Goal: Task Accomplishment & Management: Use online tool/utility

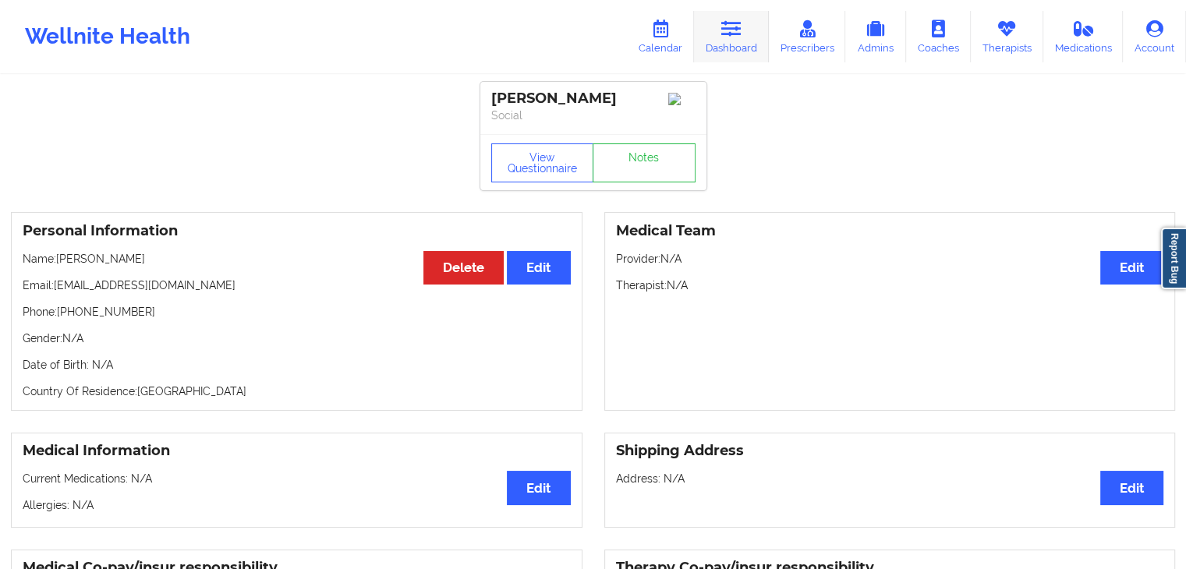
drag, startPoint x: 0, startPoint y: 0, endPoint x: 759, endPoint y: 55, distance: 761.2
click at [748, 43] on link "Dashboard" at bounding box center [731, 36] width 75 height 51
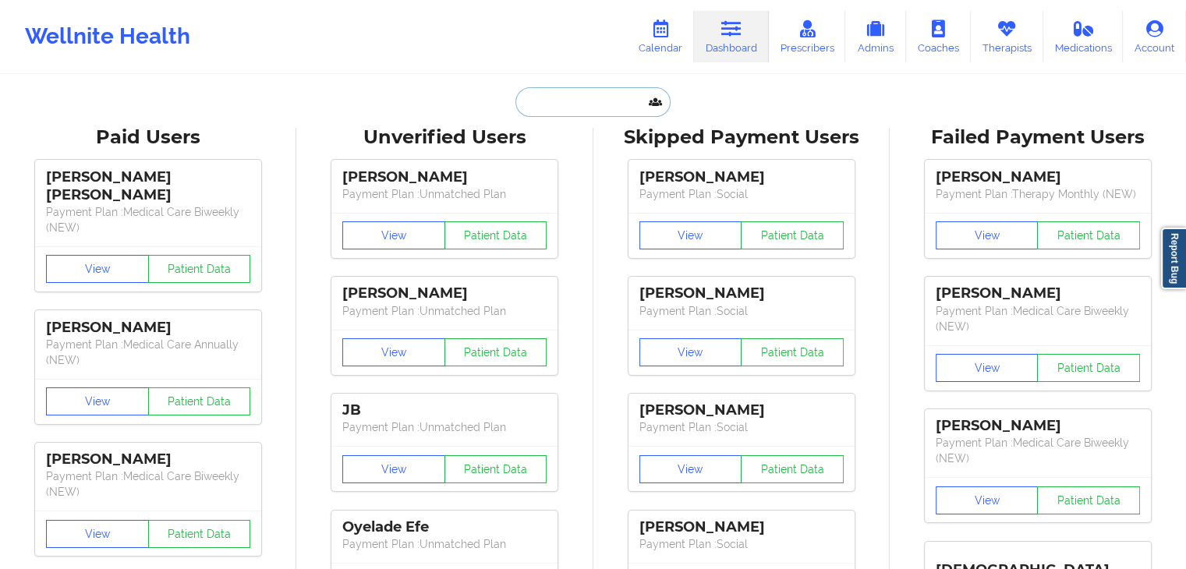
click at [560, 107] on input "text" at bounding box center [592, 102] width 154 height 30
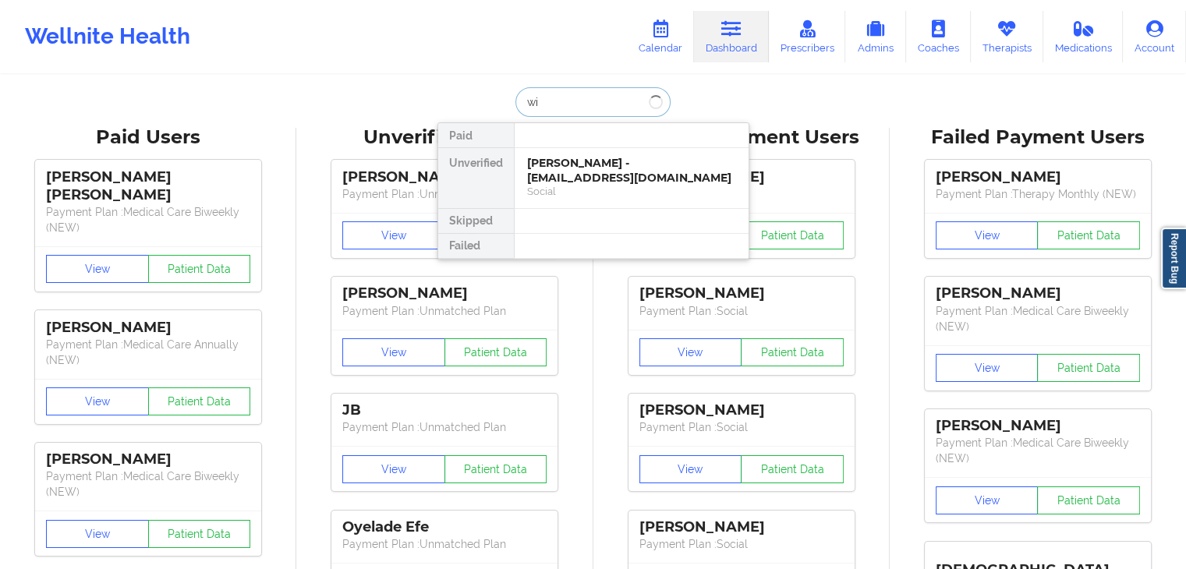
type input "w"
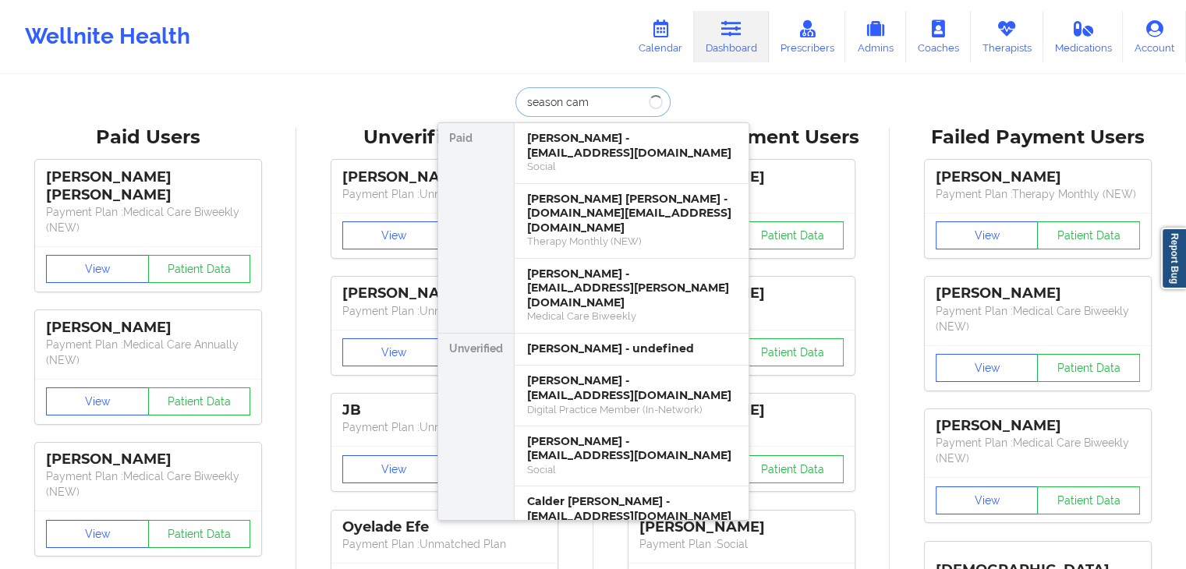
type input "season camp"
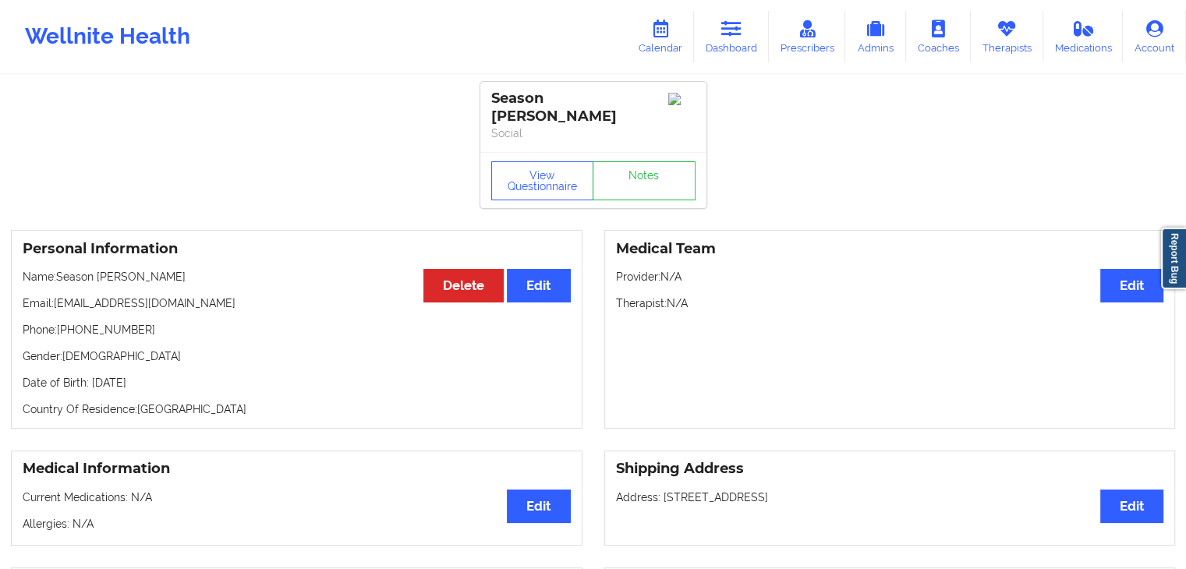
drag, startPoint x: 19, startPoint y: 366, endPoint x: 188, endPoint y: 364, distance: 168.4
click at [188, 364] on div "Personal Information Edit Delete Name: Season [PERSON_NAME] Email: [EMAIL_ADDRE…" at bounding box center [296, 329] width 571 height 199
copy p "Date of Birth: [DEMOGRAPHIC_DATA]"
click at [719, 46] on link "Dashboard" at bounding box center [731, 36] width 75 height 51
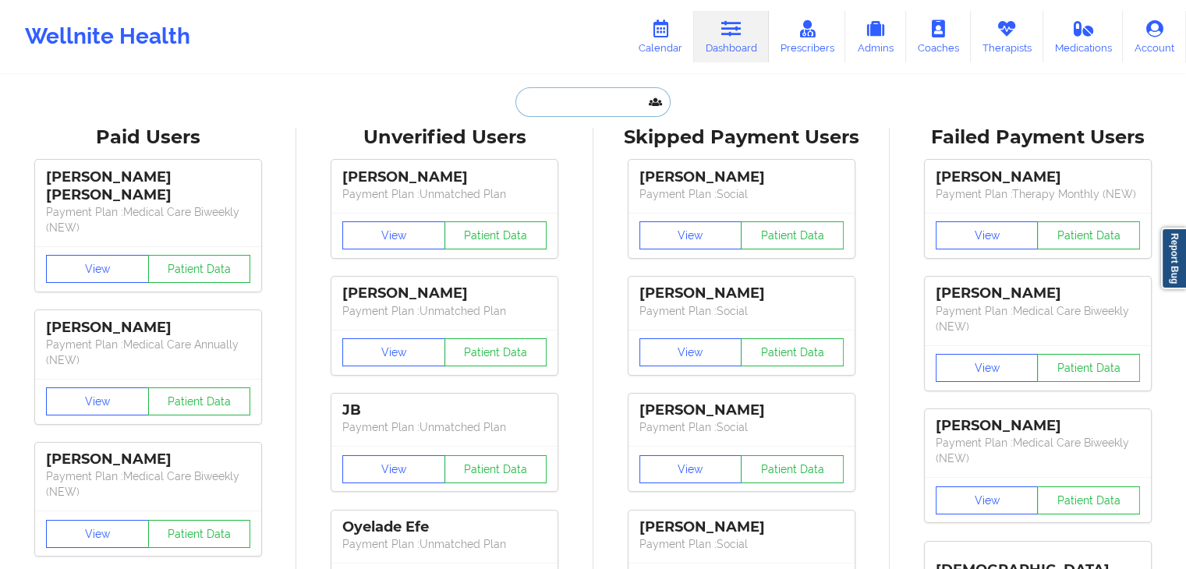
click at [550, 108] on input "text" at bounding box center [592, 102] width 154 height 30
paste input "[EMAIL_ADDRESS][DOMAIN_NAME]"
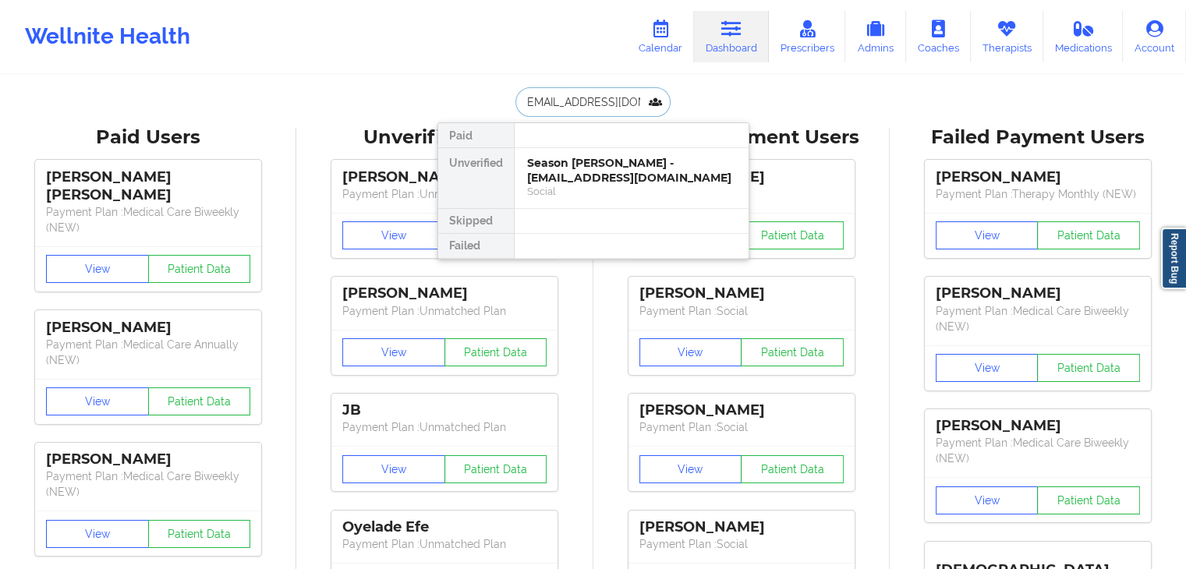
type input "[EMAIL_ADDRESS][DOMAIN_NAME]"
click at [600, 172] on div "[PERSON_NAME] - [EMAIL_ADDRESS][DOMAIN_NAME]" at bounding box center [631, 170] width 209 height 29
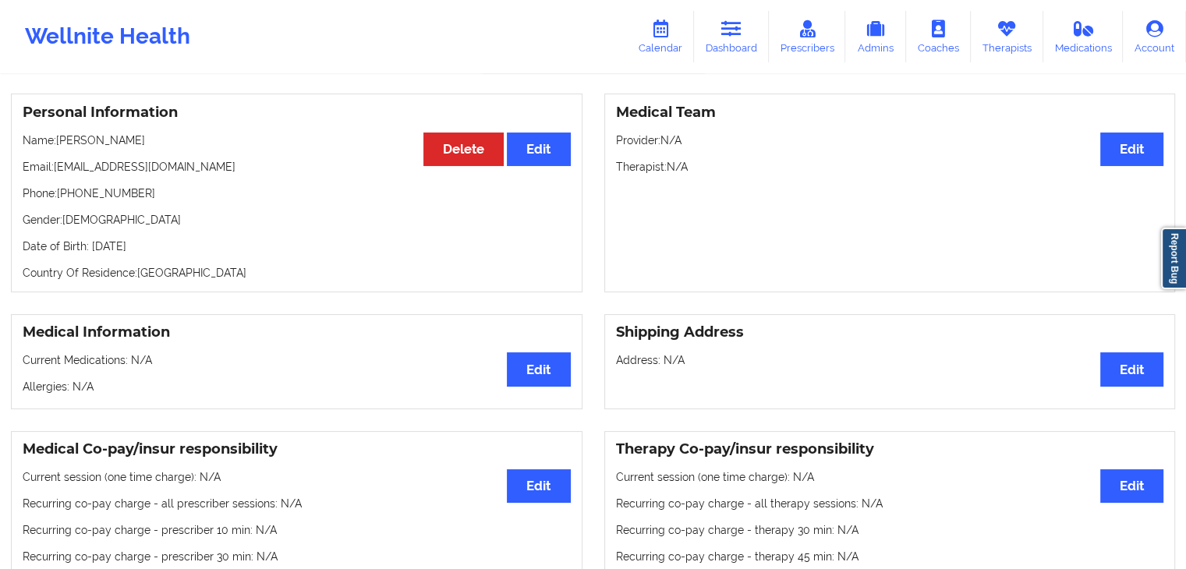
scroll to position [106, 0]
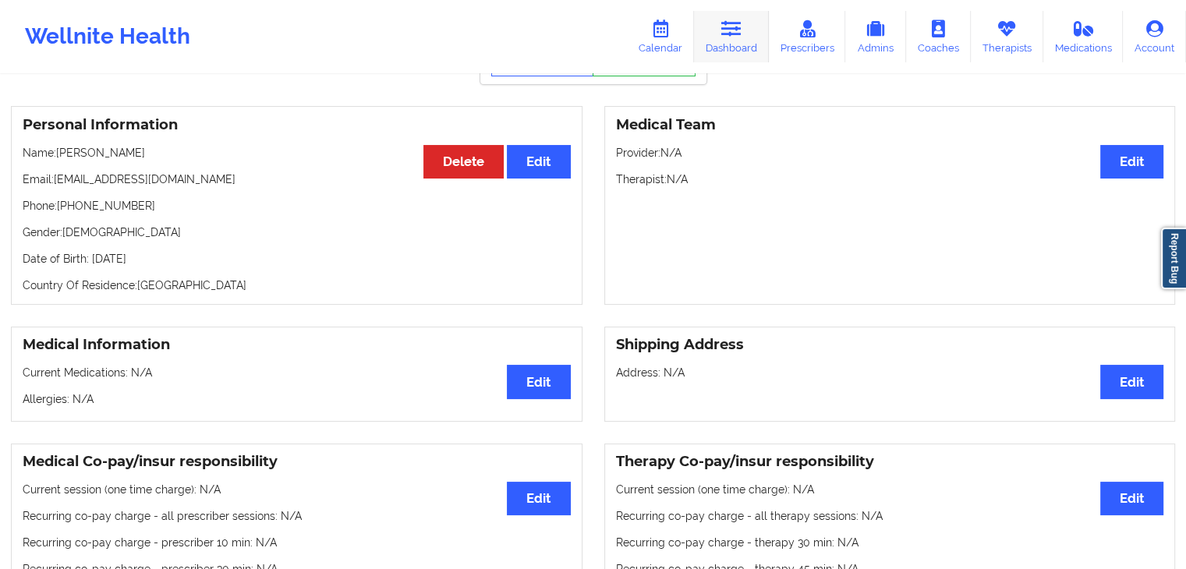
click at [721, 27] on link "Dashboard" at bounding box center [731, 36] width 75 height 51
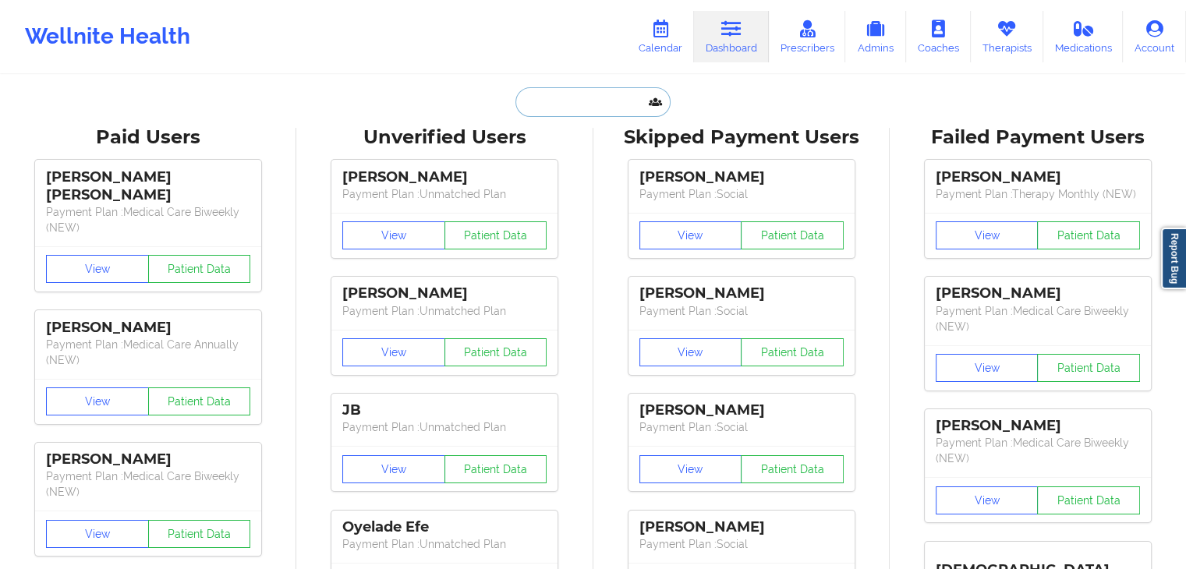
click at [567, 109] on input "text" at bounding box center [592, 102] width 154 height 30
paste input "[EMAIL_ADDRESS][DOMAIN_NAME]"
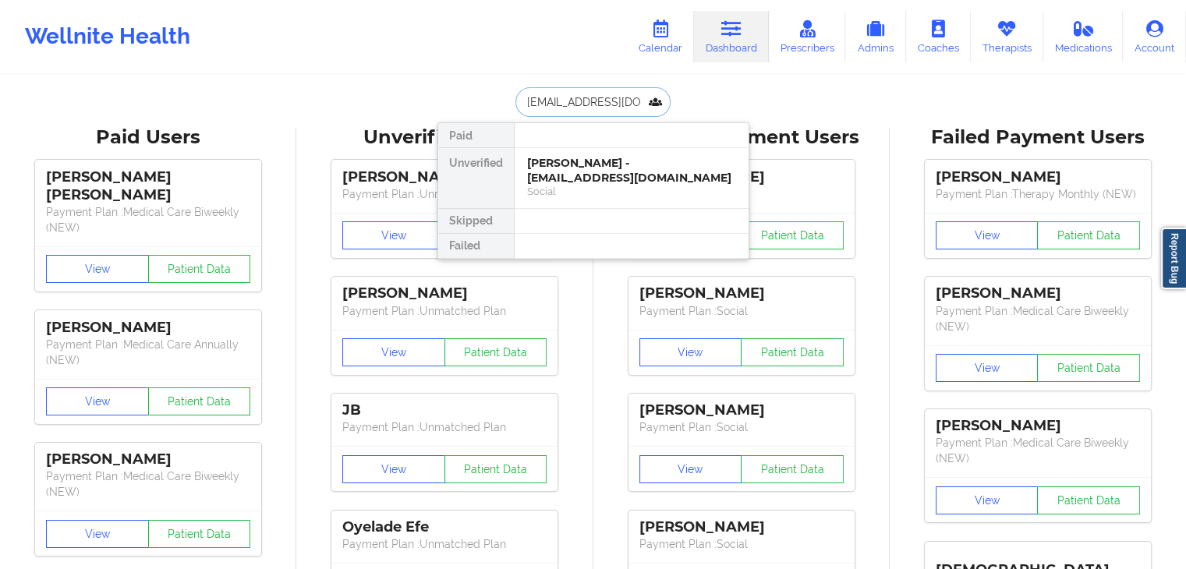
type input "[EMAIL_ADDRESS][DOMAIN_NAME]"
click at [602, 185] on div "Social" at bounding box center [631, 191] width 209 height 13
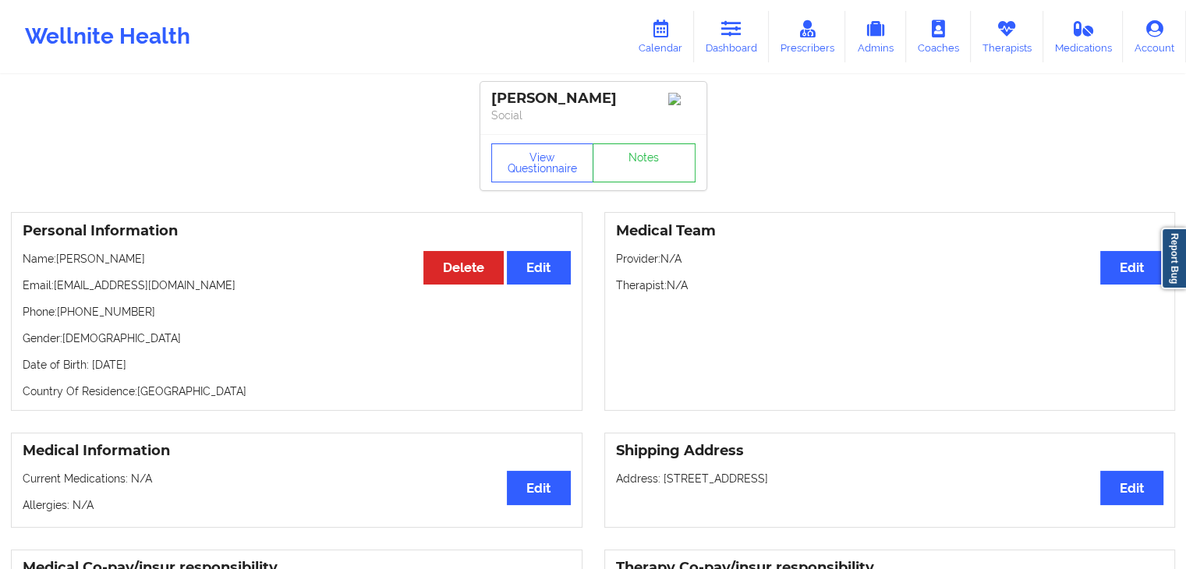
scroll to position [7, 0]
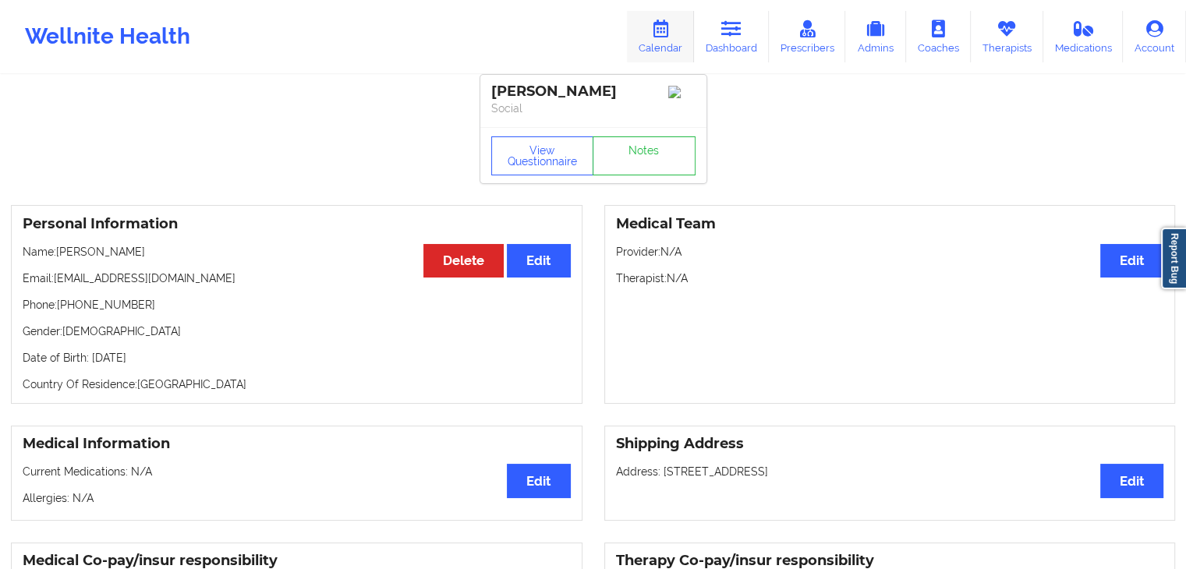
click at [679, 27] on link "Calendar" at bounding box center [660, 36] width 67 height 51
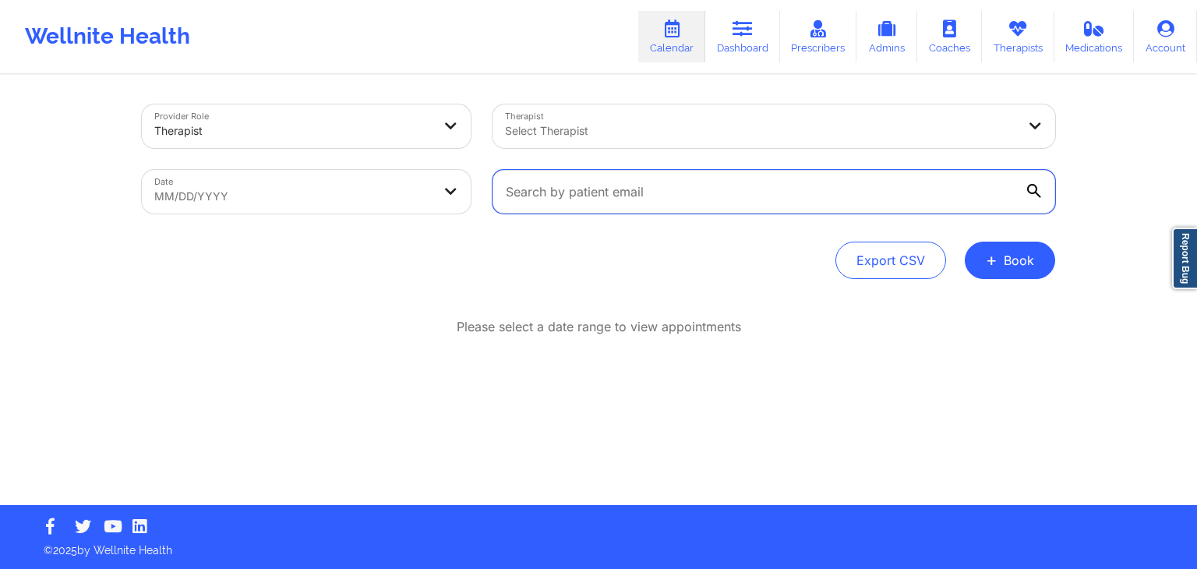
click at [682, 210] on input "text" at bounding box center [774, 192] width 563 height 44
select select "2025-8"
select select "2025-9"
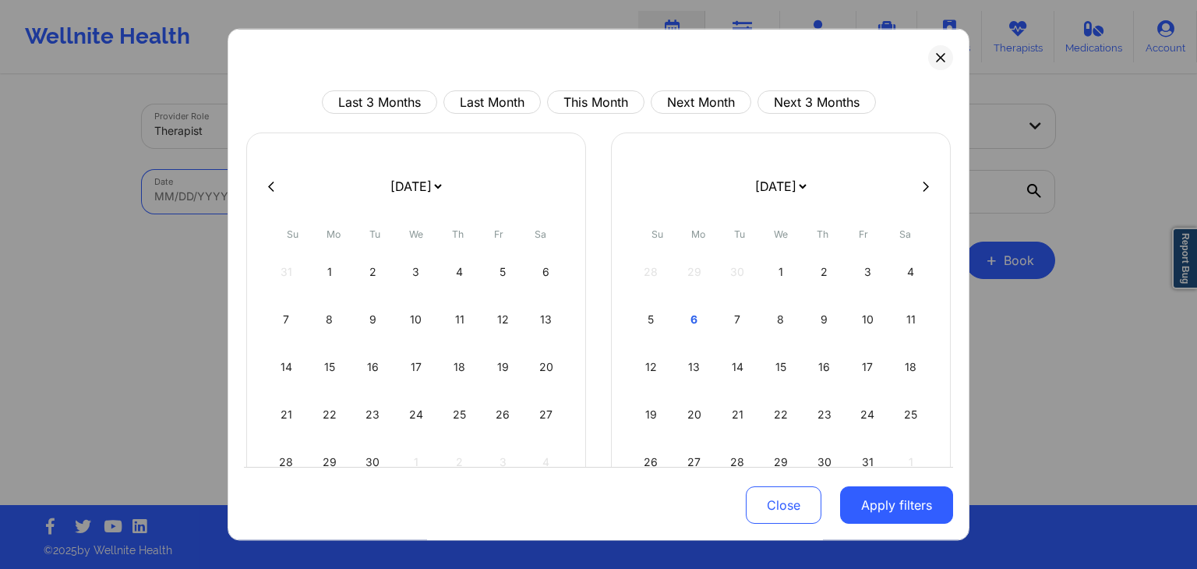
click at [408, 191] on body "Wellnite Health Calendar Dashboard Prescribers Admins Coaches Therapists Medica…" at bounding box center [598, 284] width 1197 height 569
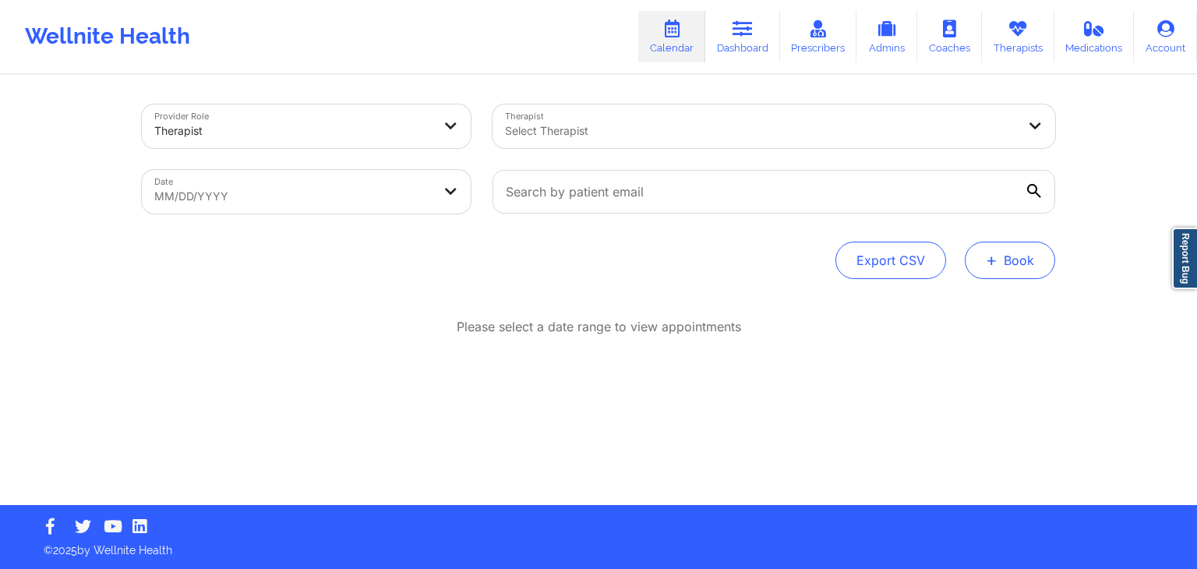
click at [1004, 270] on button "+ Book" at bounding box center [1010, 260] width 90 height 37
click at [957, 306] on button "Therapy Session" at bounding box center [983, 310] width 119 height 26
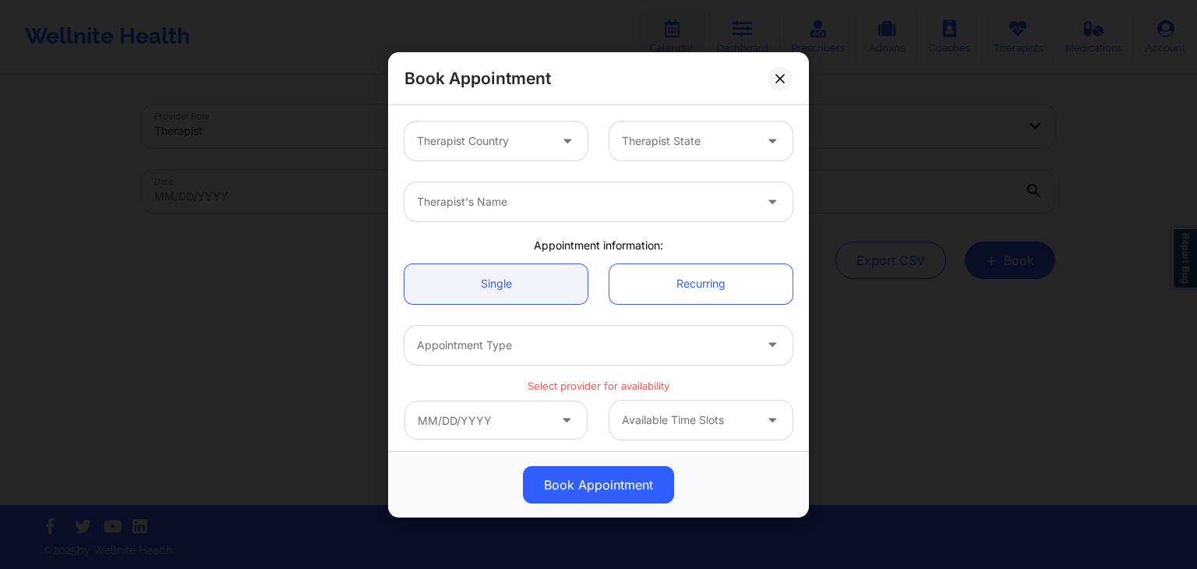
click at [532, 152] on div "Therapist Country" at bounding box center [478, 141] width 146 height 39
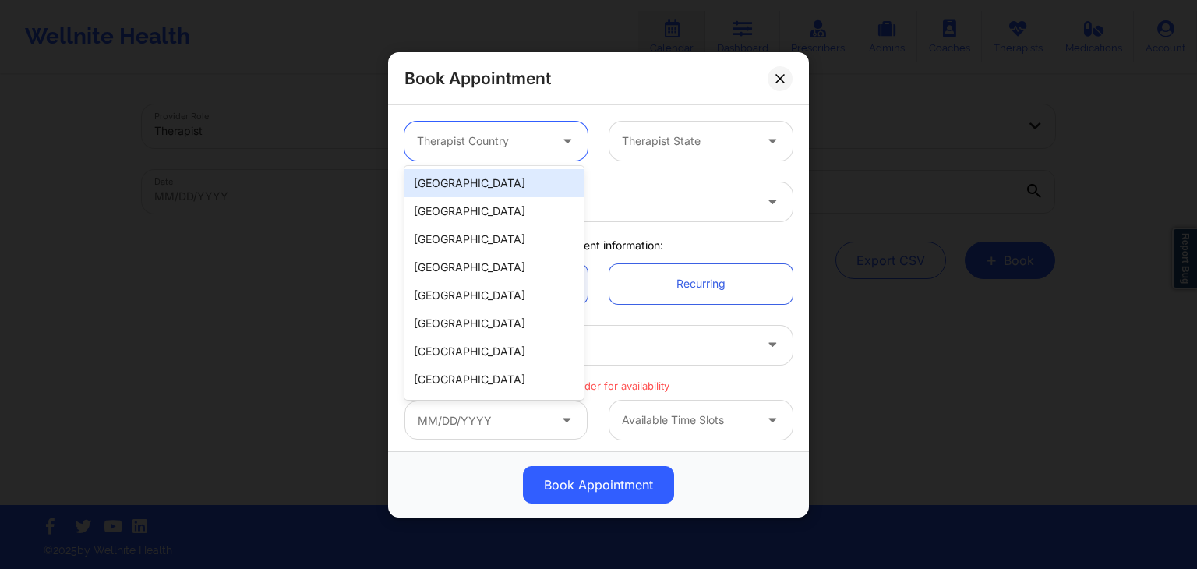
click at [518, 187] on div "[GEOGRAPHIC_DATA]" at bounding box center [494, 183] width 179 height 28
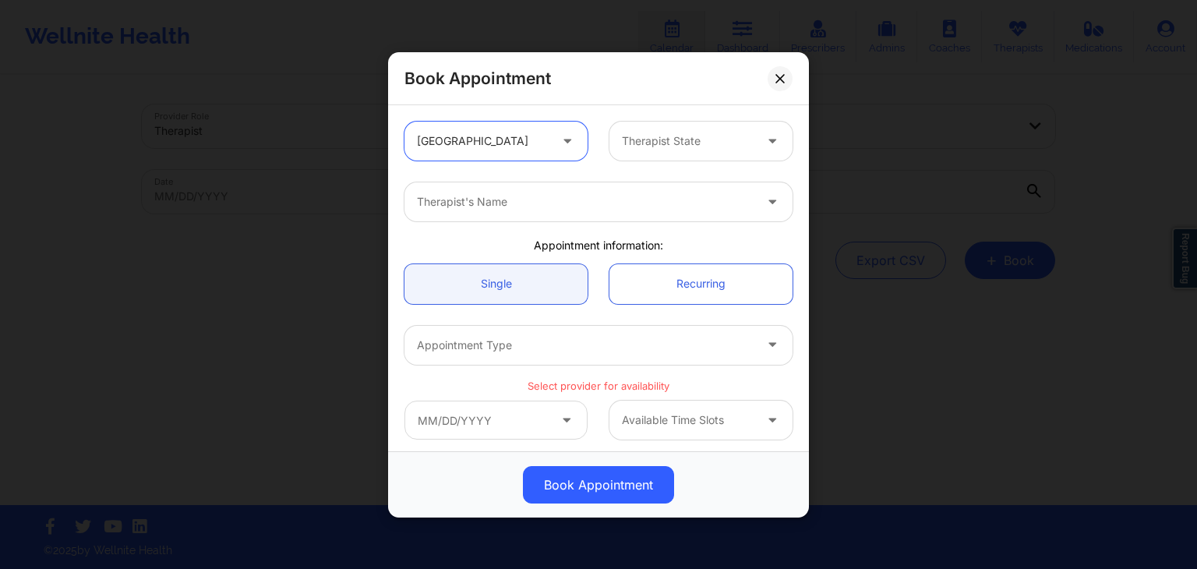
click at [668, 129] on div "Therapist State" at bounding box center [683, 141] width 146 height 39
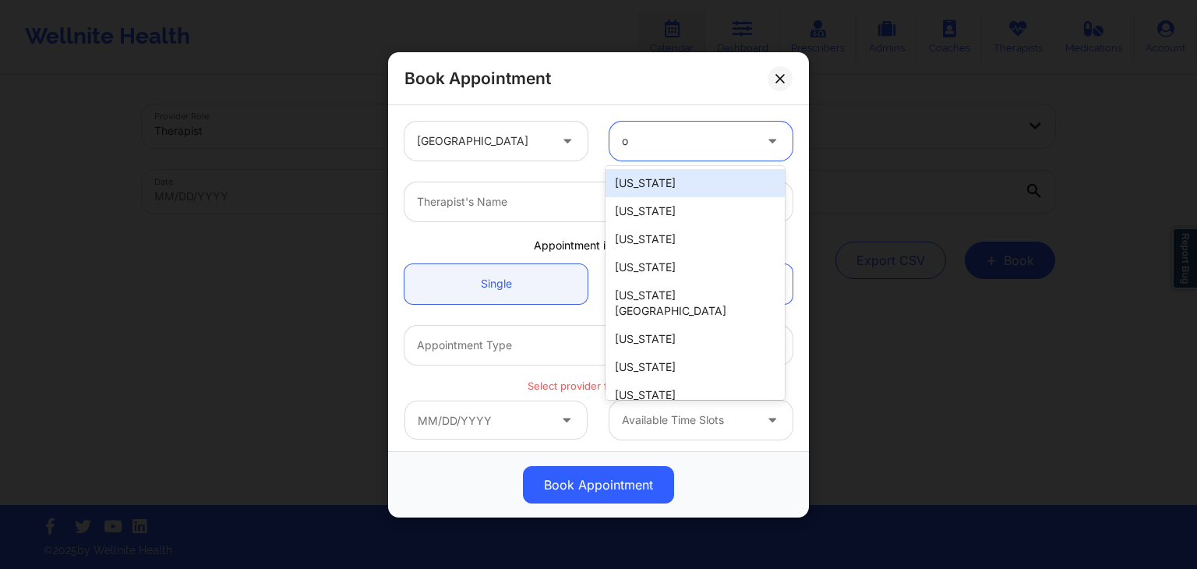
type input "oh"
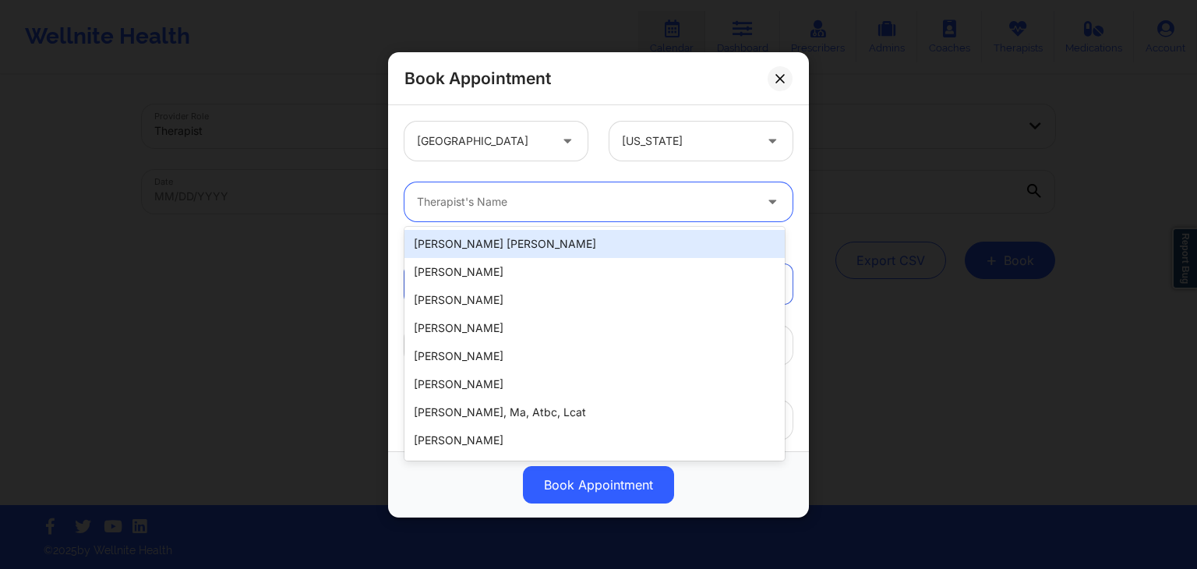
click at [620, 201] on div at bounding box center [585, 202] width 337 height 19
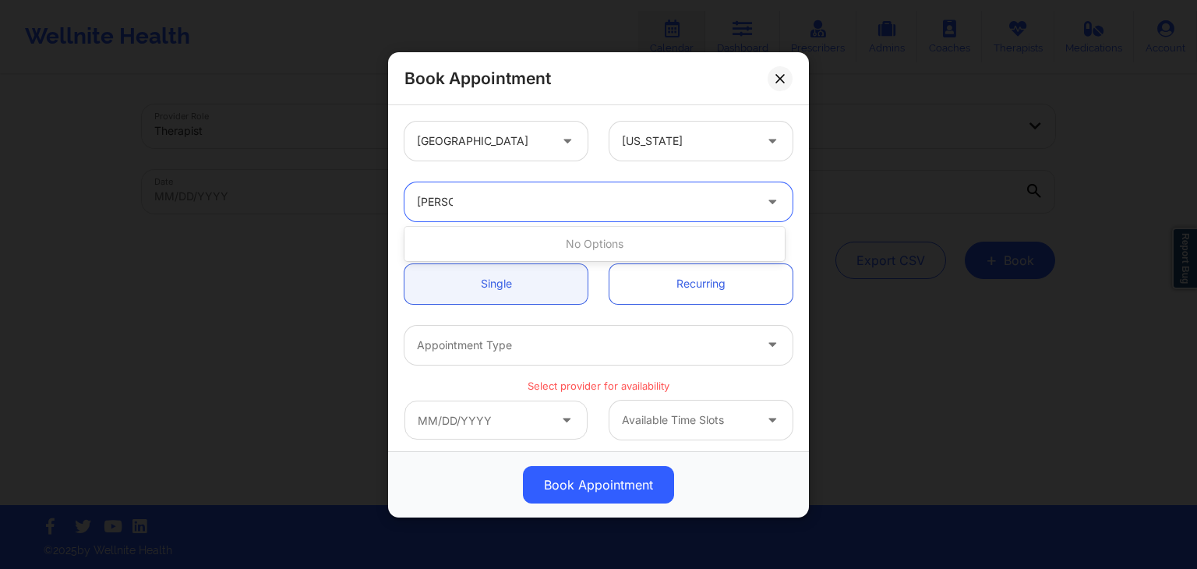
type input "[PERSON_NAME]"
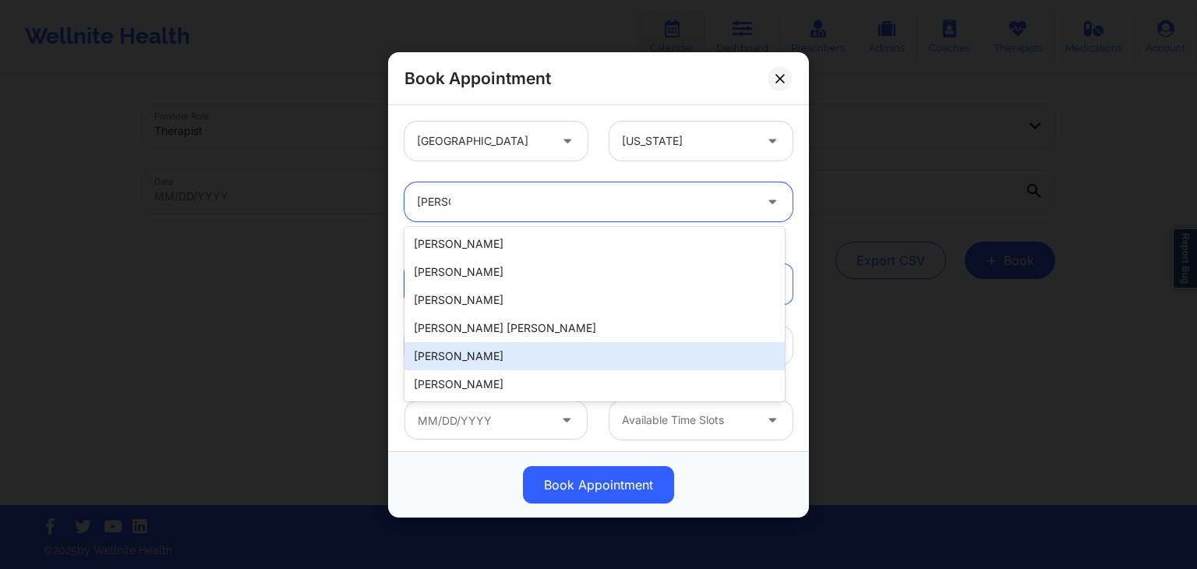
click at [521, 353] on div "[PERSON_NAME]" at bounding box center [595, 356] width 380 height 28
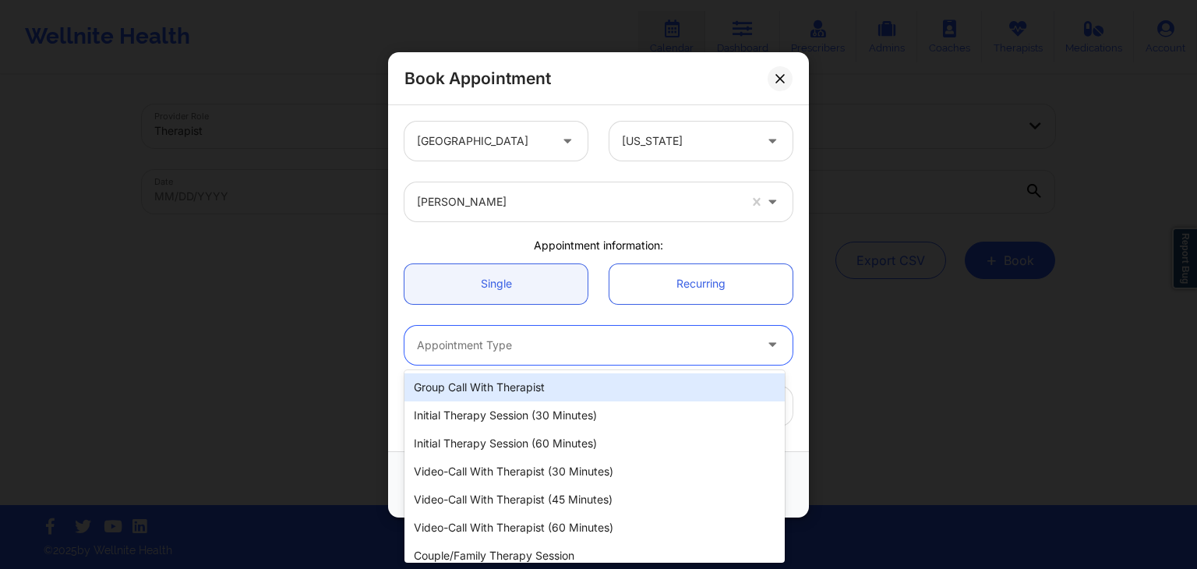
click at [543, 348] on div at bounding box center [585, 344] width 337 height 19
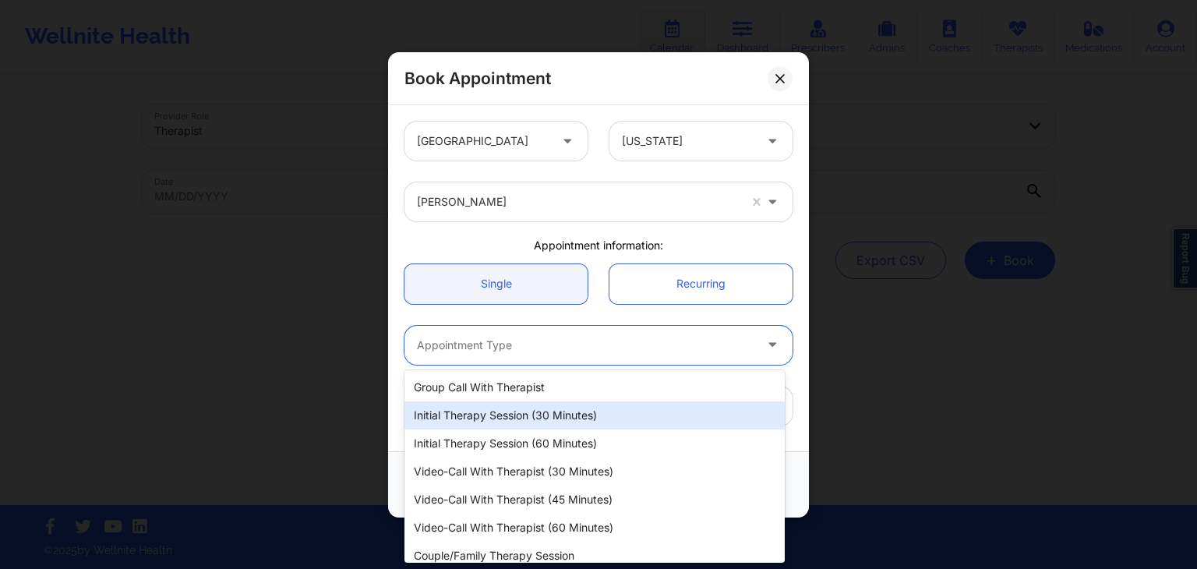
click at [532, 409] on div "Initial Therapy Session (30 minutes)" at bounding box center [595, 415] width 380 height 28
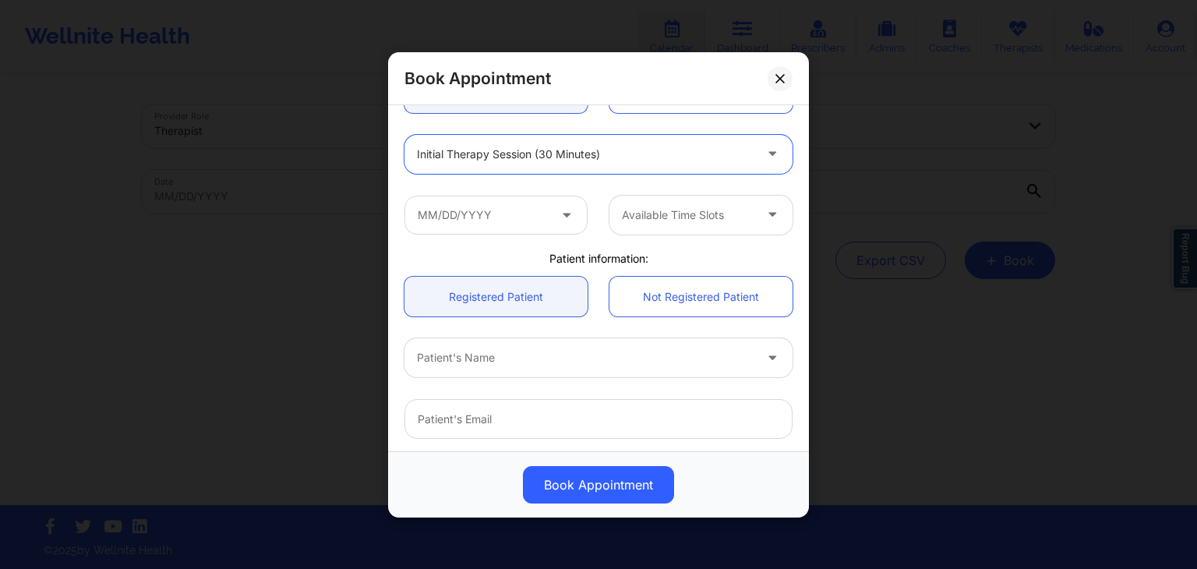
scroll to position [195, 0]
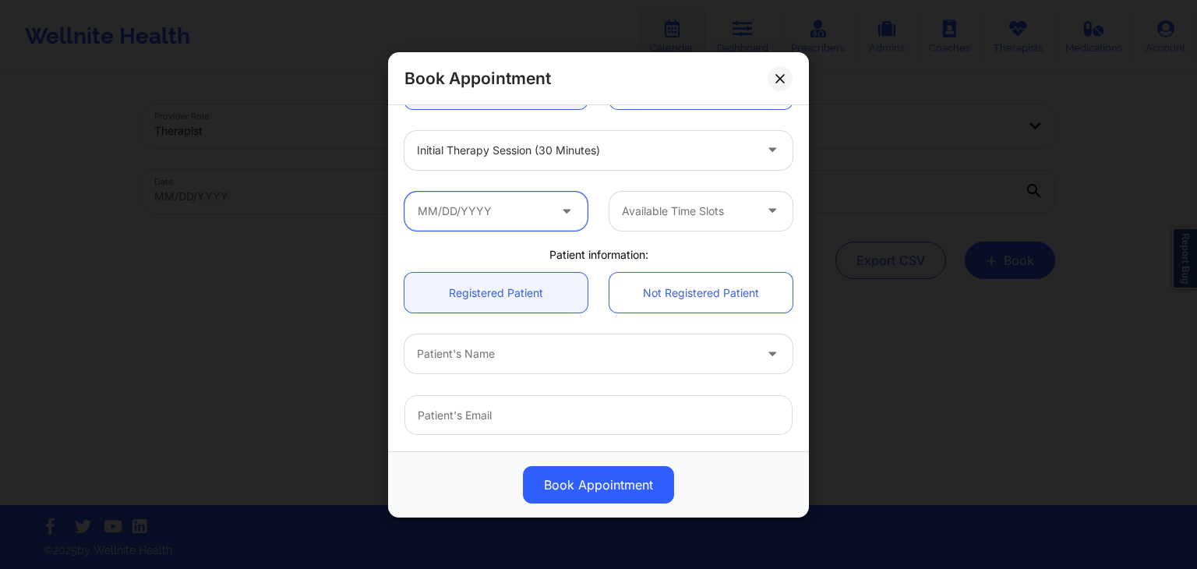
click at [546, 224] on input "text" at bounding box center [496, 210] width 183 height 39
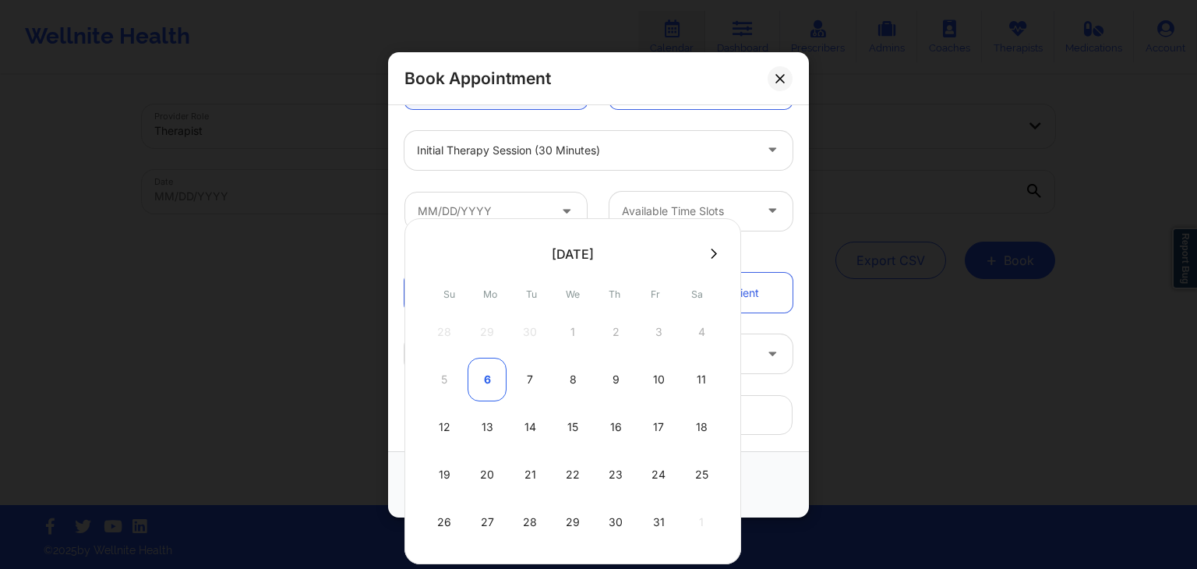
click at [489, 376] on div "6" at bounding box center [487, 380] width 39 height 44
type input "[DATE]"
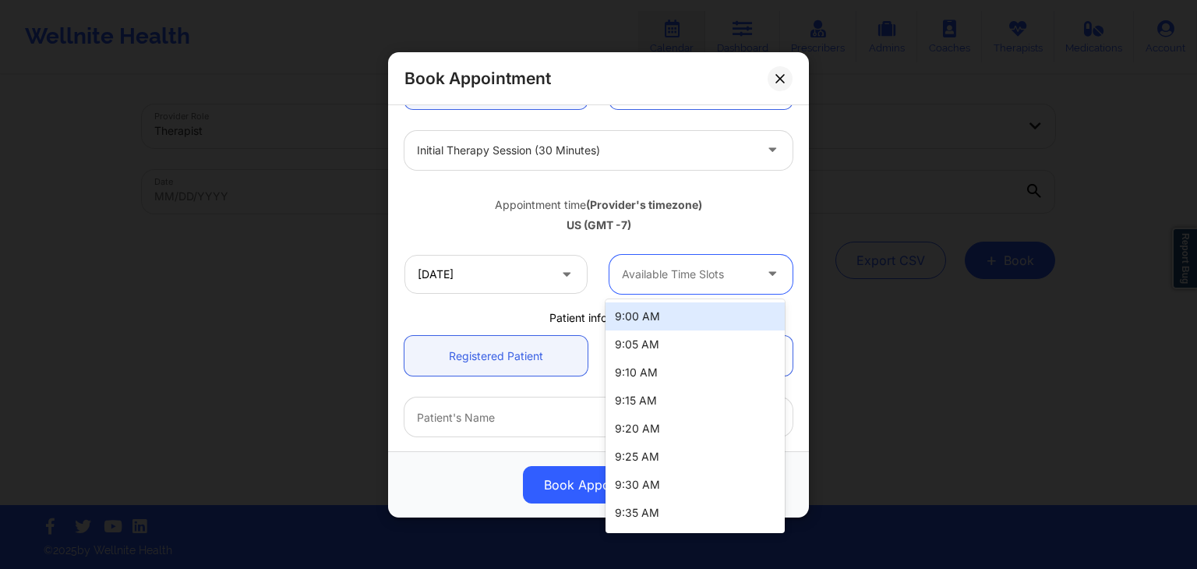
click at [642, 278] on div at bounding box center [688, 273] width 132 height 19
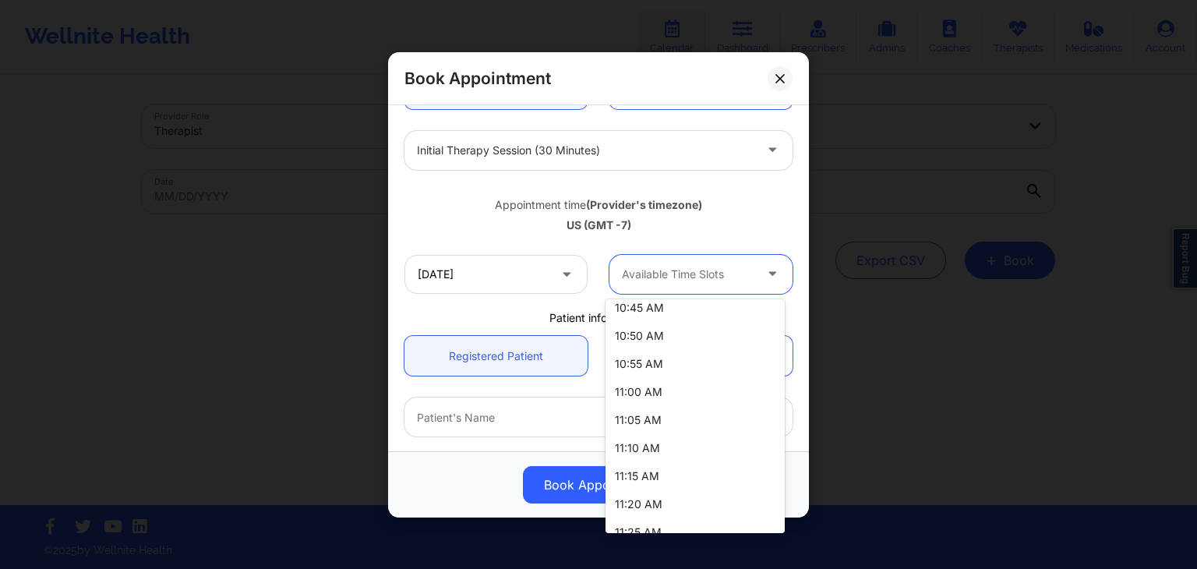
scroll to position [627, 0]
click at [693, 363] on div "11:00 AM" at bounding box center [695, 363] width 179 height 28
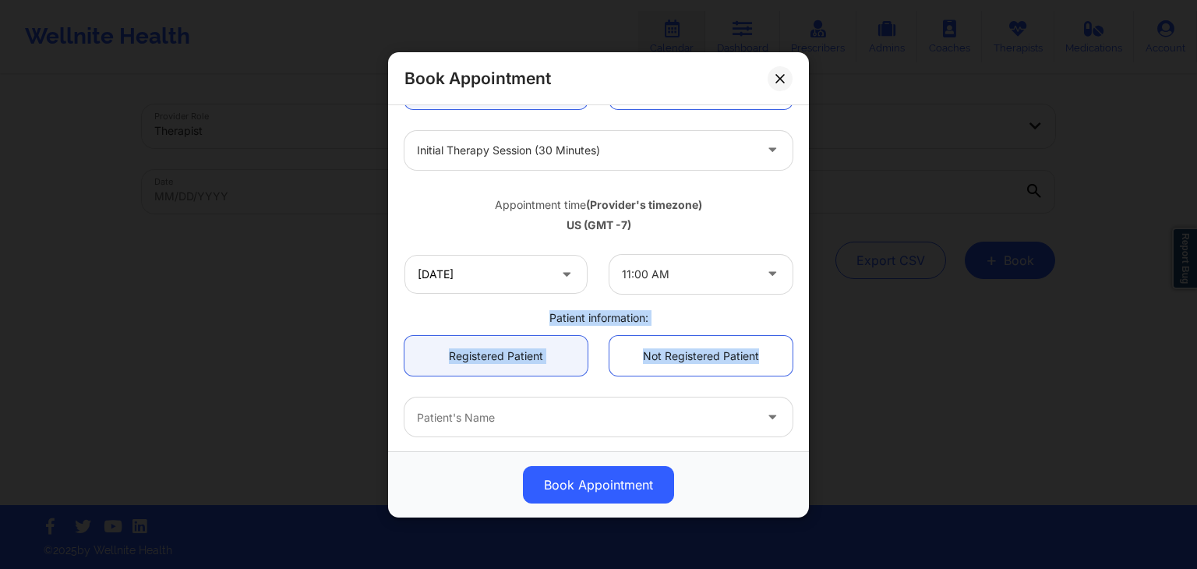
drag, startPoint x: 799, startPoint y: 286, endPoint x: 799, endPoint y: 356, distance: 70.2
click at [799, 356] on div "[GEOGRAPHIC_DATA] [US_STATE] [PERSON_NAME] Appointment information: Single Recu…" at bounding box center [598, 278] width 421 height 346
click at [574, 408] on div at bounding box center [585, 417] width 337 height 19
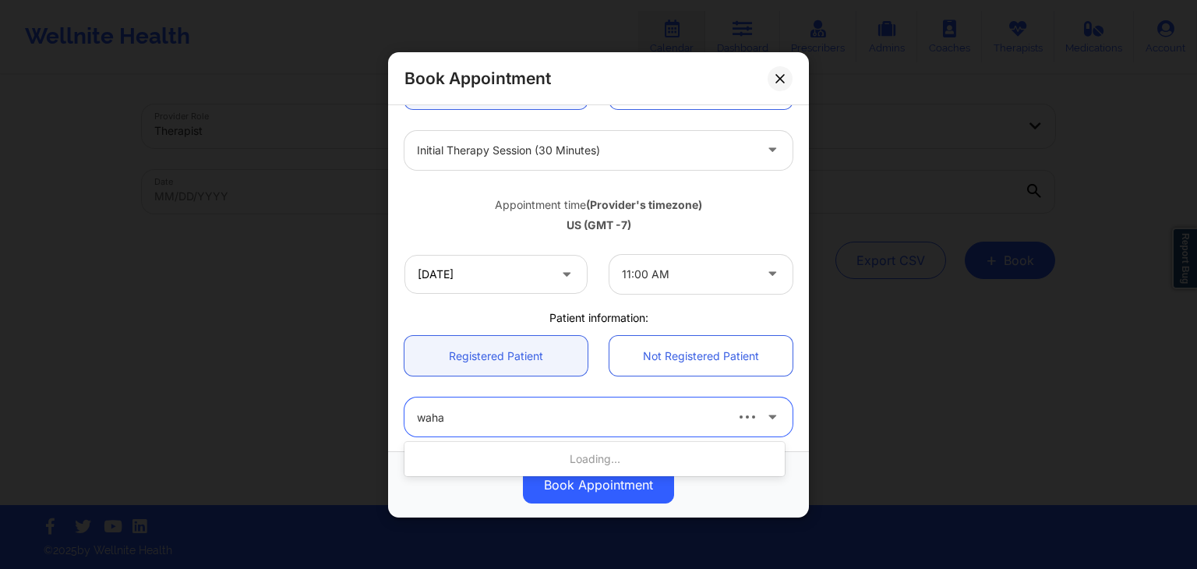
type input "wahaj"
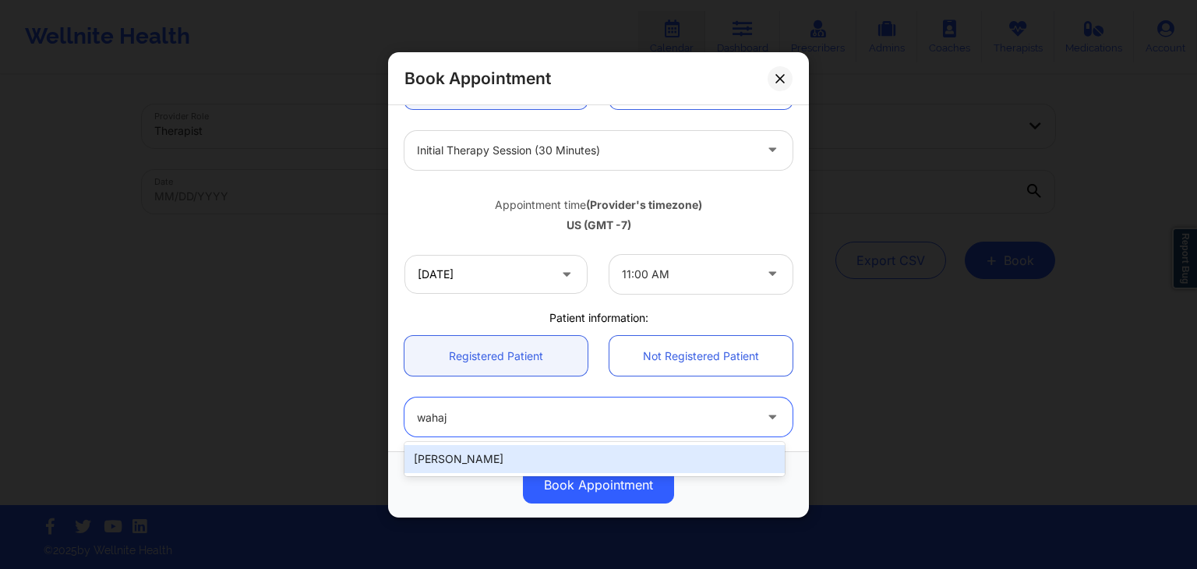
click at [549, 454] on div "[PERSON_NAME]" at bounding box center [595, 459] width 380 height 28
type input "[EMAIL_ADDRESS][DOMAIN_NAME]"
type input "[PHONE_NUMBER]"
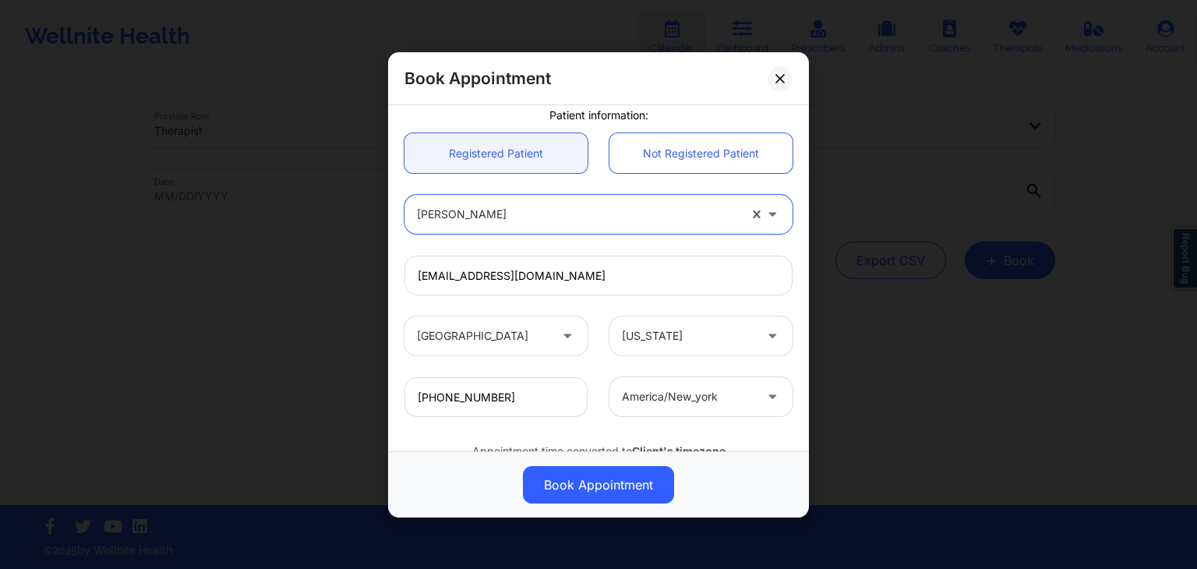
scroll to position [0, 0]
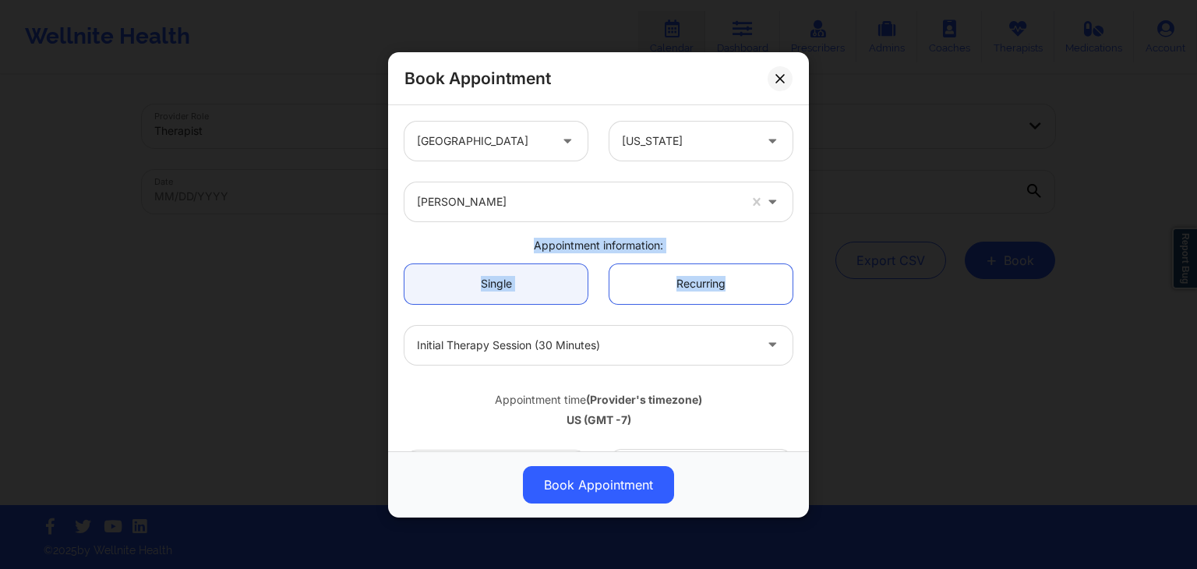
drag, startPoint x: 799, startPoint y: 210, endPoint x: 808, endPoint y: 267, distance: 57.7
click at [812, 271] on div "Book Appointment [GEOGRAPHIC_DATA] [US_STATE] [PERSON_NAME] Appointment informa…" at bounding box center [598, 284] width 1197 height 569
click at [717, 235] on div "[GEOGRAPHIC_DATA] [US_STATE] [PERSON_NAME] Appointment information: Single Recu…" at bounding box center [599, 510] width 410 height 798
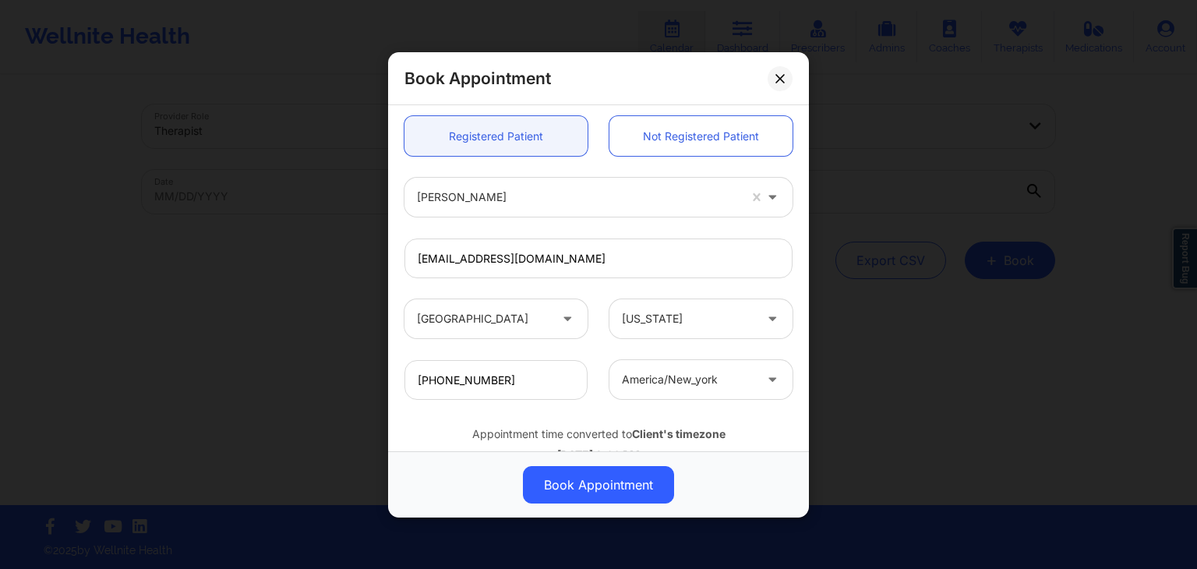
scroll to position [421, 0]
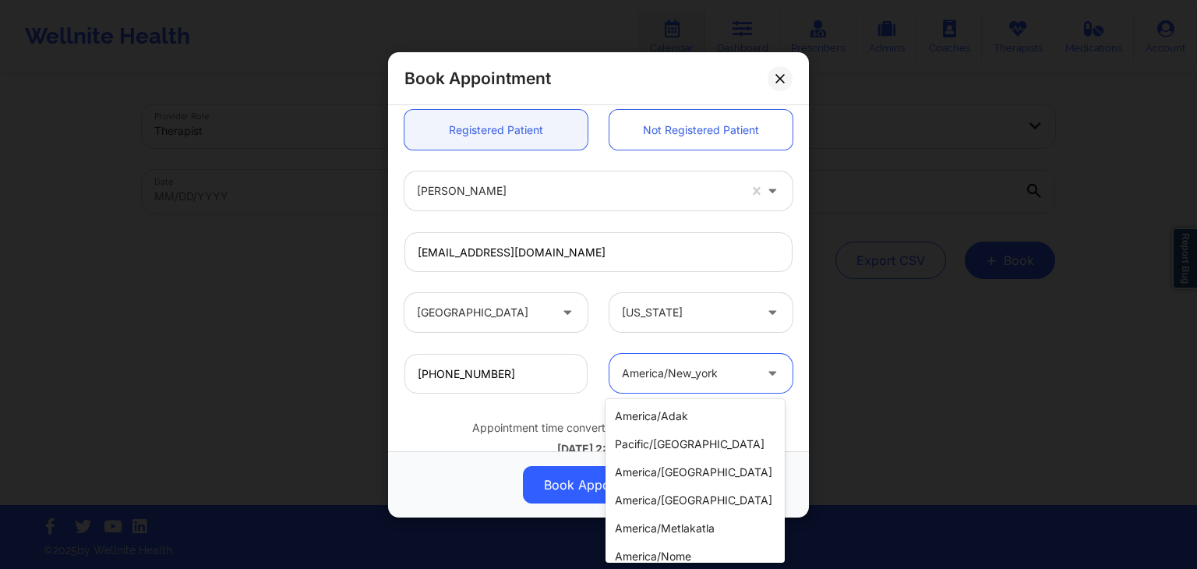
click at [765, 370] on icon at bounding box center [773, 369] width 16 height 13
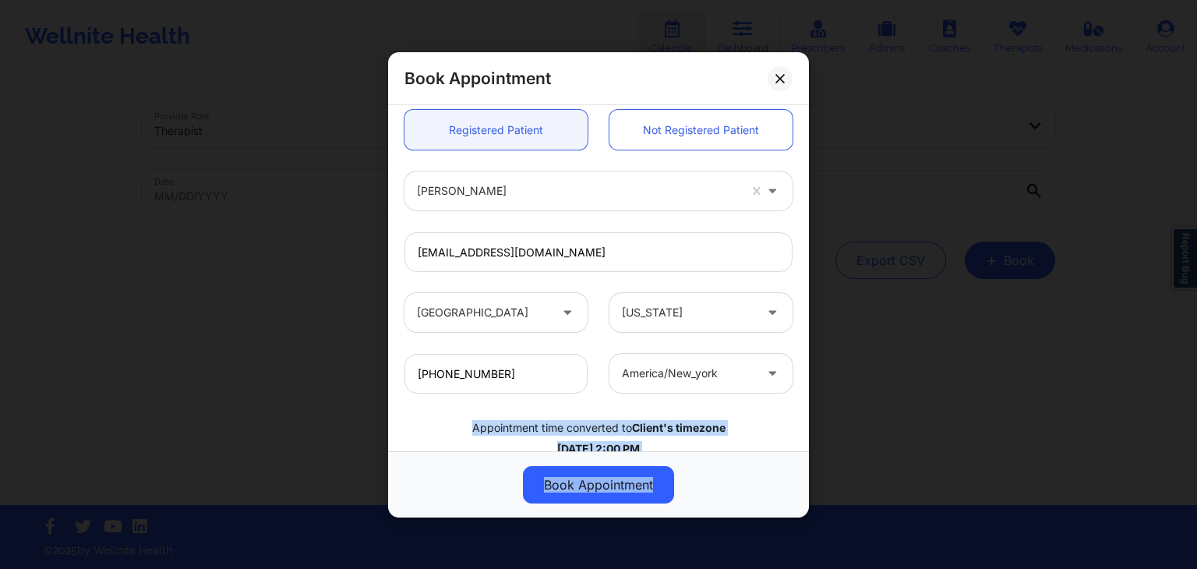
scroll to position [463, 0]
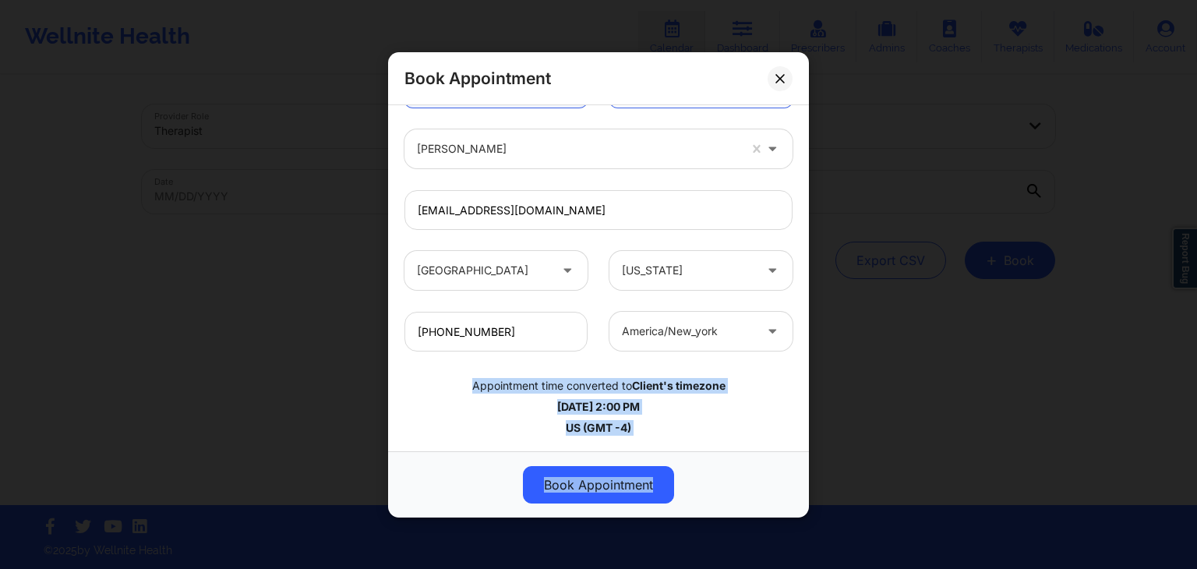
drag, startPoint x: 801, startPoint y: 366, endPoint x: 794, endPoint y: 456, distance: 89.9
click at [794, 456] on div "Book Appointment [GEOGRAPHIC_DATA] [US_STATE] [PERSON_NAME] Appointment informa…" at bounding box center [598, 284] width 421 height 465
click at [723, 426] on div "US (GMT -4)" at bounding box center [599, 427] width 388 height 16
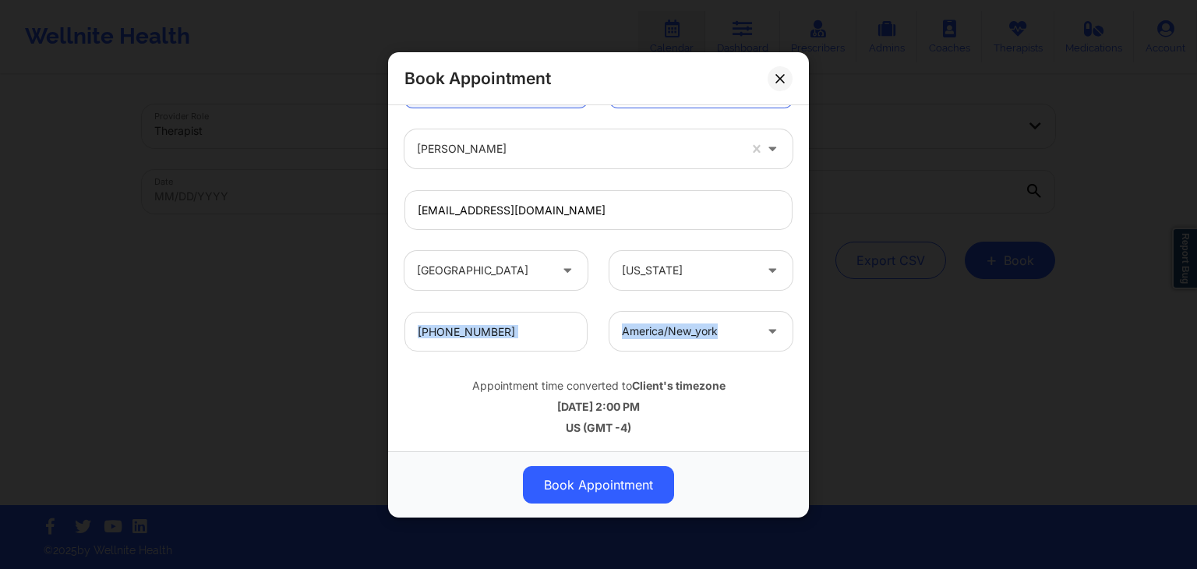
drag, startPoint x: 801, startPoint y: 333, endPoint x: 810, endPoint y: 295, distance: 39.1
click at [811, 291] on div "Book Appointment [GEOGRAPHIC_DATA] [US_STATE] [PERSON_NAME] Appointment informa…" at bounding box center [598, 284] width 1197 height 569
click at [744, 366] on div "Appointment time converted to Client's timezone [DATE] 2:00 PM US (GMT -4)" at bounding box center [599, 404] width 410 height 84
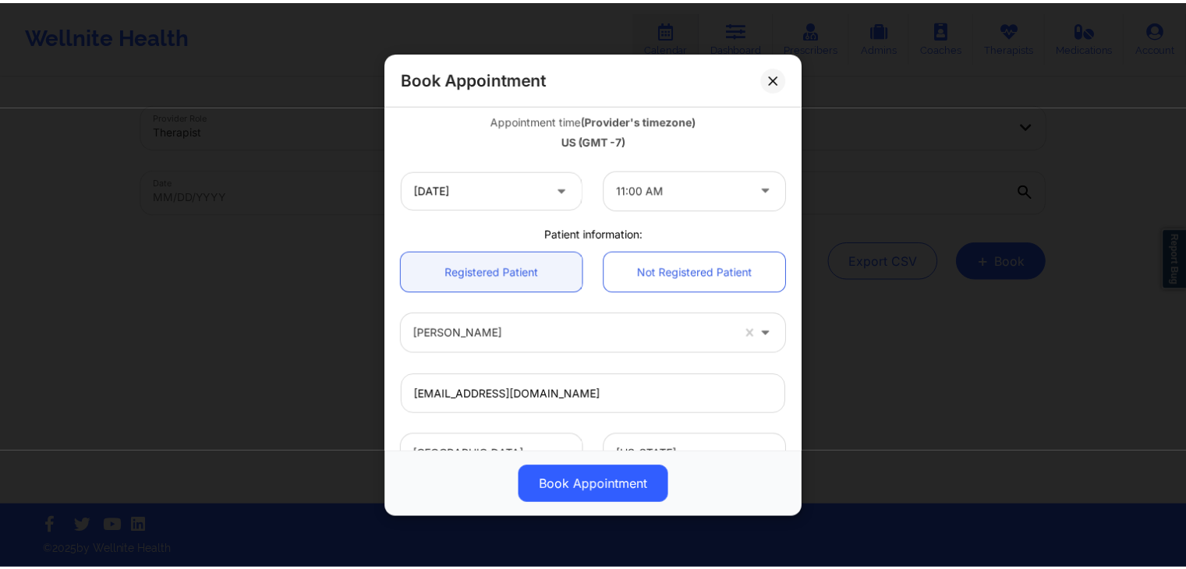
scroll to position [271, 0]
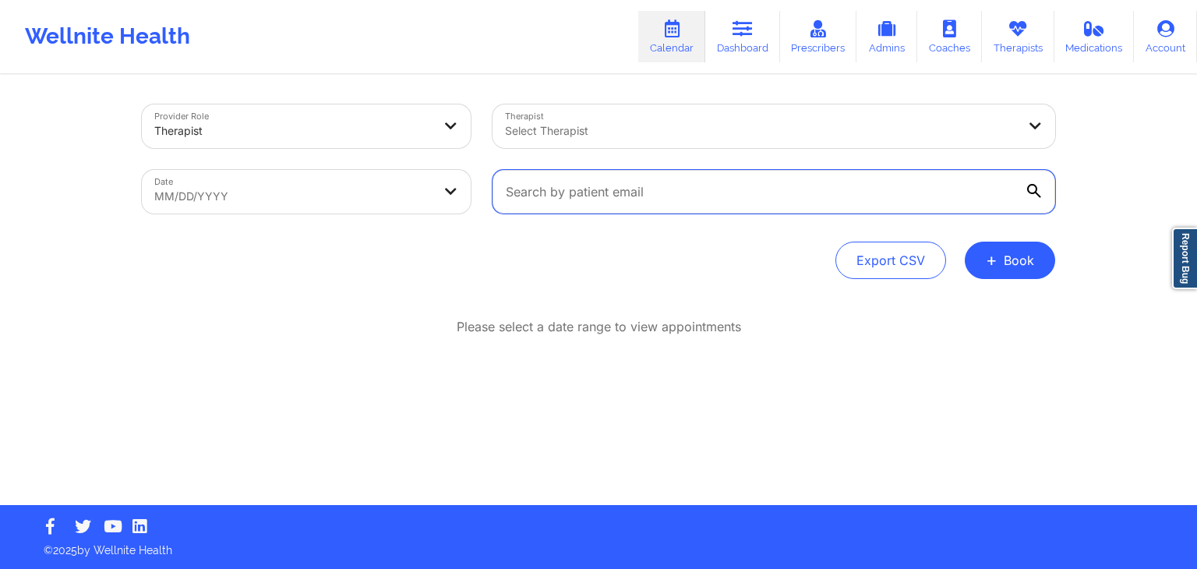
drag, startPoint x: 592, startPoint y: 179, endPoint x: 773, endPoint y: -30, distance: 276.3
click at [773, 0] on html "Wellnite Health Calendar Dashboard Prescribers Admins Coaches Therapists Medica…" at bounding box center [598, 284] width 1197 height 569
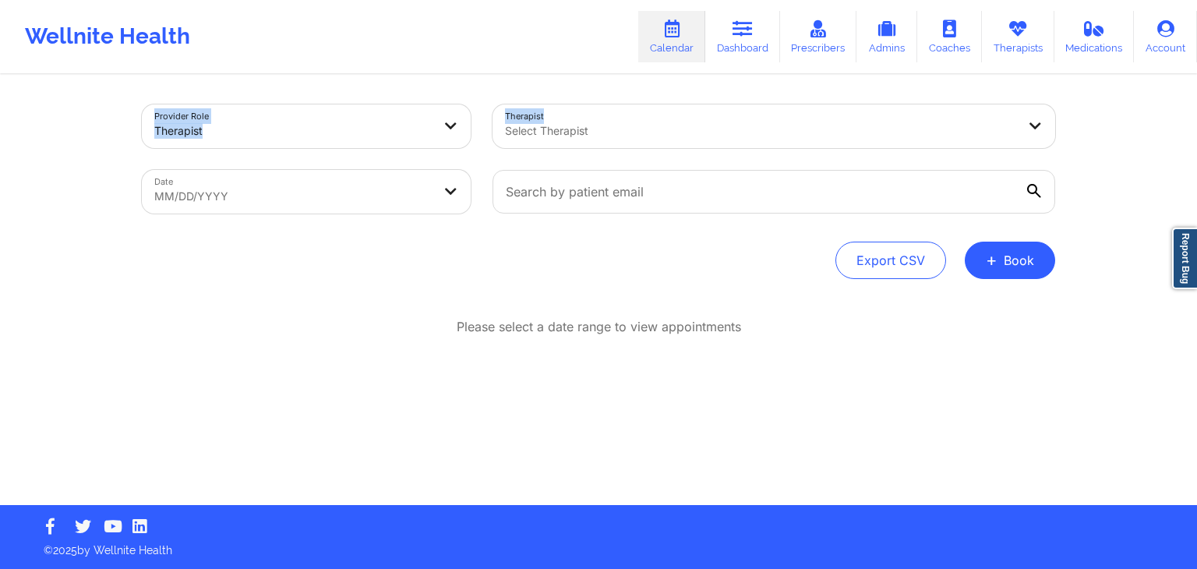
drag, startPoint x: 652, startPoint y: 94, endPoint x: 50, endPoint y: 59, distance: 602.7
click at [50, 59] on div "Wellnite Health Calendar Dashboard Prescribers Admins Coaches Therapists Medica…" at bounding box center [598, 252] width 1197 height 505
click at [471, 303] on div "Provider Role Therapist Therapist Select Therapist Date MM/DD/YYYY Export CSV +…" at bounding box center [598, 290] width 935 height 429
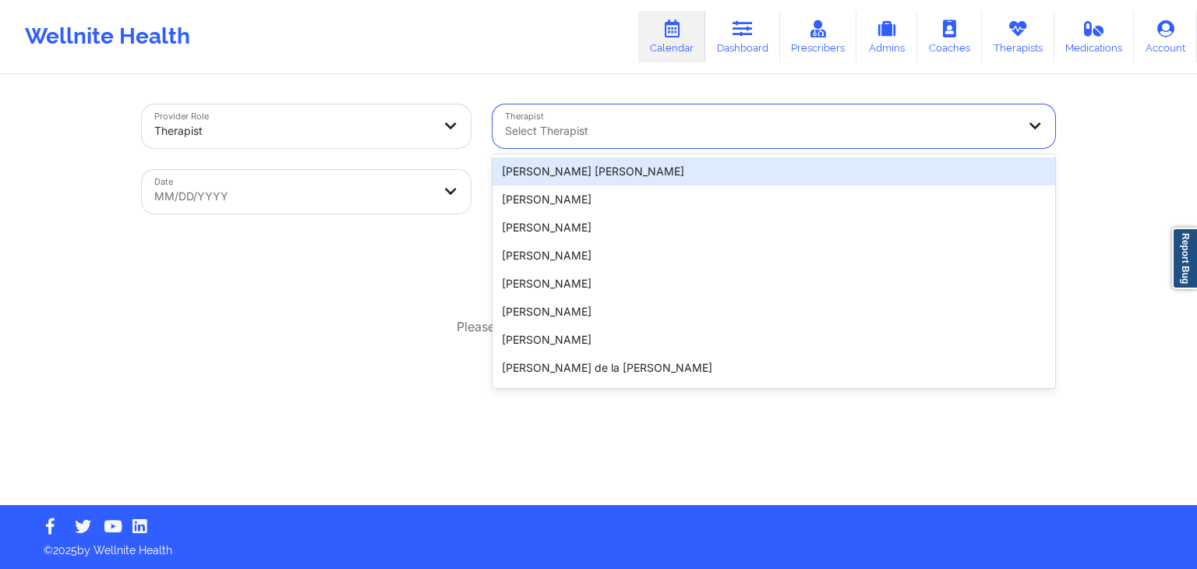
drag, startPoint x: 691, startPoint y: 125, endPoint x: 475, endPoint y: 36, distance: 234.2
click at [475, 36] on div "Wellnite Health Calendar Dashboard Prescribers Admins Coaches Therapists Medica…" at bounding box center [598, 252] width 1197 height 505
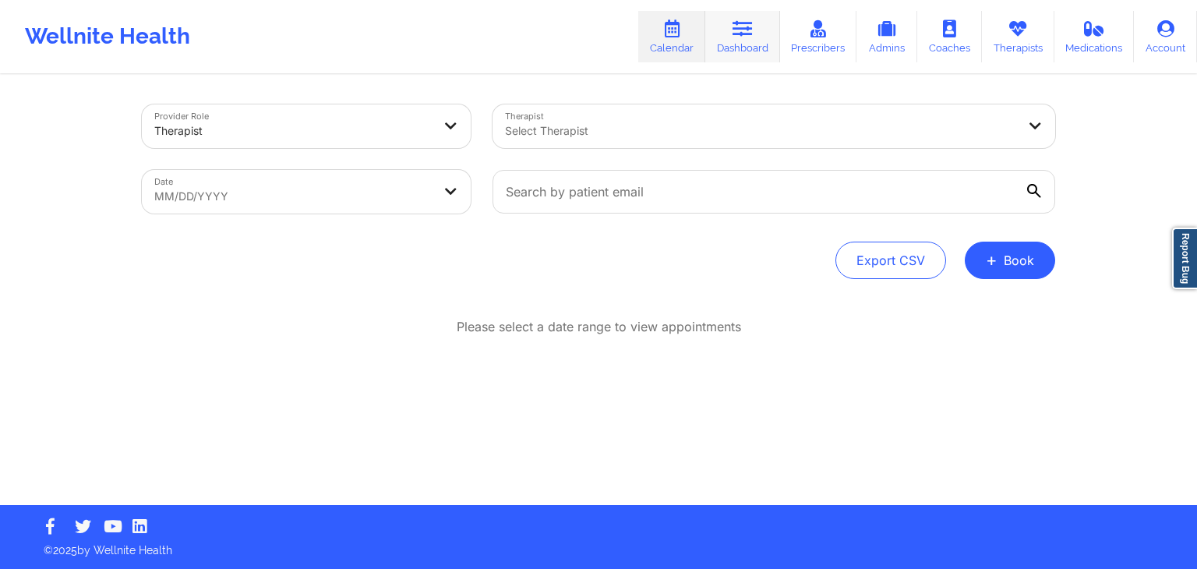
click at [733, 40] on link "Dashboard" at bounding box center [742, 36] width 75 height 51
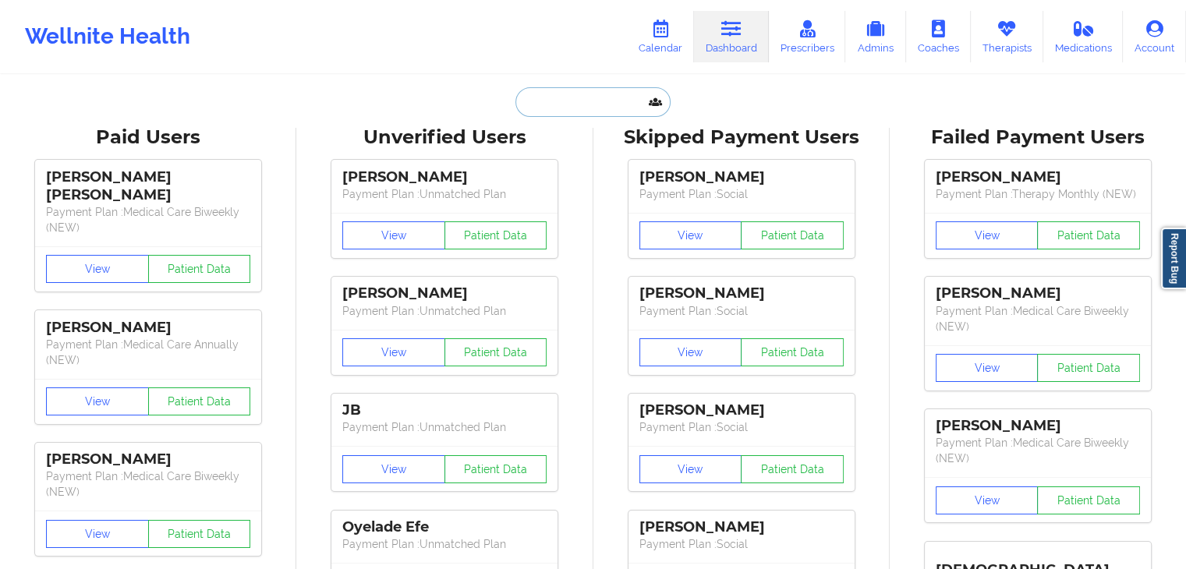
click at [606, 107] on input "text" at bounding box center [592, 102] width 154 height 30
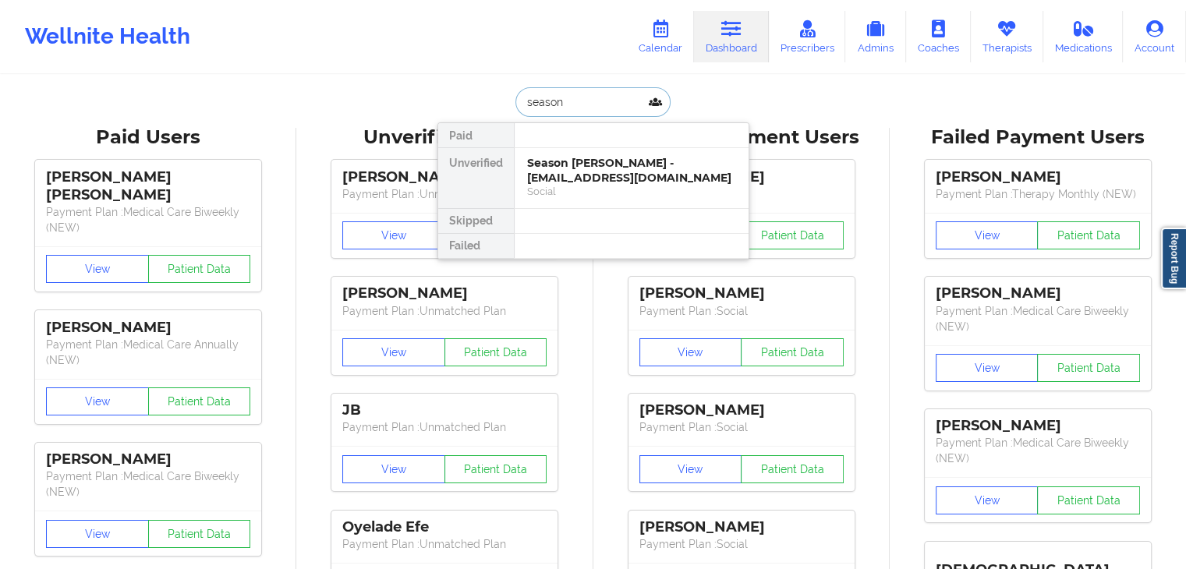
type input "season"
click at [596, 201] on div "Season [PERSON_NAME] - [EMAIL_ADDRESS][DOMAIN_NAME] Social" at bounding box center [631, 178] width 234 height 60
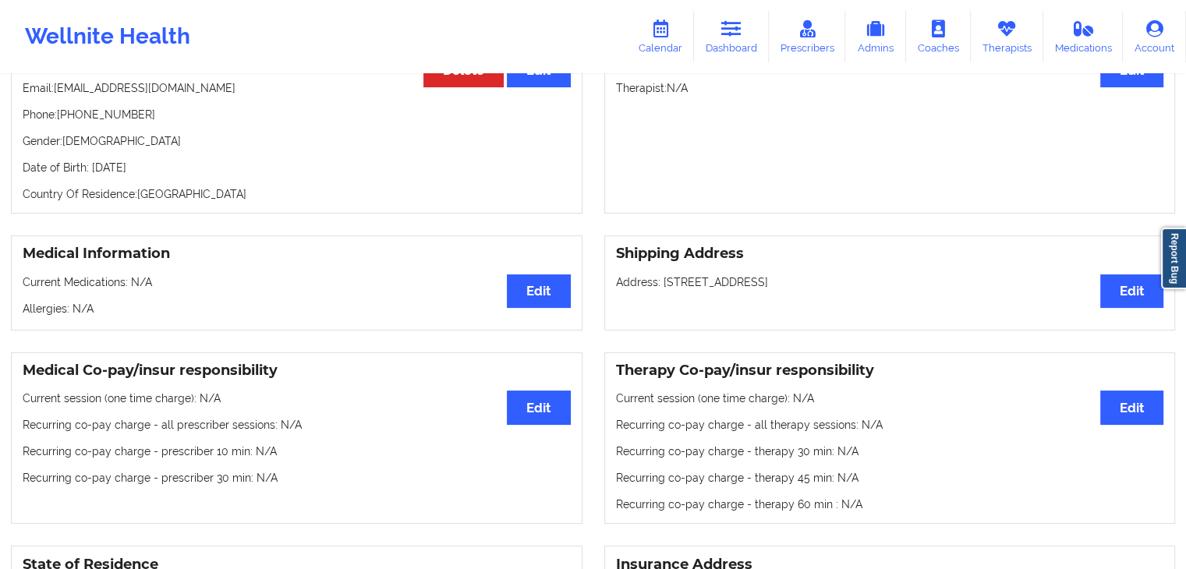
scroll to position [168, 0]
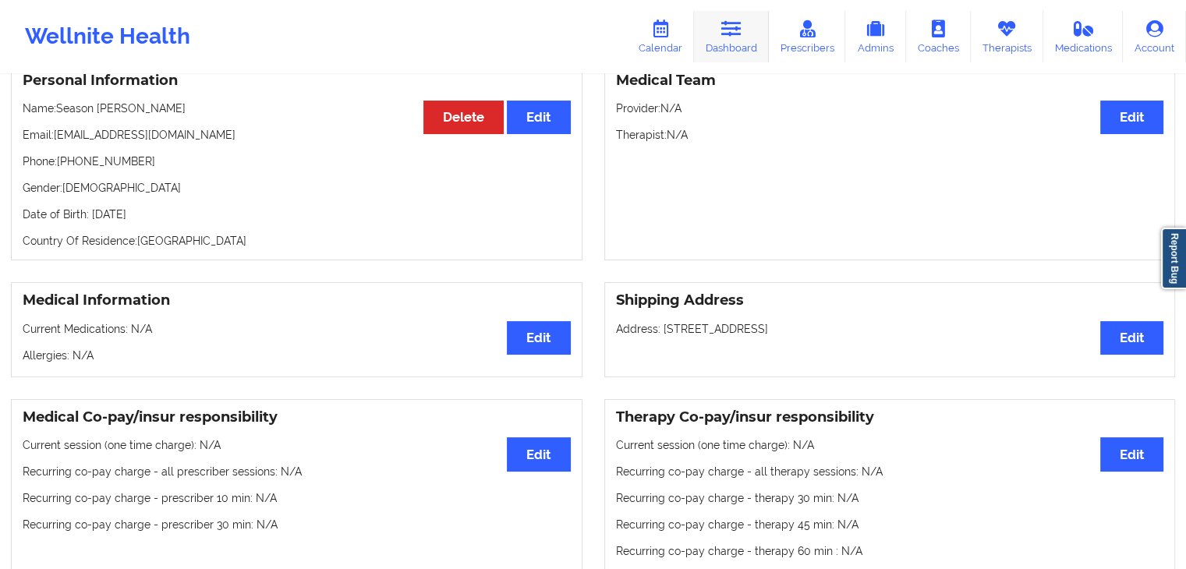
click at [751, 44] on link "Dashboard" at bounding box center [731, 36] width 75 height 51
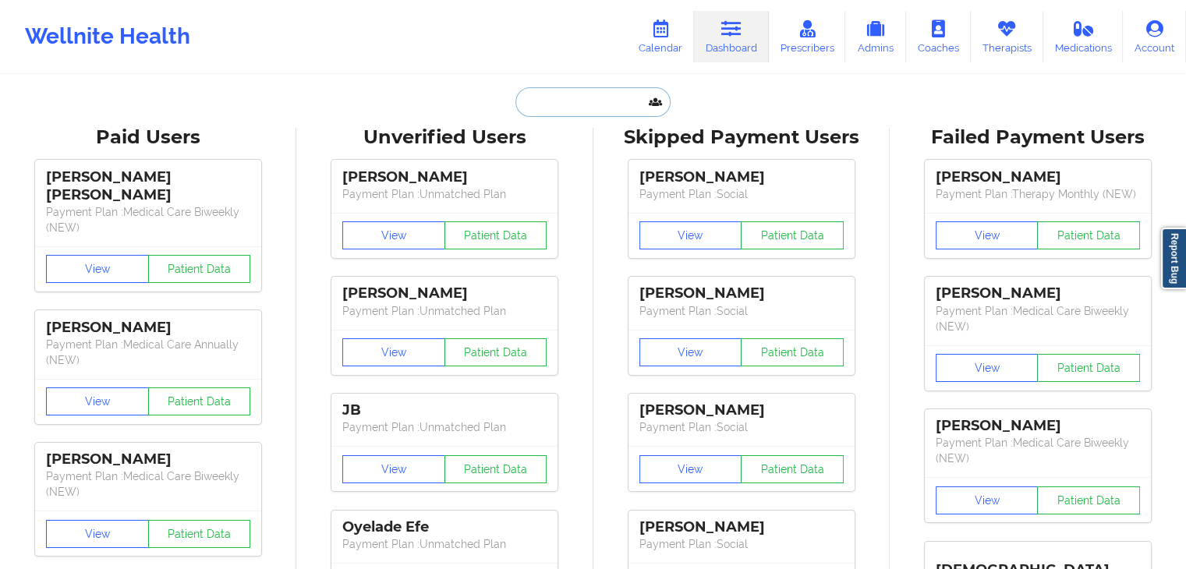
click at [564, 113] on input "text" at bounding box center [592, 102] width 154 height 30
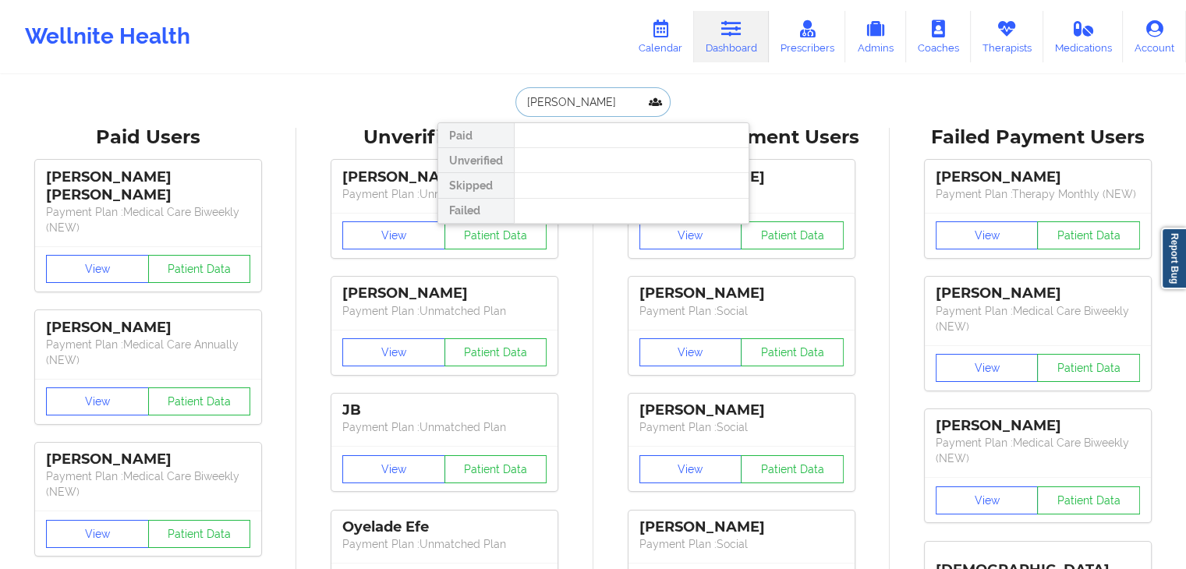
type input "[PERSON_NAME]"
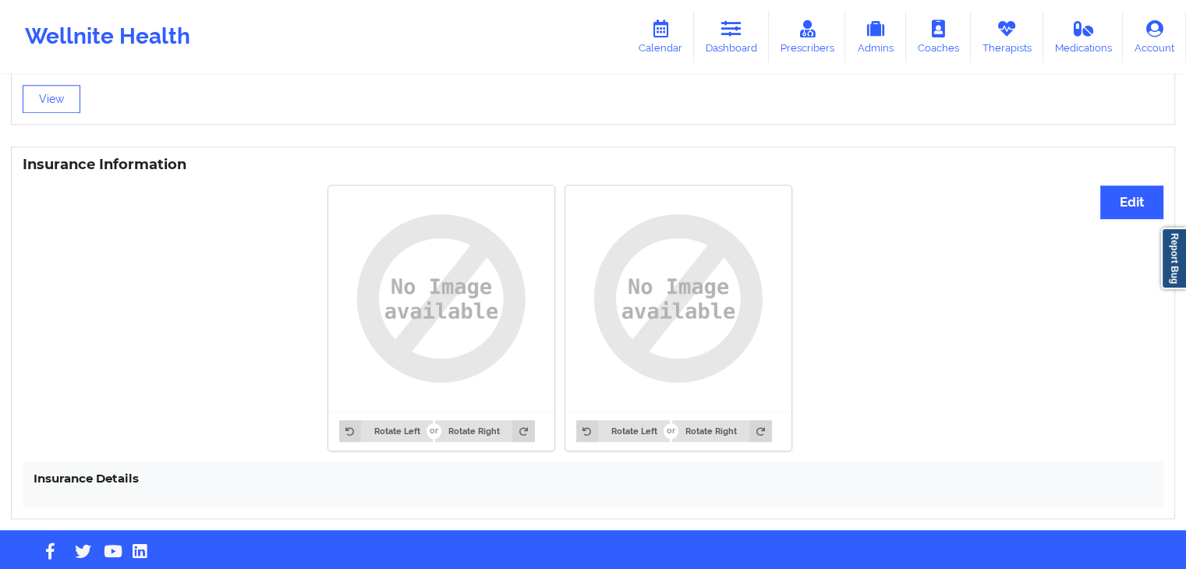
scroll to position [1112, 0]
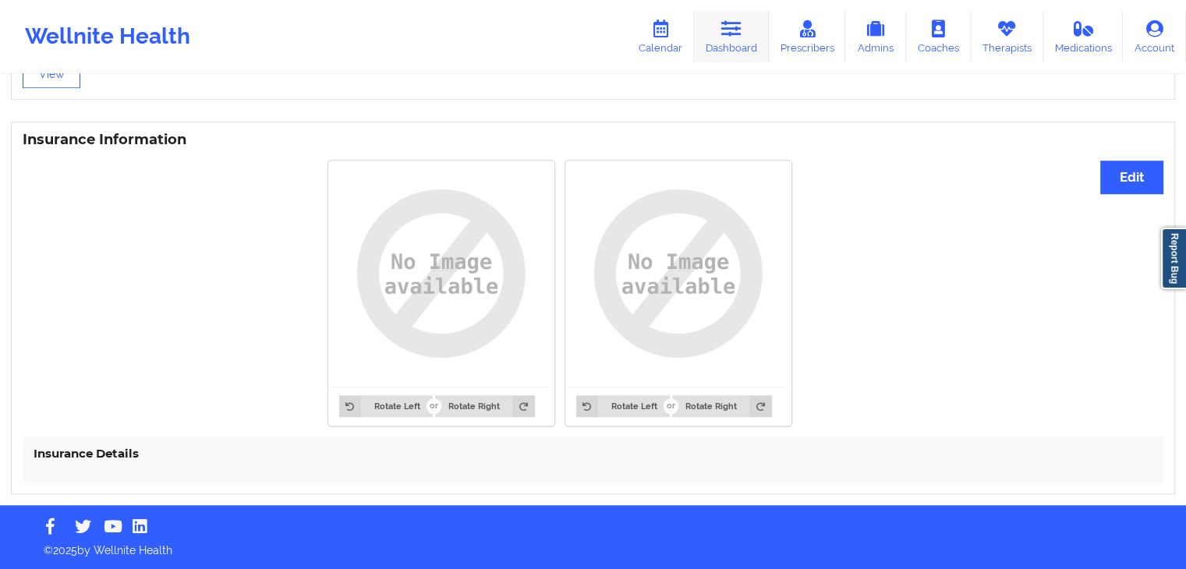
click at [711, 31] on link "Dashboard" at bounding box center [731, 36] width 75 height 51
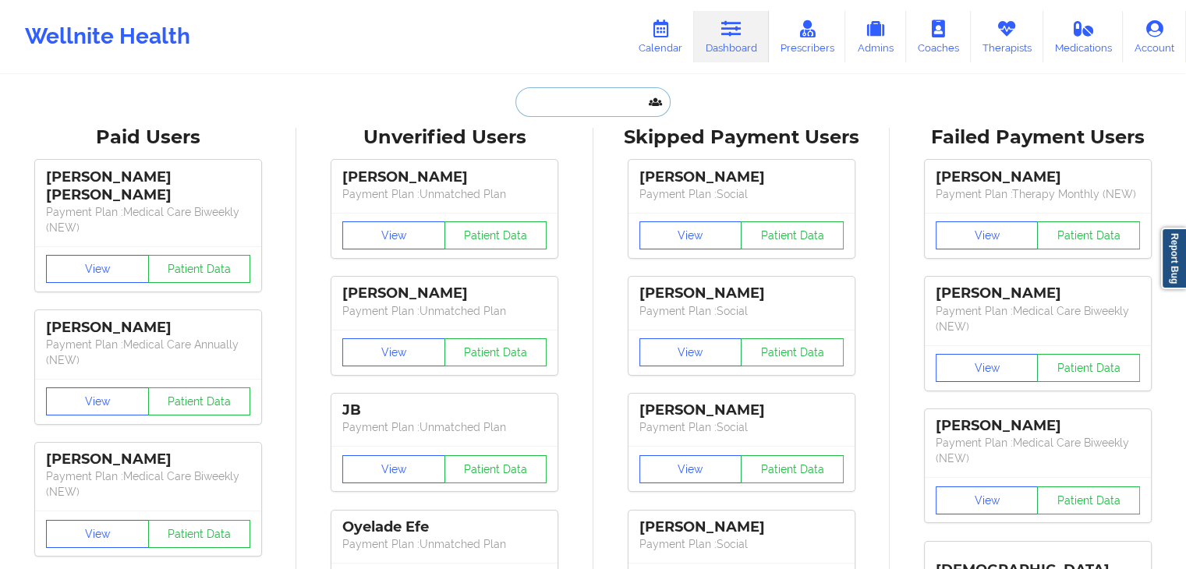
click at [627, 96] on input "text" at bounding box center [592, 102] width 154 height 30
paste input "[EMAIL_ADDRESS][DOMAIN_NAME]"
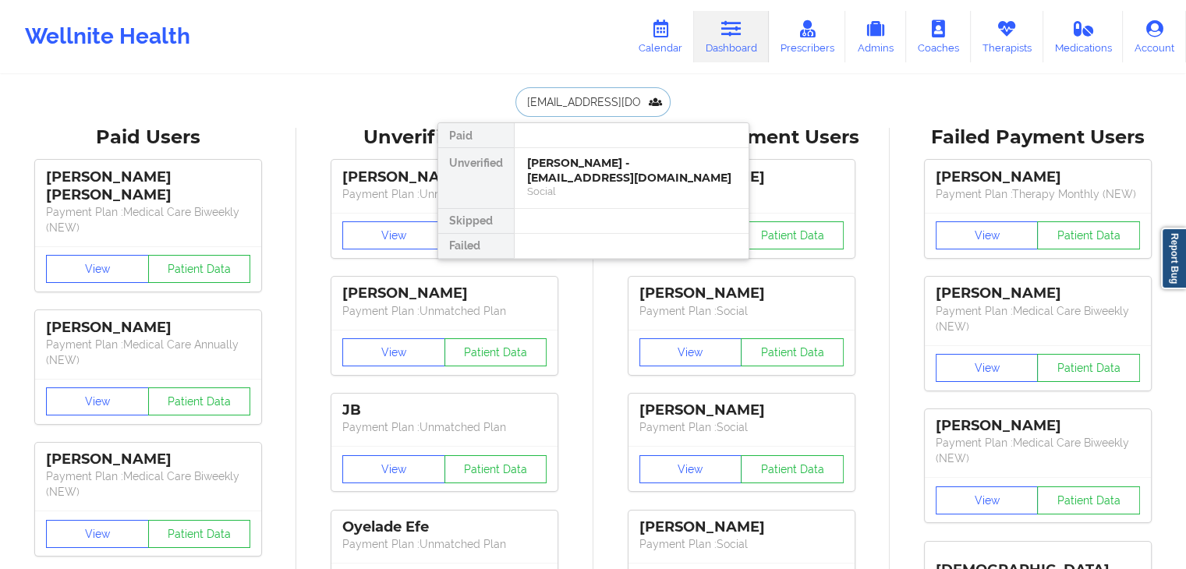
type input "[EMAIL_ADDRESS][DOMAIN_NAME]"
click at [578, 168] on div "[PERSON_NAME] - [EMAIL_ADDRESS][DOMAIN_NAME]" at bounding box center [631, 170] width 209 height 29
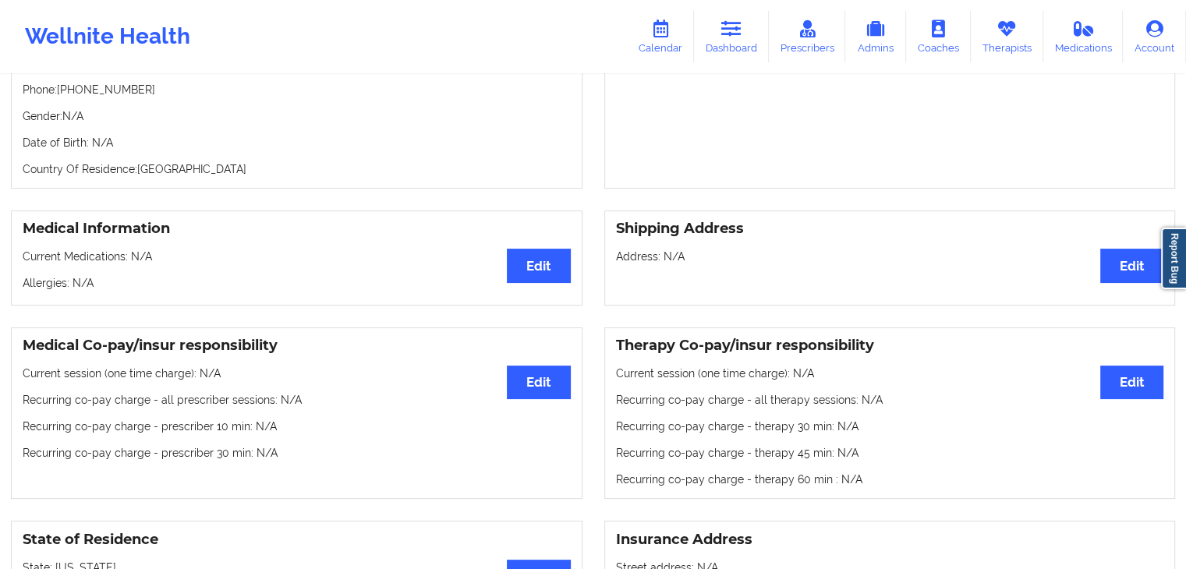
scroll to position [133, 0]
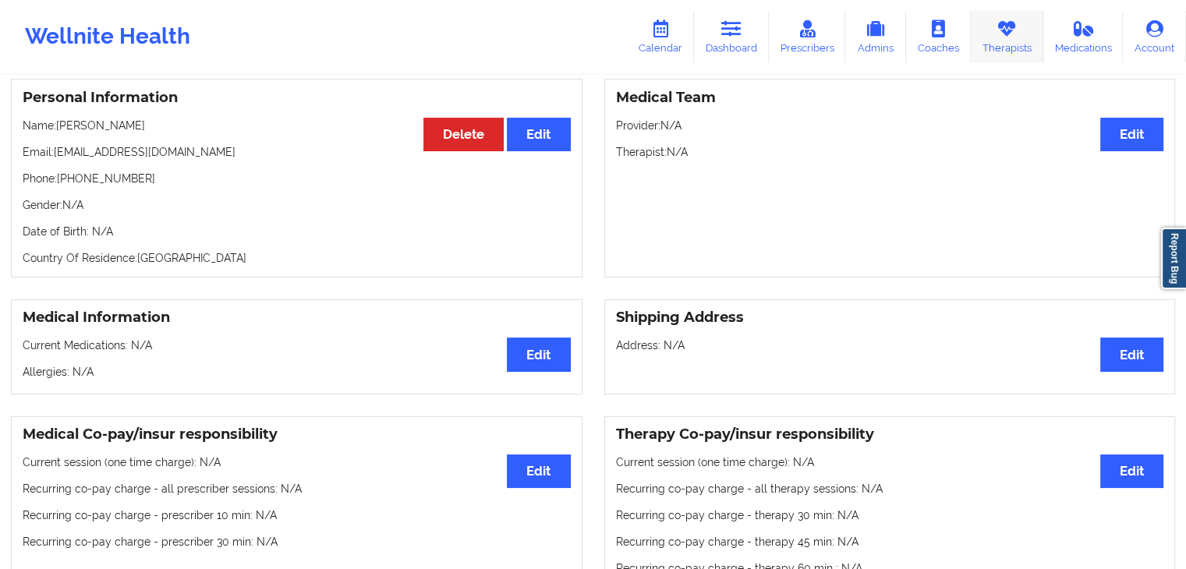
click at [987, 46] on link "Therapists" at bounding box center [1006, 36] width 72 height 51
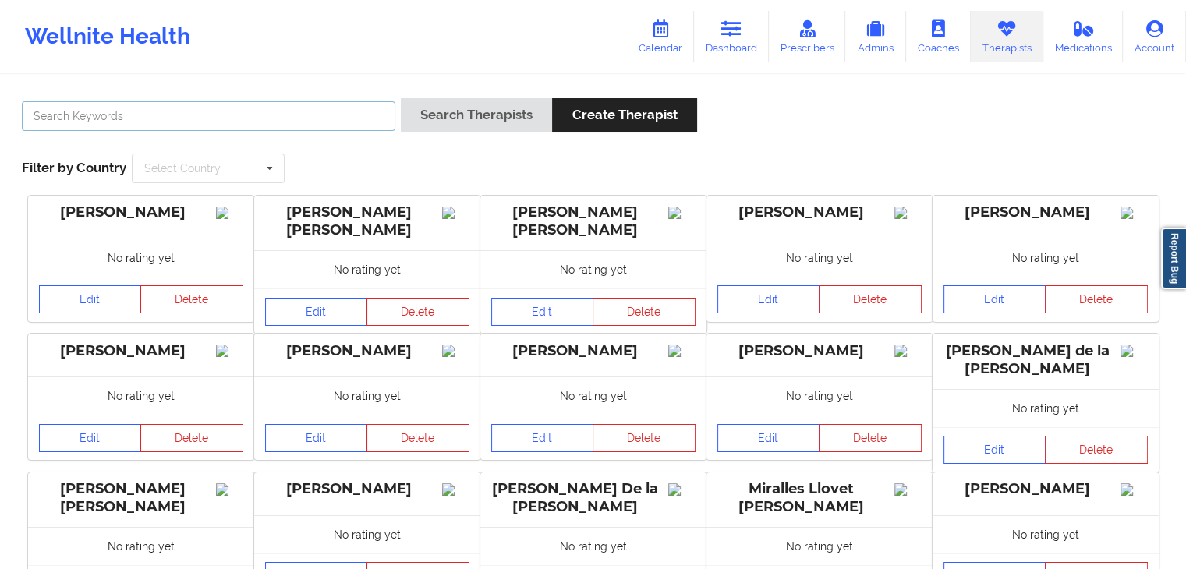
click at [241, 110] on input "text" at bounding box center [208, 116] width 373 height 30
click at [401, 98] on button "Search Therapists" at bounding box center [476, 115] width 151 height 34
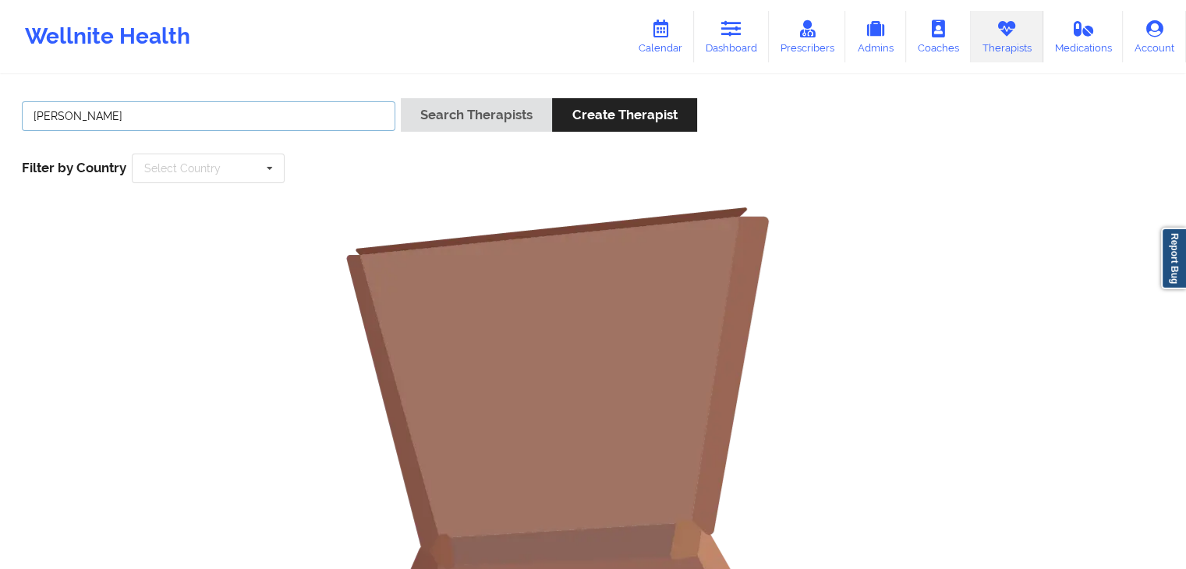
click at [194, 115] on input "[PERSON_NAME]" at bounding box center [208, 116] width 373 height 30
type input "[PERSON_NAME]"
click at [401, 98] on button "Search Therapists" at bounding box center [476, 115] width 151 height 34
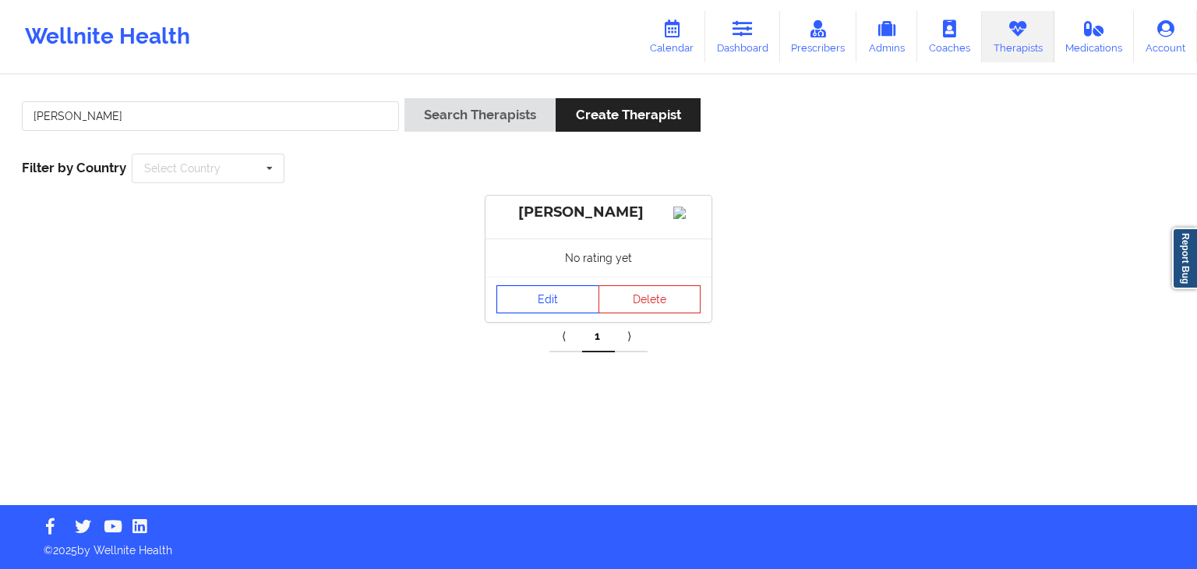
click at [539, 313] on link "Edit" at bounding box center [548, 299] width 103 height 28
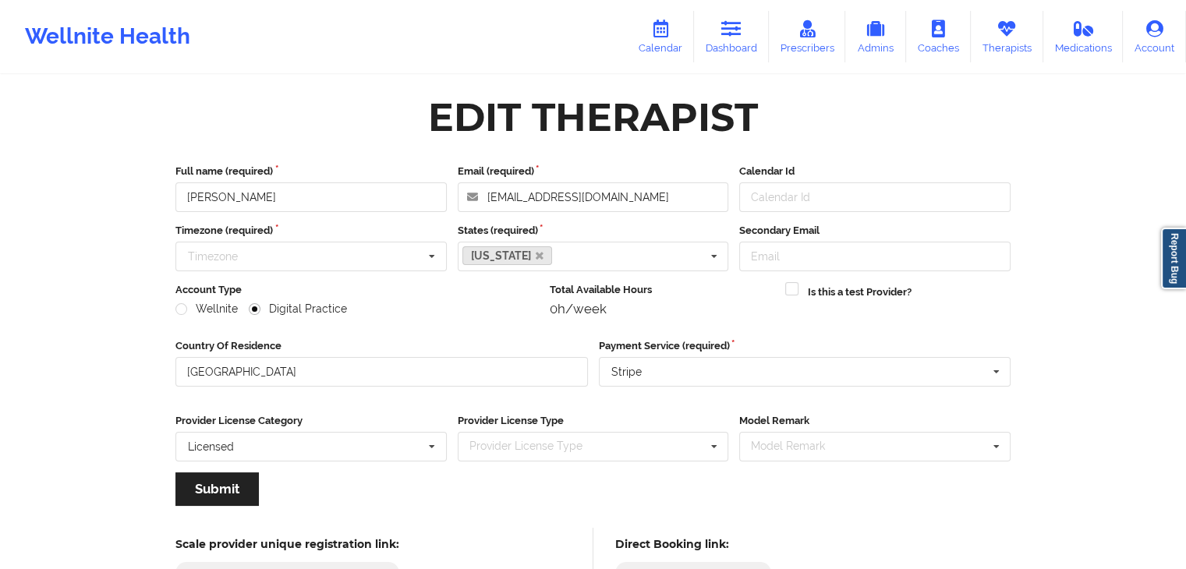
scroll to position [129, 0]
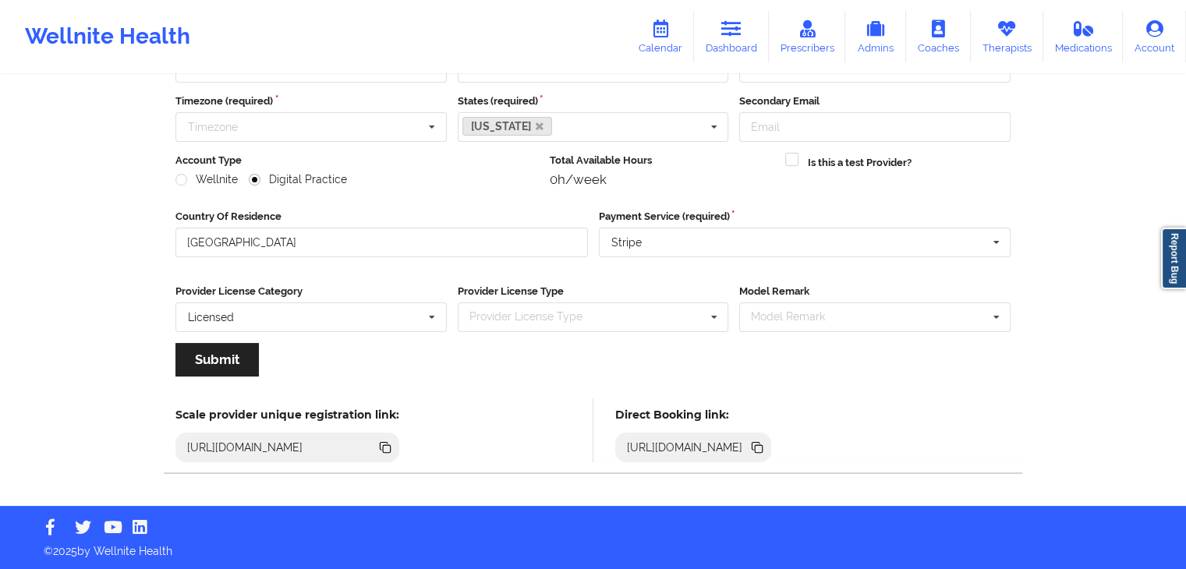
click at [760, 444] on icon at bounding box center [756, 446] width 8 height 8
click at [762, 445] on icon at bounding box center [759, 449] width 8 height 8
click at [724, 32] on icon at bounding box center [731, 28] width 20 height 17
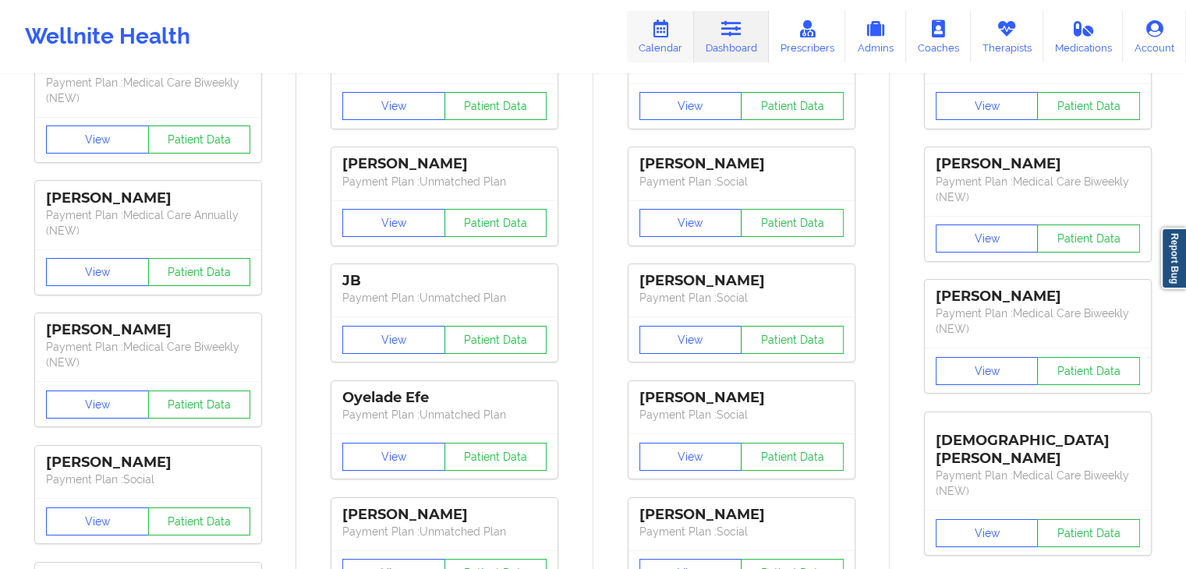
click at [655, 38] on link "Calendar" at bounding box center [660, 36] width 67 height 51
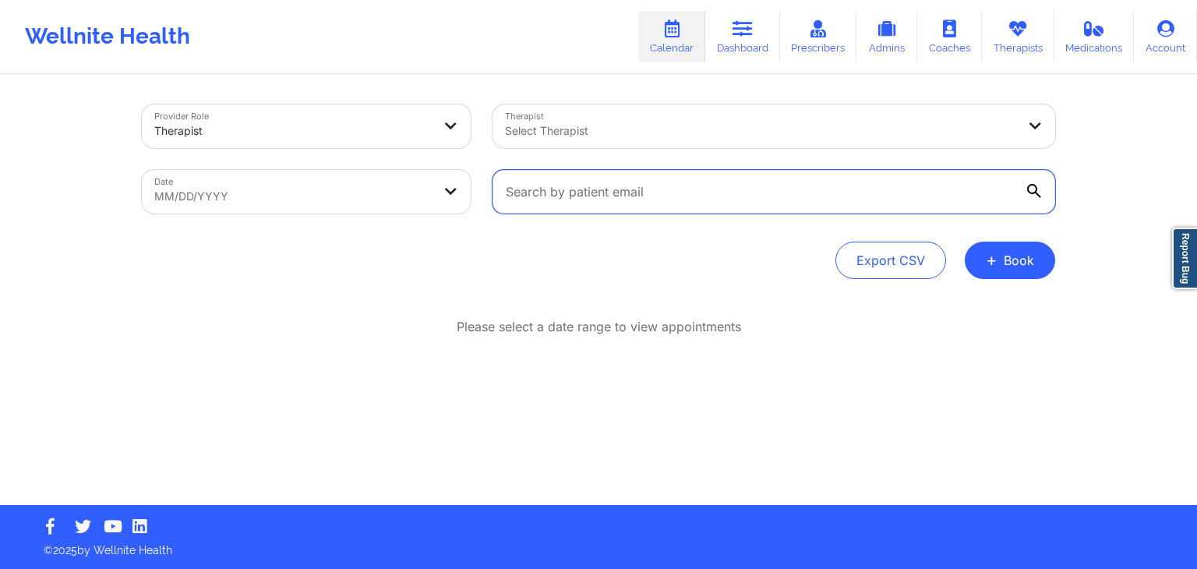
click at [500, 198] on input "text" at bounding box center [774, 192] width 563 height 44
paste input "[EMAIL_ADDRESS][DOMAIN_NAME]"
type input "[EMAIL_ADDRESS][DOMAIN_NAME]"
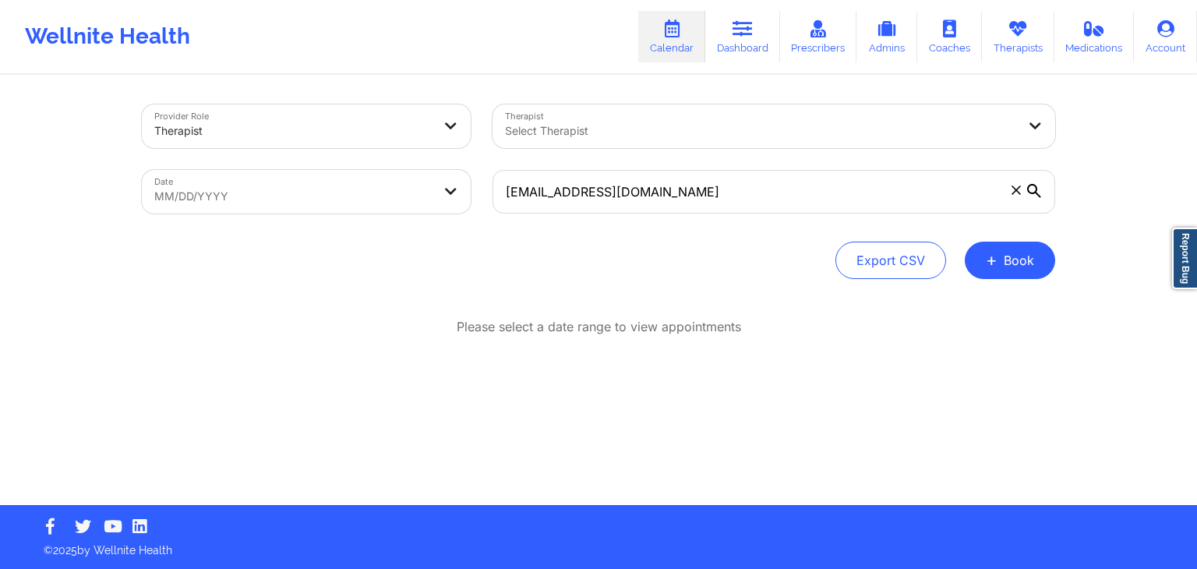
click at [408, 189] on body "Wellnite Health Calendar Dashboard Prescribers Admins Coaches Therapists Medica…" at bounding box center [598, 284] width 1197 height 569
select select "2025-8"
select select "2025-9"
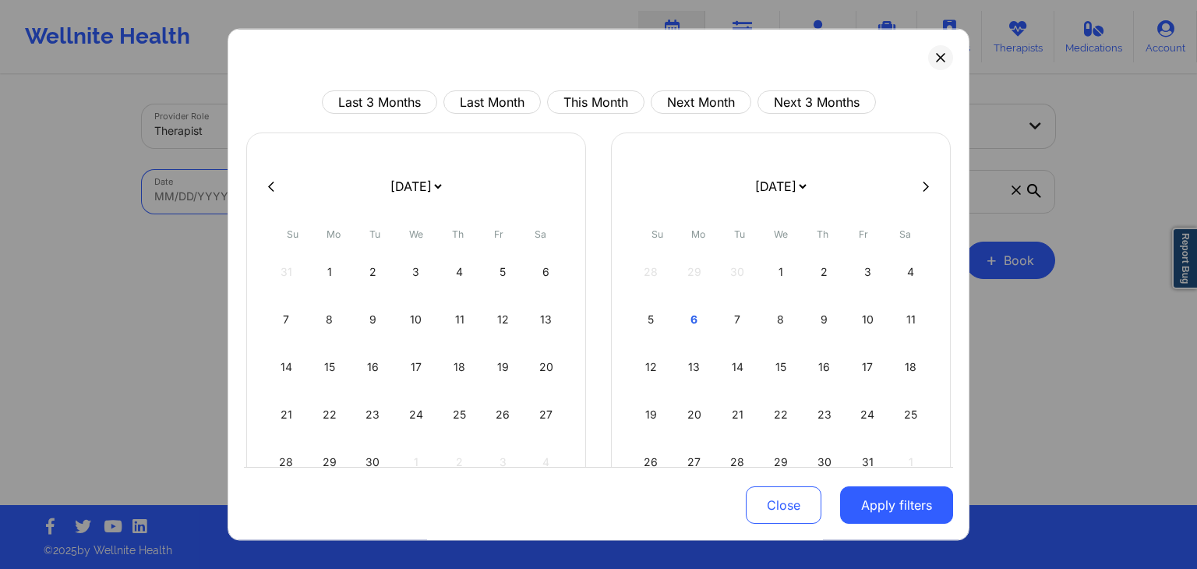
click at [949, 57] on div "Last 3 Months Last Month This Month Next Month Next 3 Months [DATE] [DATE] [DAT…" at bounding box center [599, 285] width 742 height 512
click at [936, 55] on icon at bounding box center [940, 57] width 9 height 9
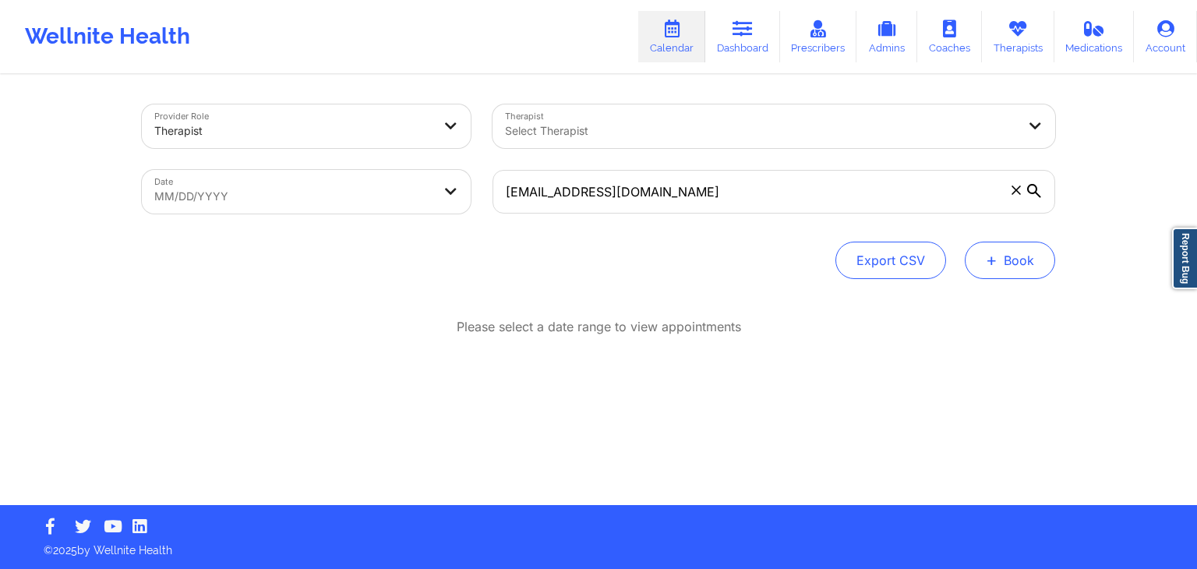
click at [1016, 253] on button "+ Book" at bounding box center [1010, 260] width 90 height 37
click at [967, 307] on button "Therapy Session" at bounding box center [983, 310] width 119 height 26
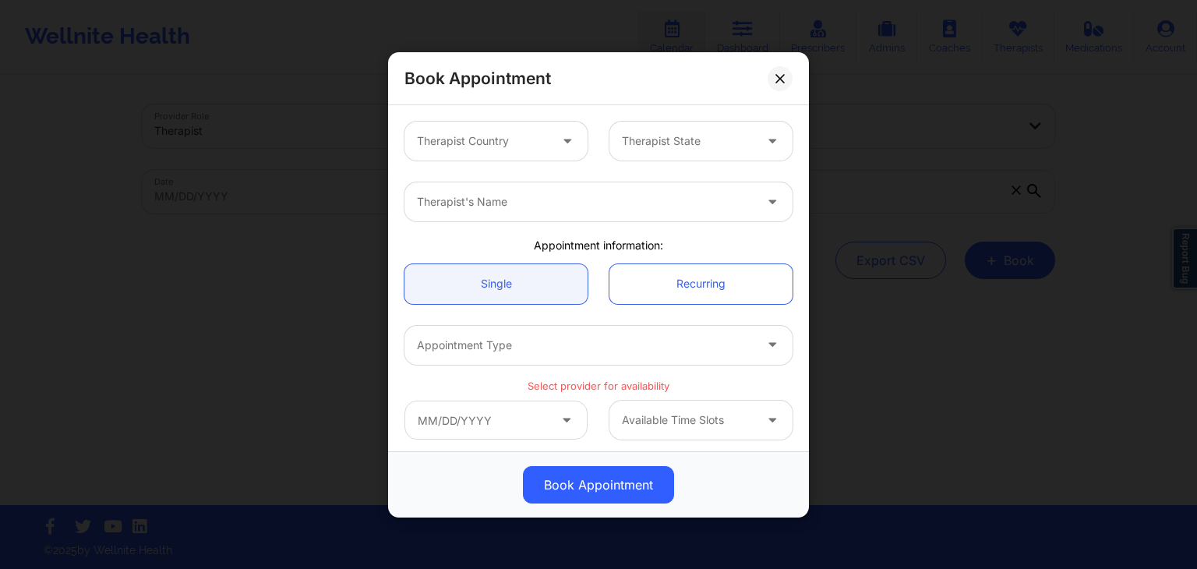
click at [477, 138] on div at bounding box center [483, 141] width 132 height 19
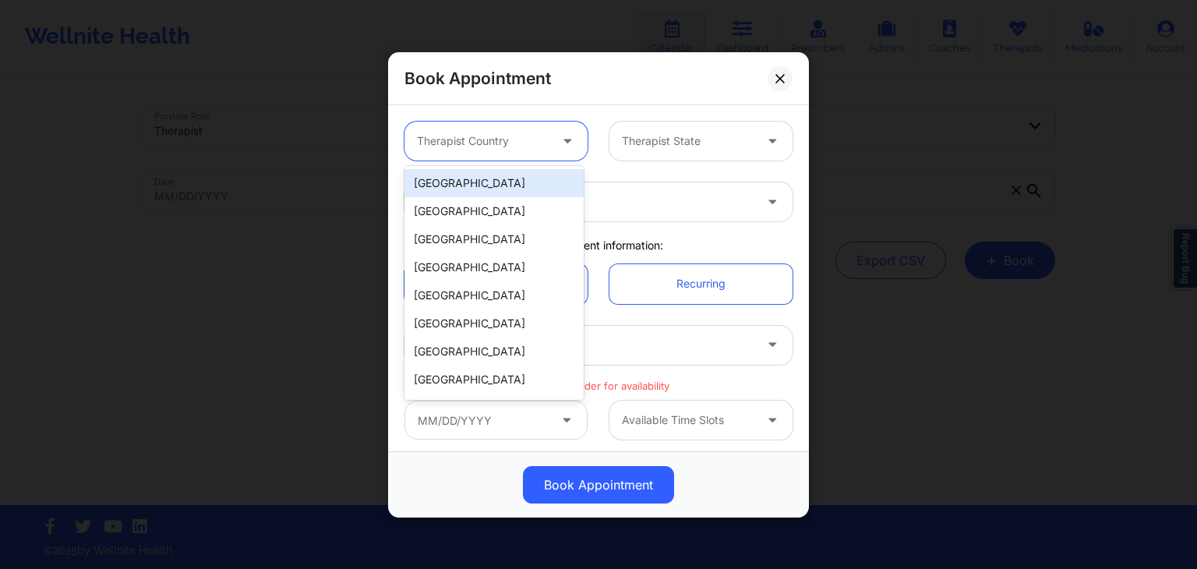
click at [479, 181] on div "[GEOGRAPHIC_DATA]" at bounding box center [494, 183] width 179 height 28
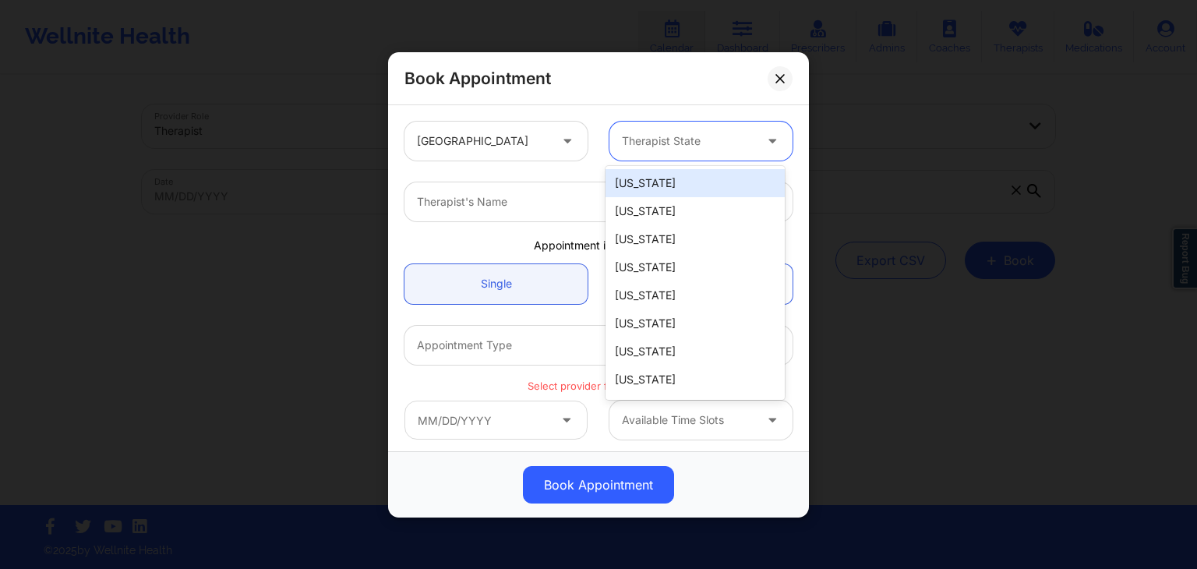
click at [671, 132] on div at bounding box center [688, 141] width 132 height 19
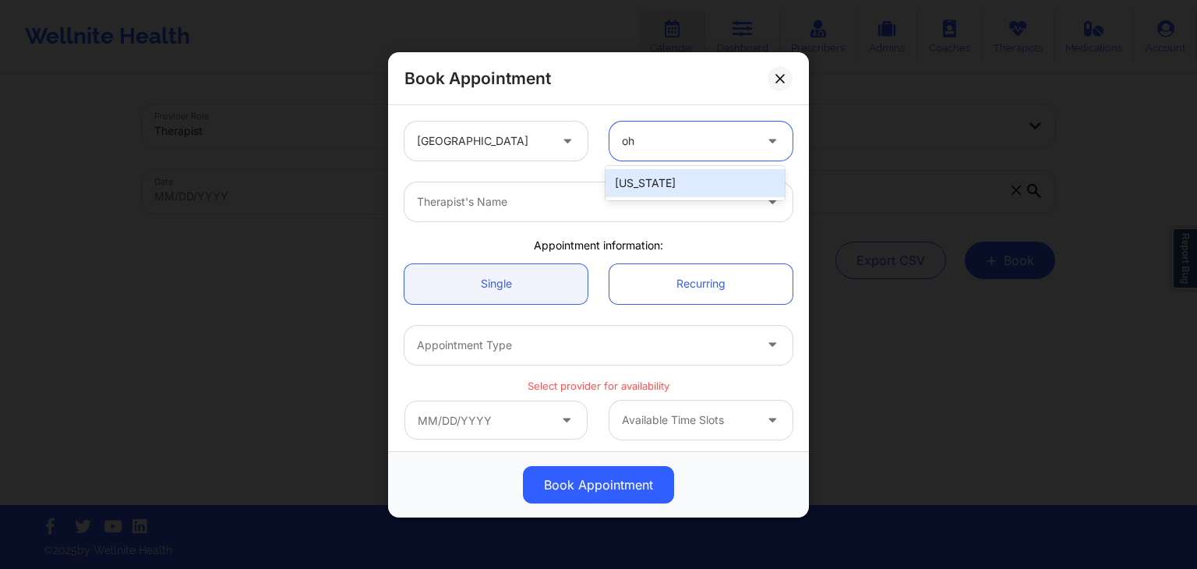
type input "ohi"
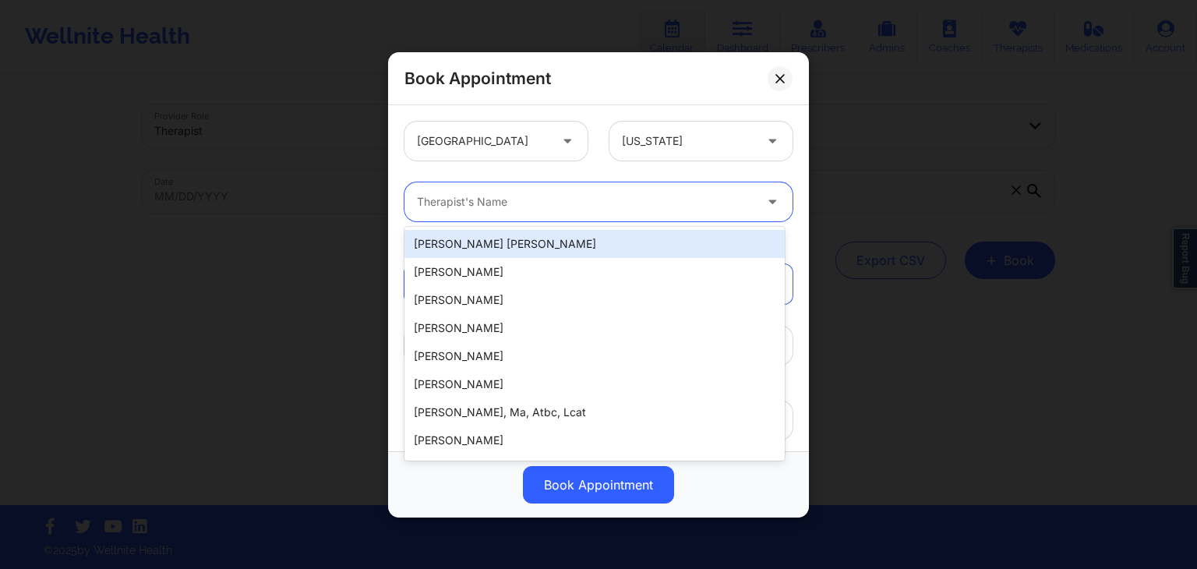
click at [599, 203] on div at bounding box center [585, 202] width 337 height 19
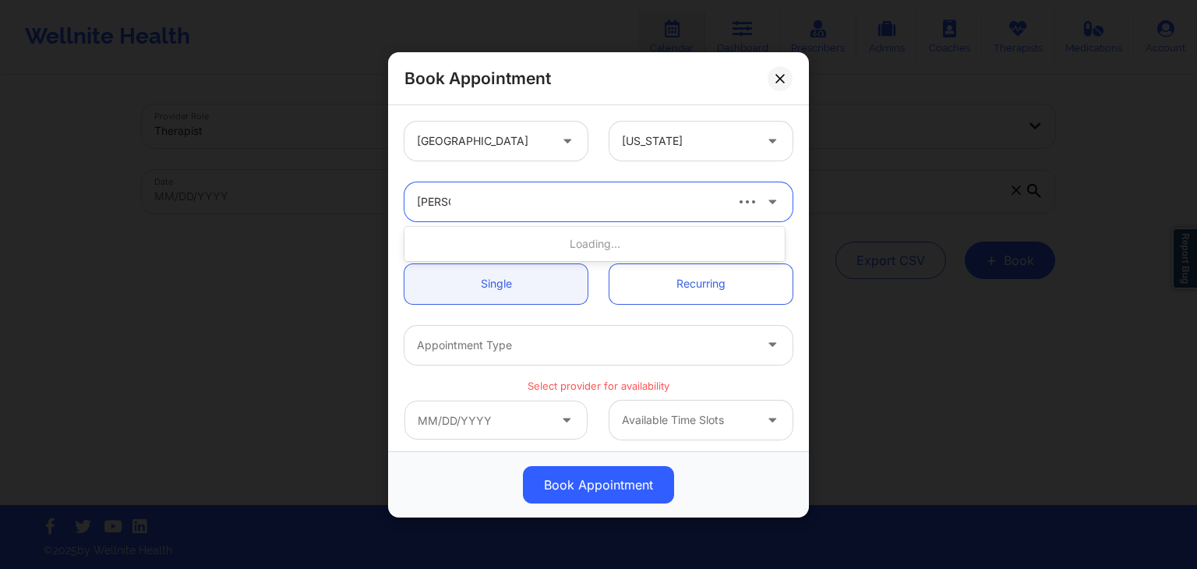
type input "[PERSON_NAME]"
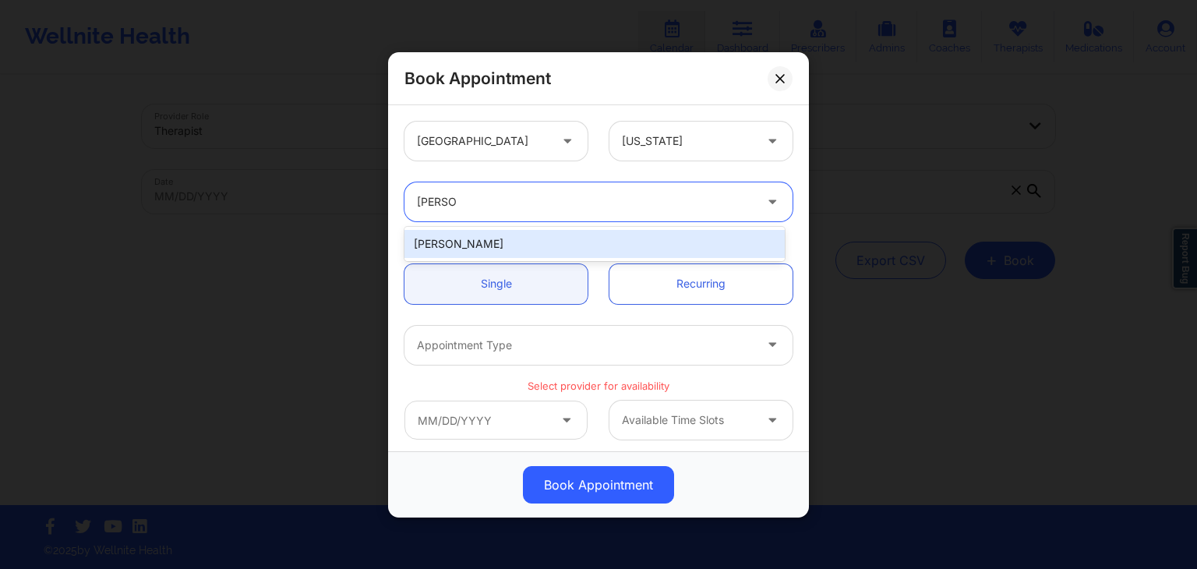
click at [571, 247] on div "[PERSON_NAME]" at bounding box center [595, 244] width 380 height 28
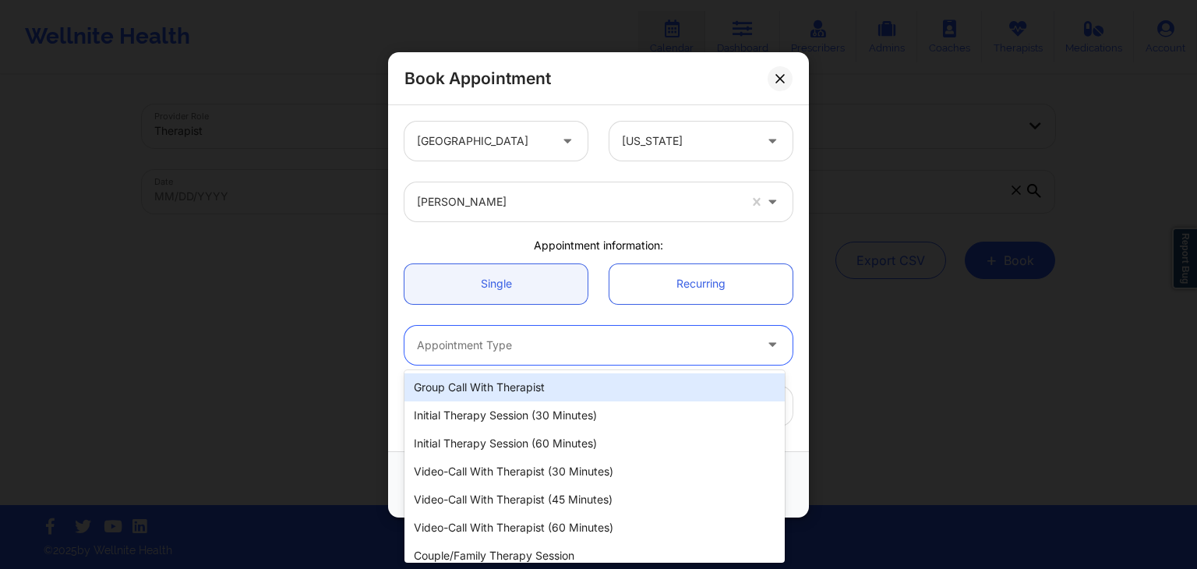
click at [523, 342] on div at bounding box center [585, 344] width 337 height 19
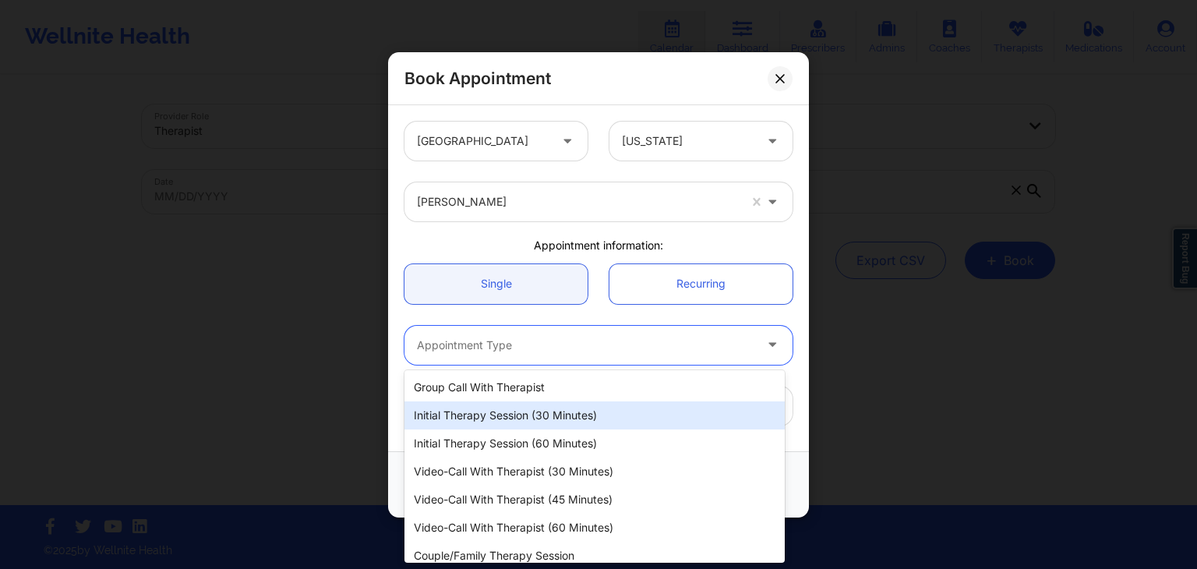
click at [509, 419] on div "Initial Therapy Session (30 minutes)" at bounding box center [595, 415] width 380 height 28
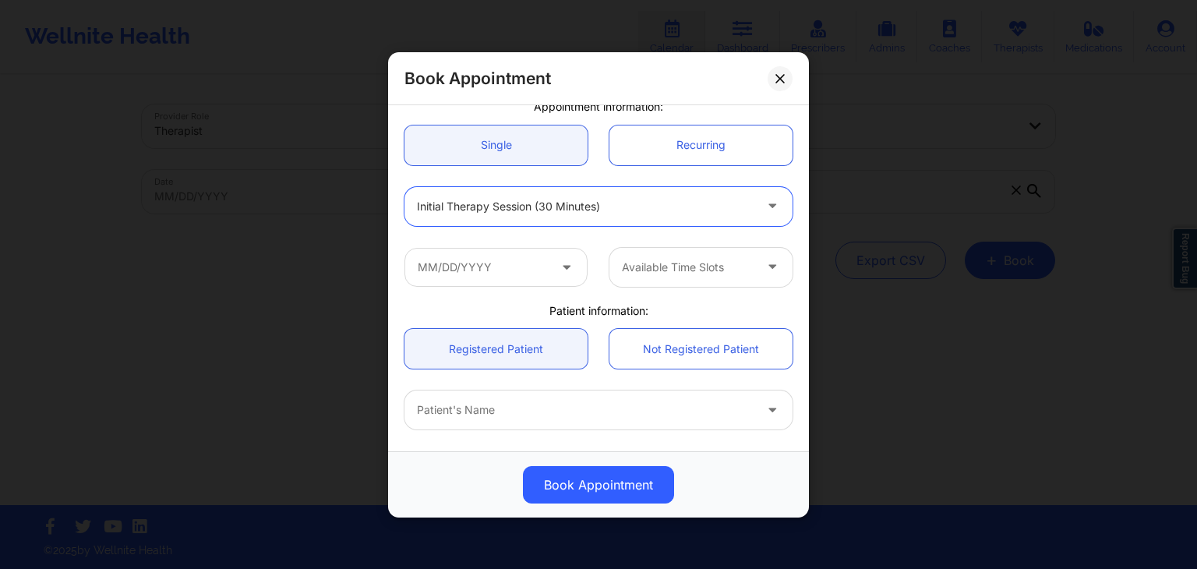
scroll to position [143, 0]
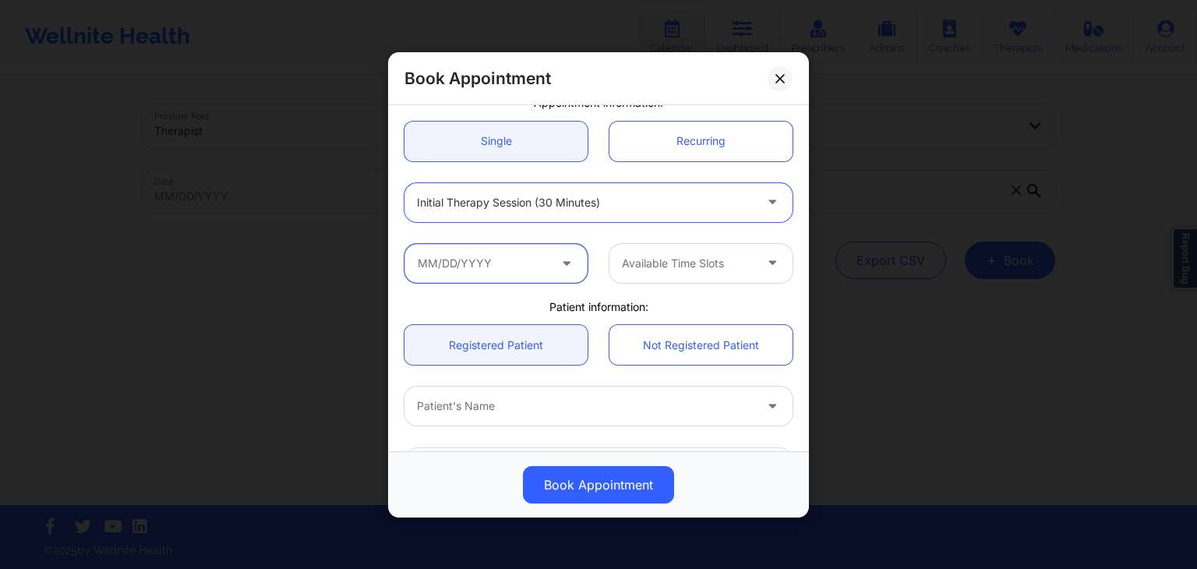
click at [480, 249] on input "text" at bounding box center [496, 262] width 183 height 39
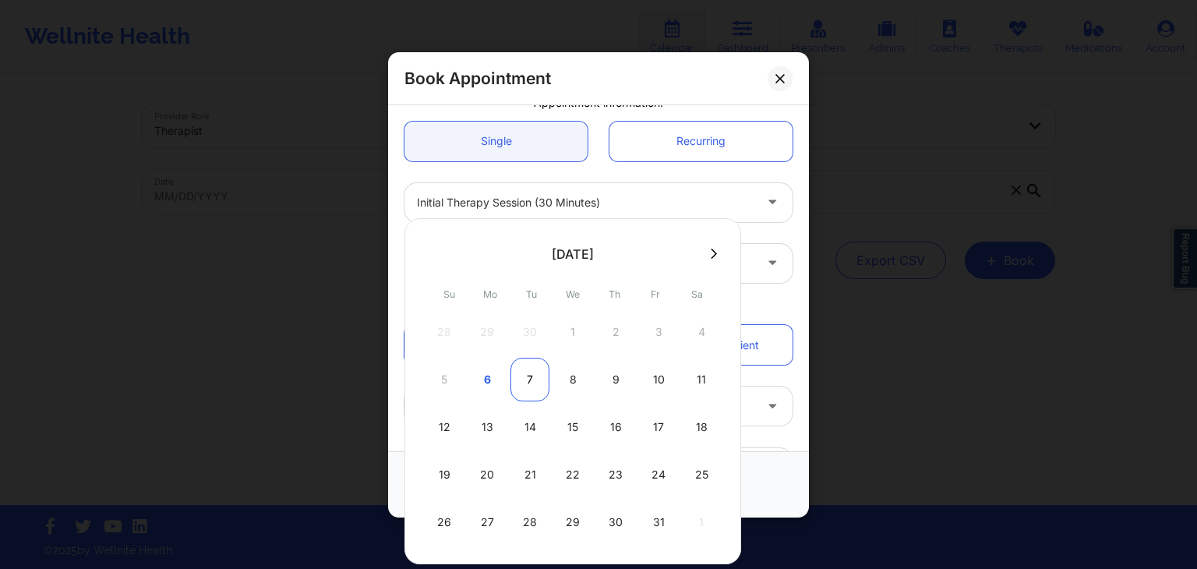
click at [530, 380] on div "7" at bounding box center [530, 380] width 39 height 44
type input "[DATE]"
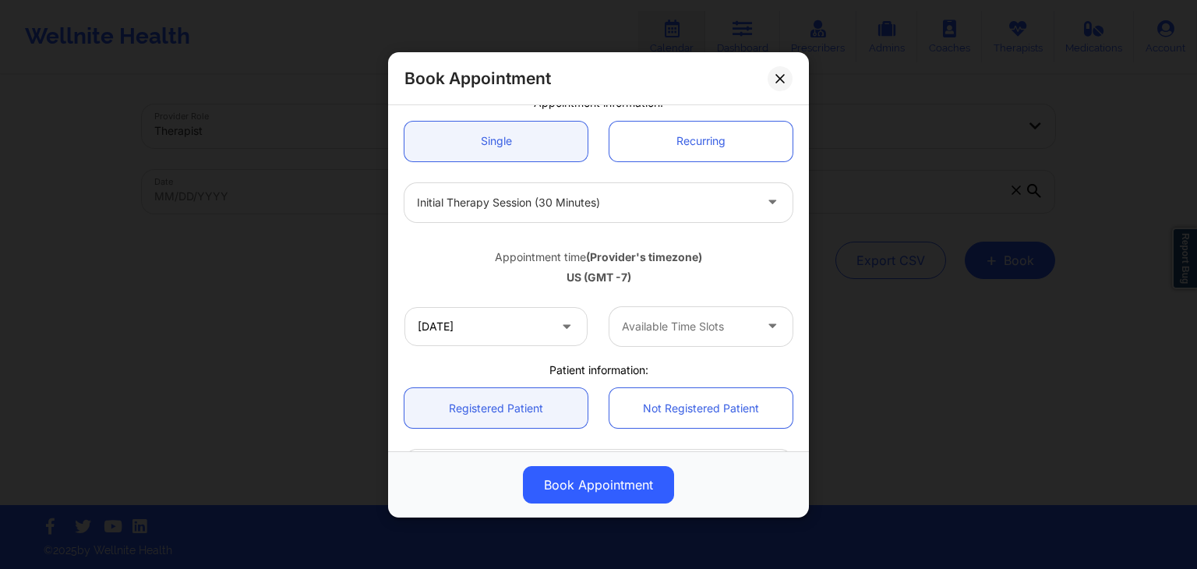
click at [692, 323] on div at bounding box center [688, 325] width 132 height 19
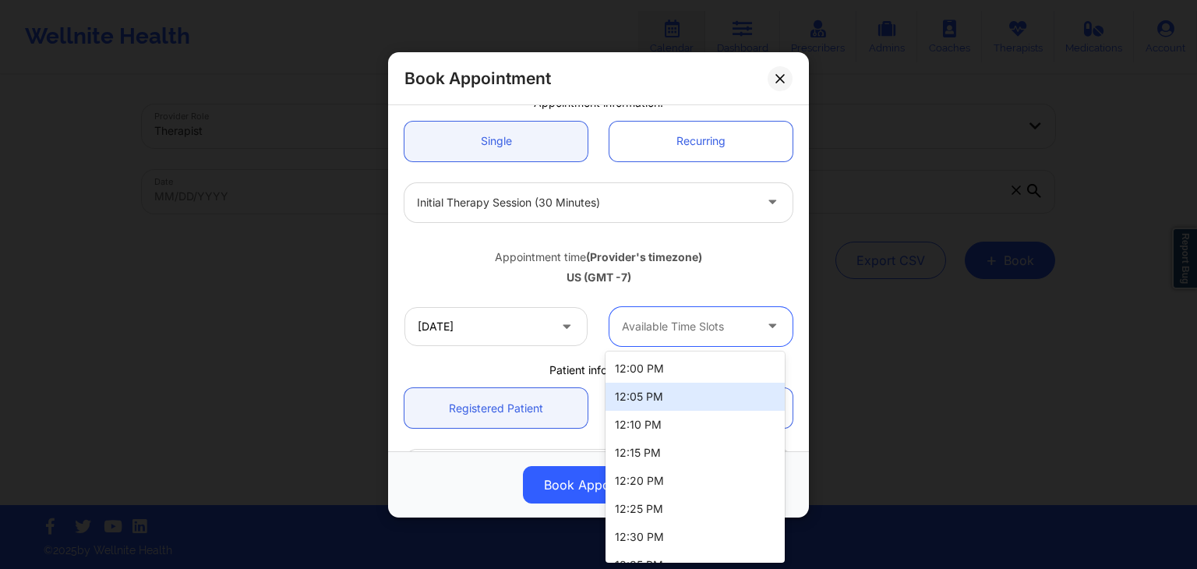
drag, startPoint x: 785, startPoint y: 366, endPoint x: 779, endPoint y: 391, distance: 24.8
click at [779, 391] on div "12:00 PM 12:05 PM 12:10 PM 12:15 PM 12:20 PM 12:25 PM 12:30 PM 12:35 PM 12:40 P…" at bounding box center [695, 457] width 179 height 211
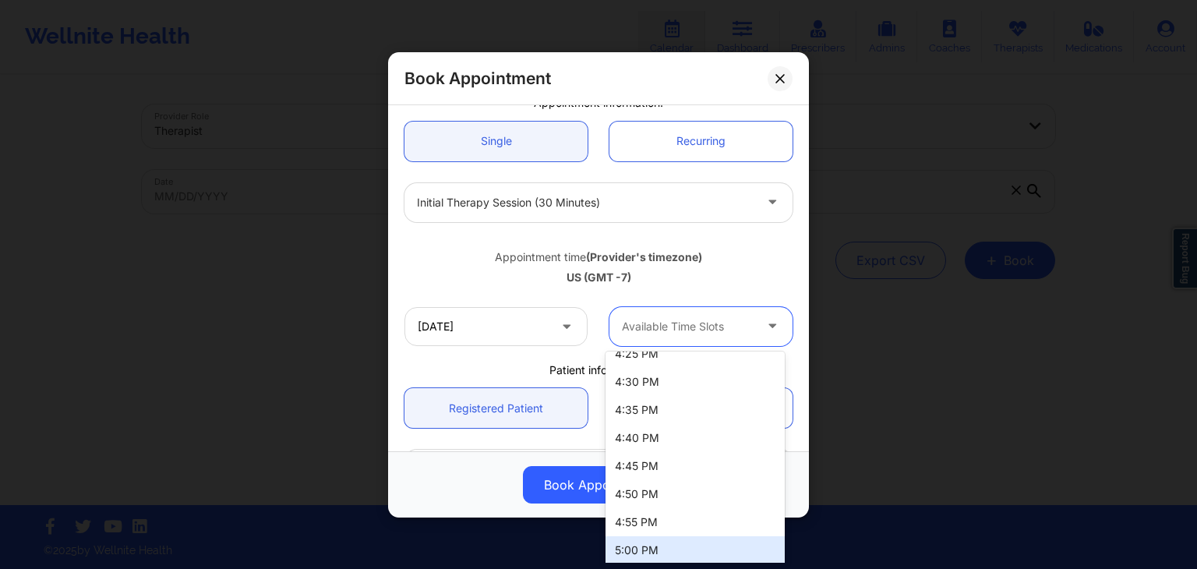
click at [699, 546] on div "5:00 PM" at bounding box center [695, 550] width 179 height 28
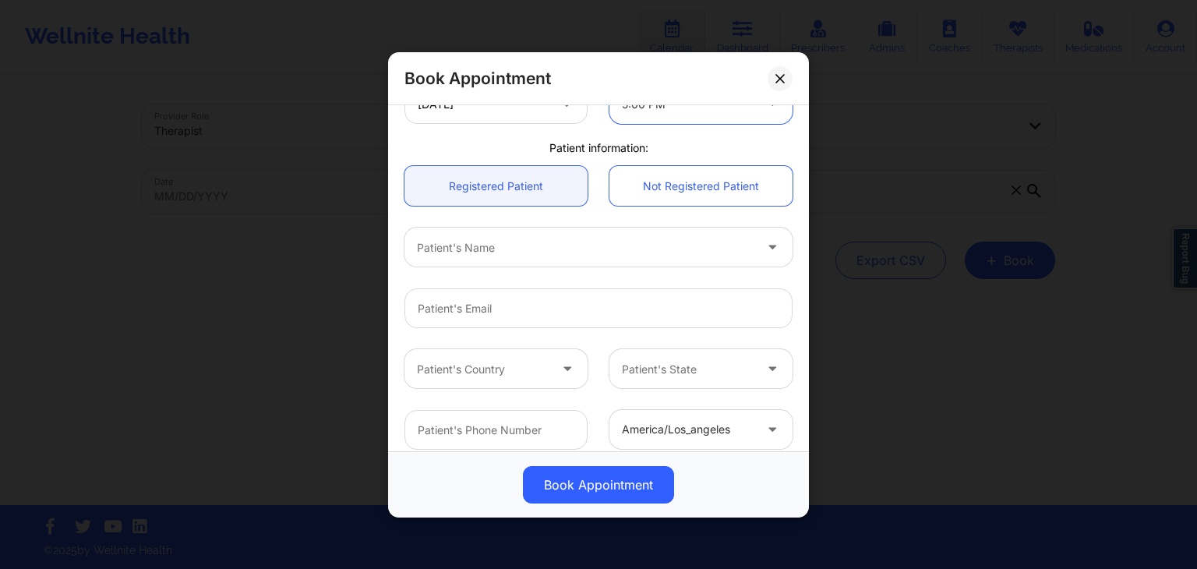
scroll to position [368, 0]
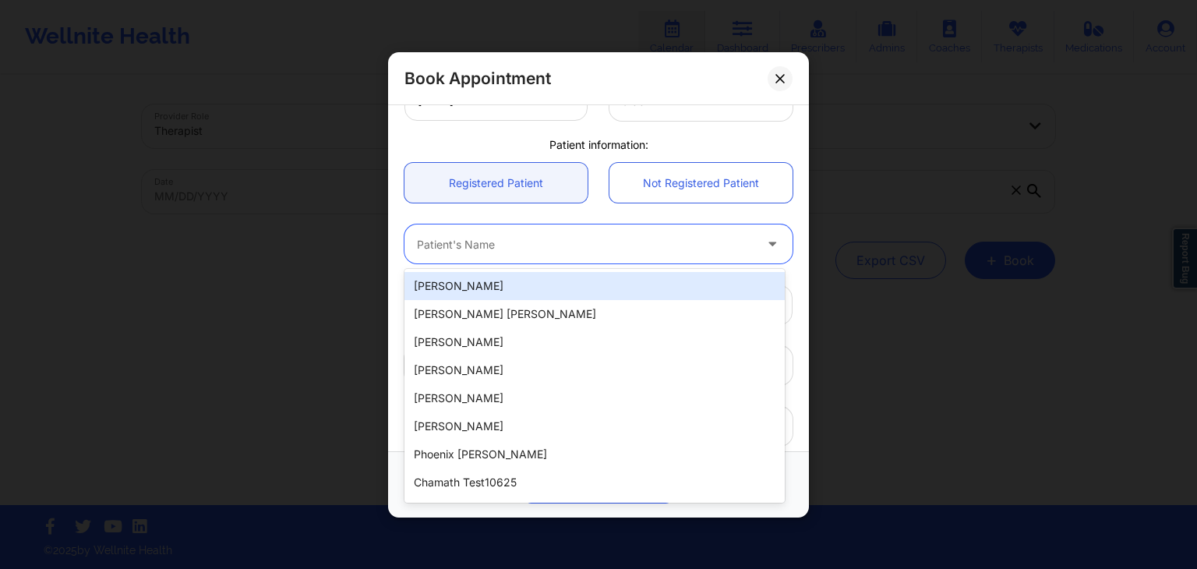
click at [556, 256] on div "Patient's Name" at bounding box center [580, 243] width 351 height 39
click at [457, 242] on div at bounding box center [585, 244] width 337 height 19
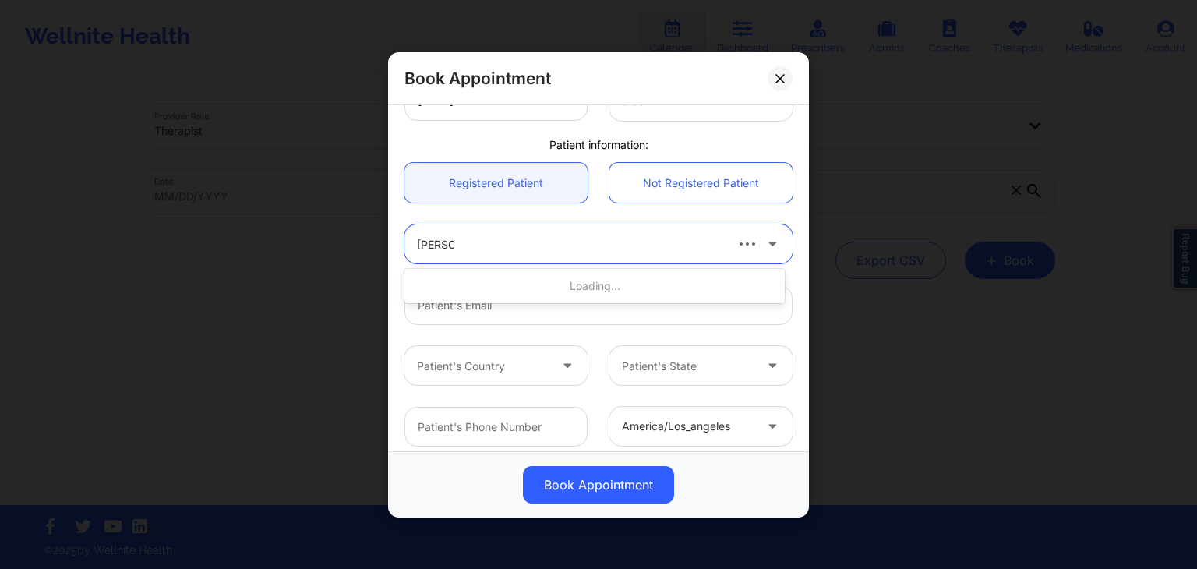
type input "[PERSON_NAME]"
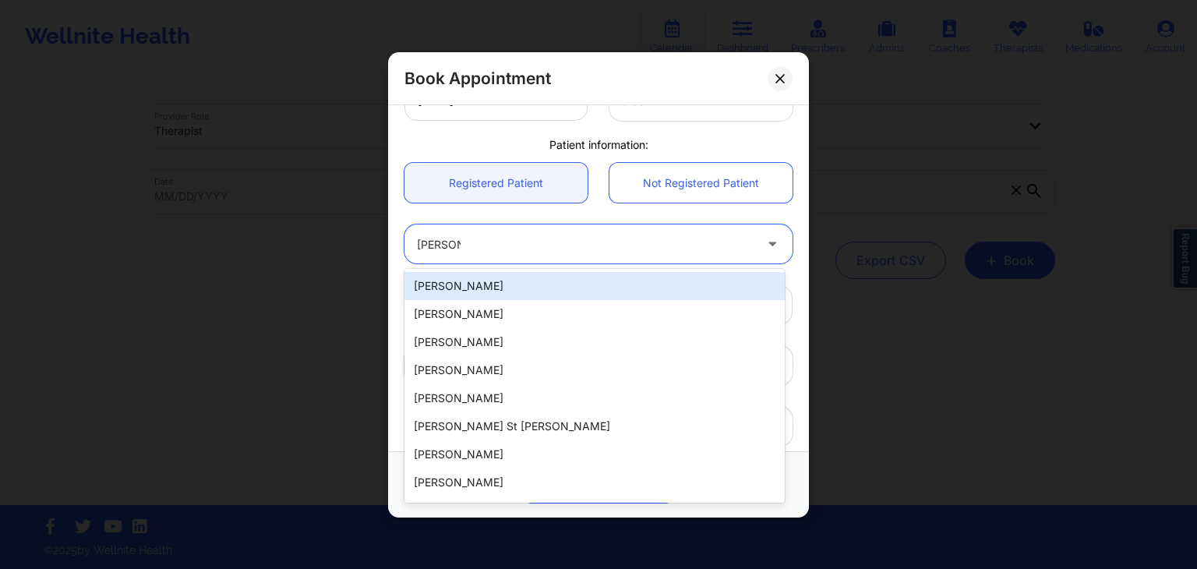
click at [472, 281] on div "[PERSON_NAME]" at bounding box center [595, 286] width 380 height 28
type input "[EMAIL_ADDRESS][DOMAIN_NAME]"
type input "[PHONE_NUMBER]"
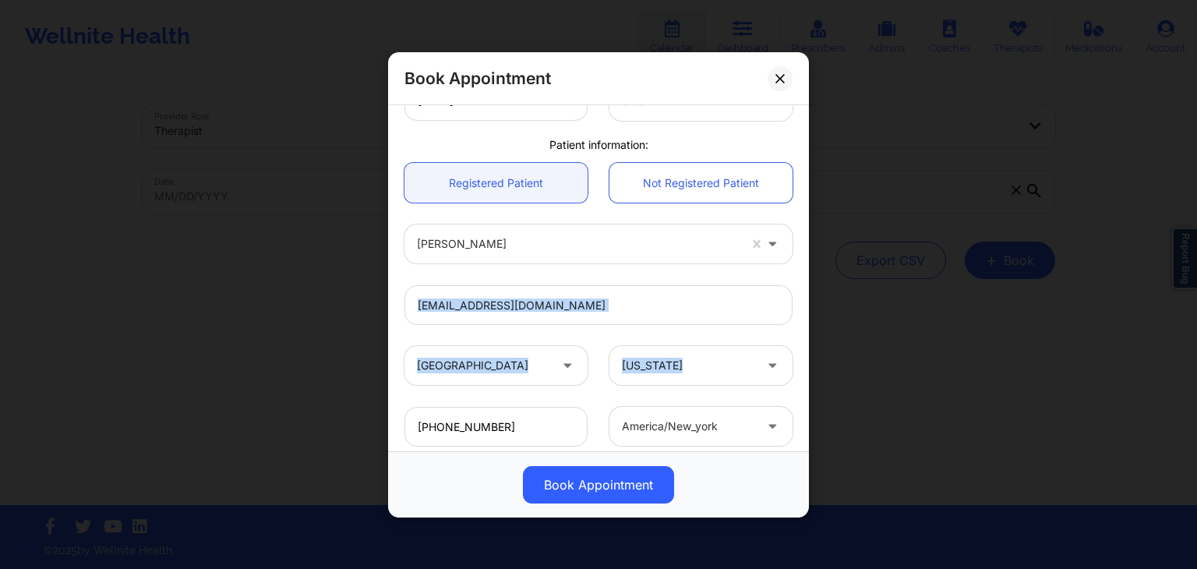
drag, startPoint x: 799, startPoint y: 301, endPoint x: 811, endPoint y: 391, distance: 91.3
click at [811, 391] on div "Book Appointment [GEOGRAPHIC_DATA] [US_STATE] [PERSON_NAME] Appointment informa…" at bounding box center [598, 284] width 1197 height 569
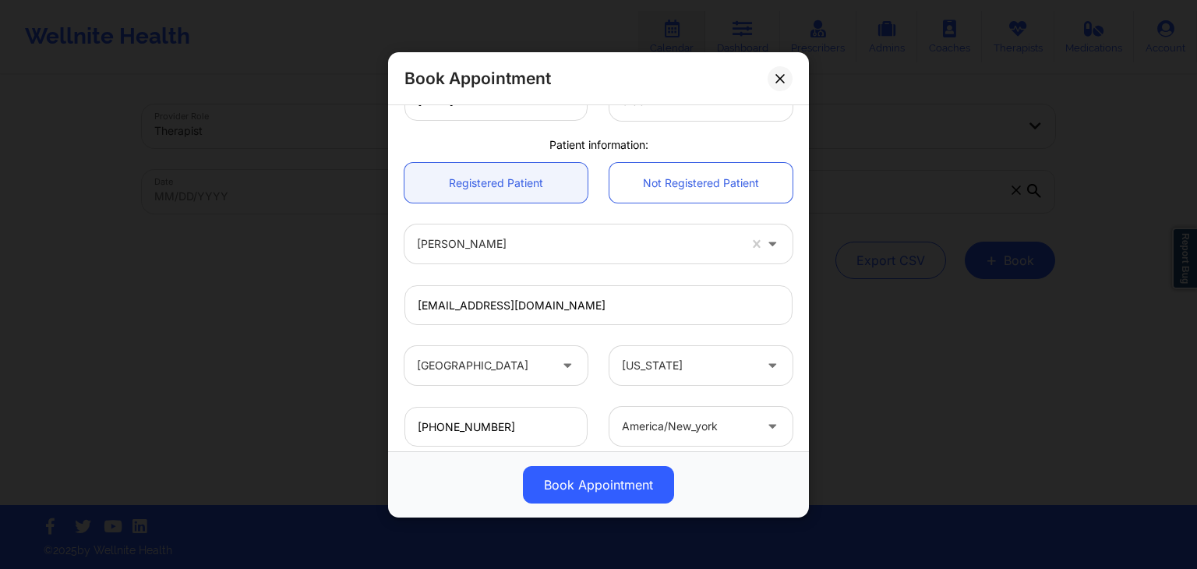
click at [789, 325] on div "[EMAIL_ADDRESS][DOMAIN_NAME]" at bounding box center [599, 304] width 410 height 61
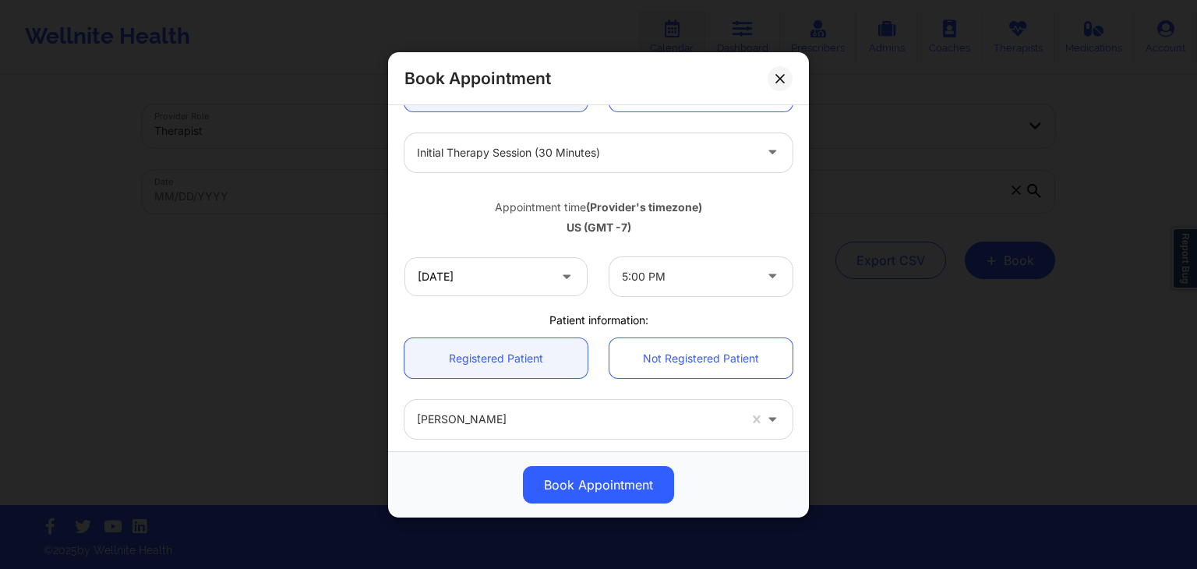
scroll to position [189, 0]
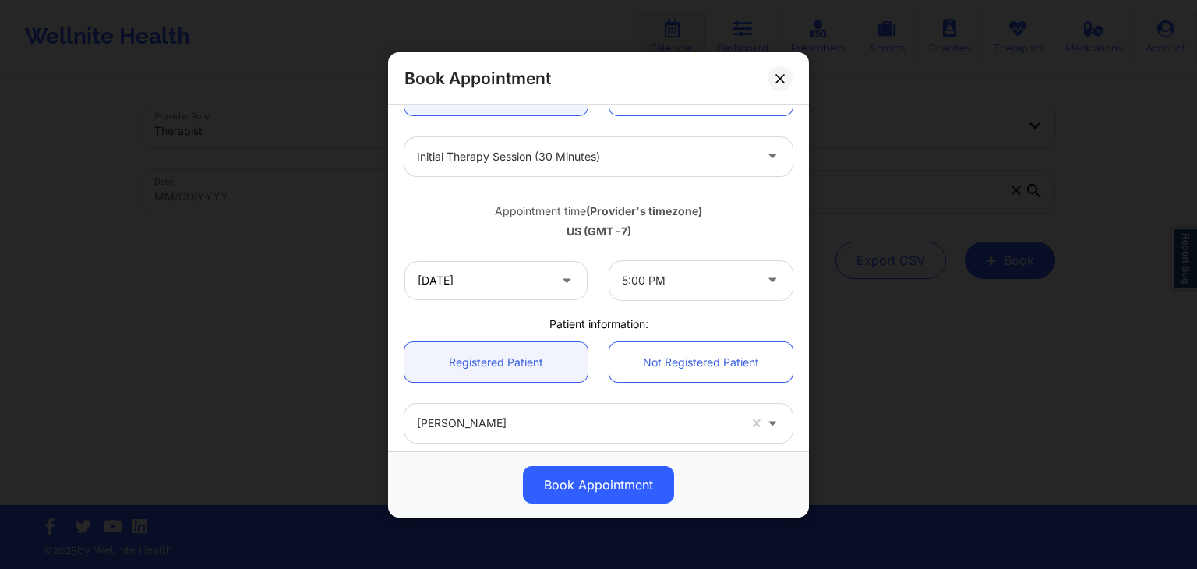
click at [720, 278] on div at bounding box center [688, 279] width 132 height 19
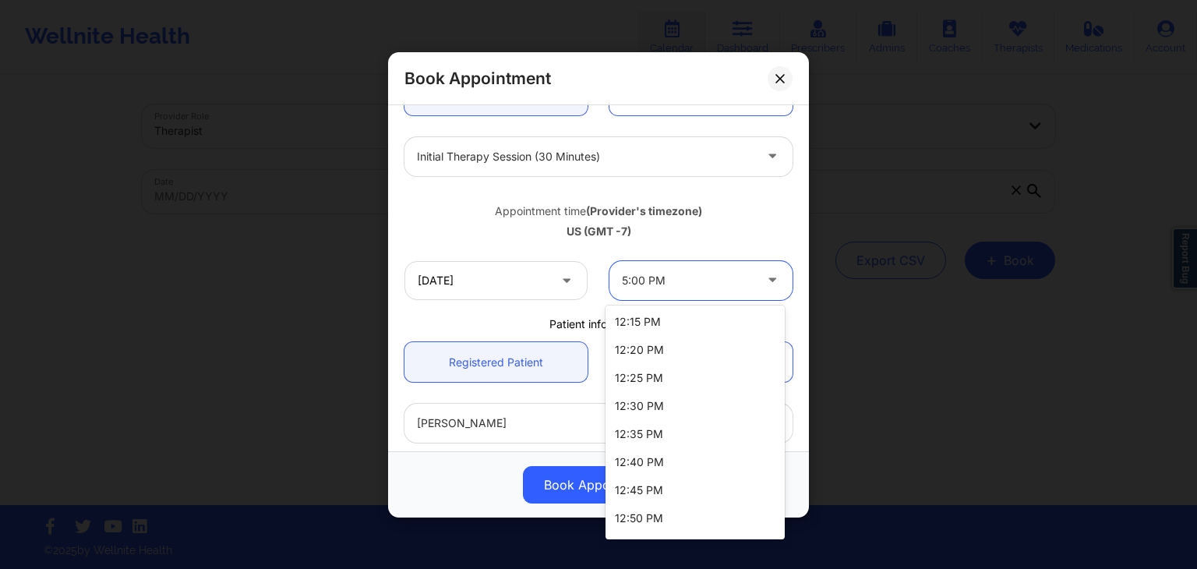
scroll to position [0, 0]
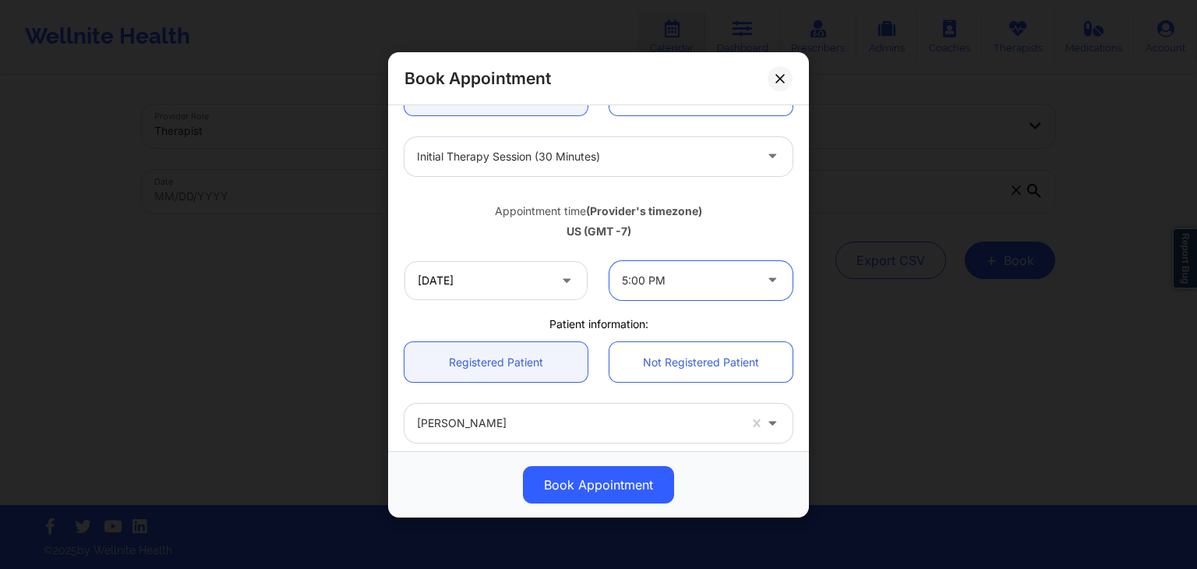
click at [771, 68] on div "Book Appointment" at bounding box center [598, 78] width 421 height 53
click at [784, 81] on icon at bounding box center [780, 77] width 9 height 9
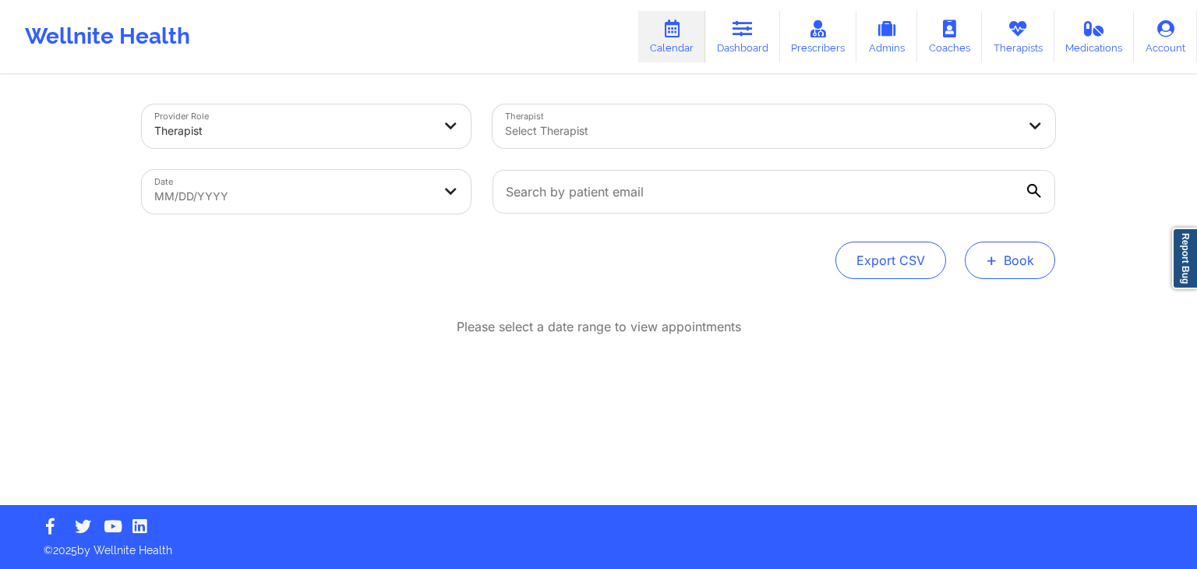
click at [998, 273] on button "+ Book" at bounding box center [1010, 260] width 90 height 37
click at [996, 310] on button "Therapy Session" at bounding box center [983, 310] width 119 height 26
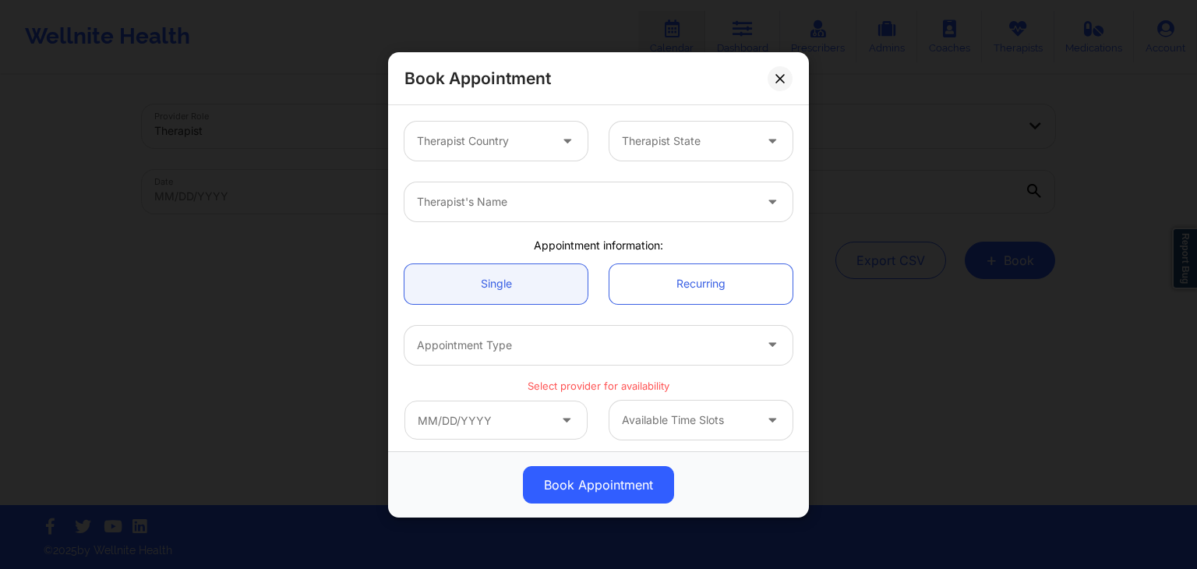
click at [530, 139] on div at bounding box center [483, 141] width 132 height 19
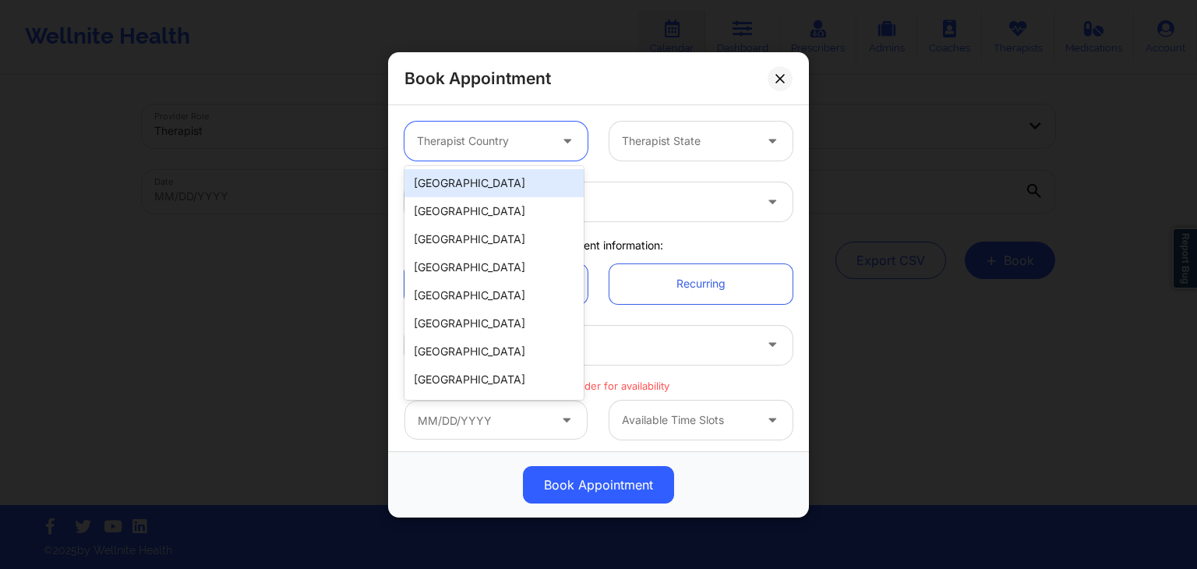
click at [523, 183] on div "[GEOGRAPHIC_DATA]" at bounding box center [494, 183] width 179 height 28
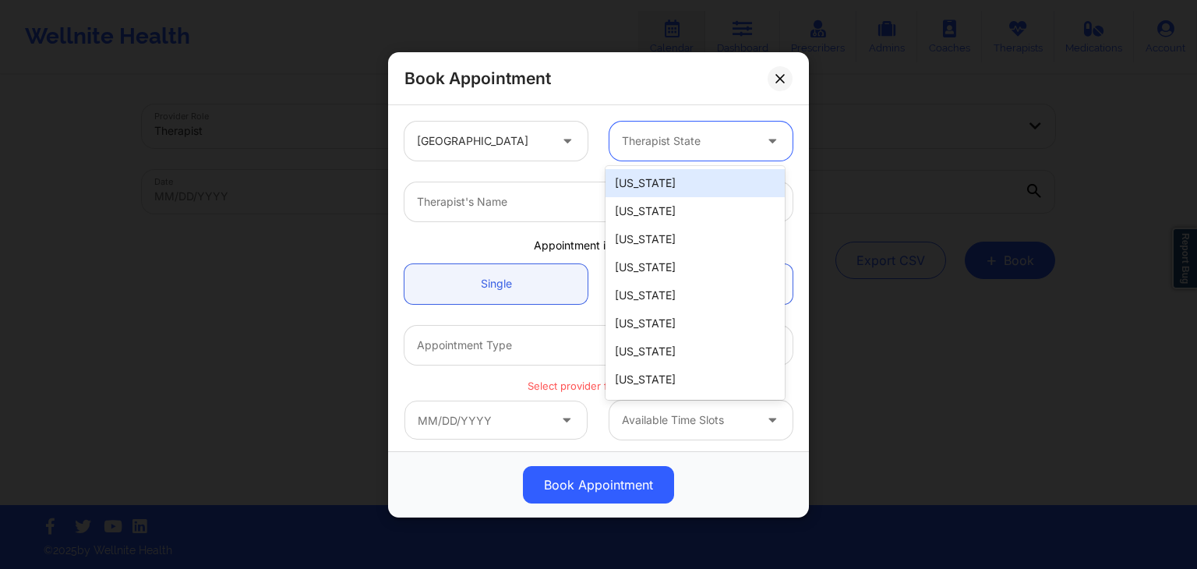
click at [705, 135] on div at bounding box center [688, 141] width 132 height 19
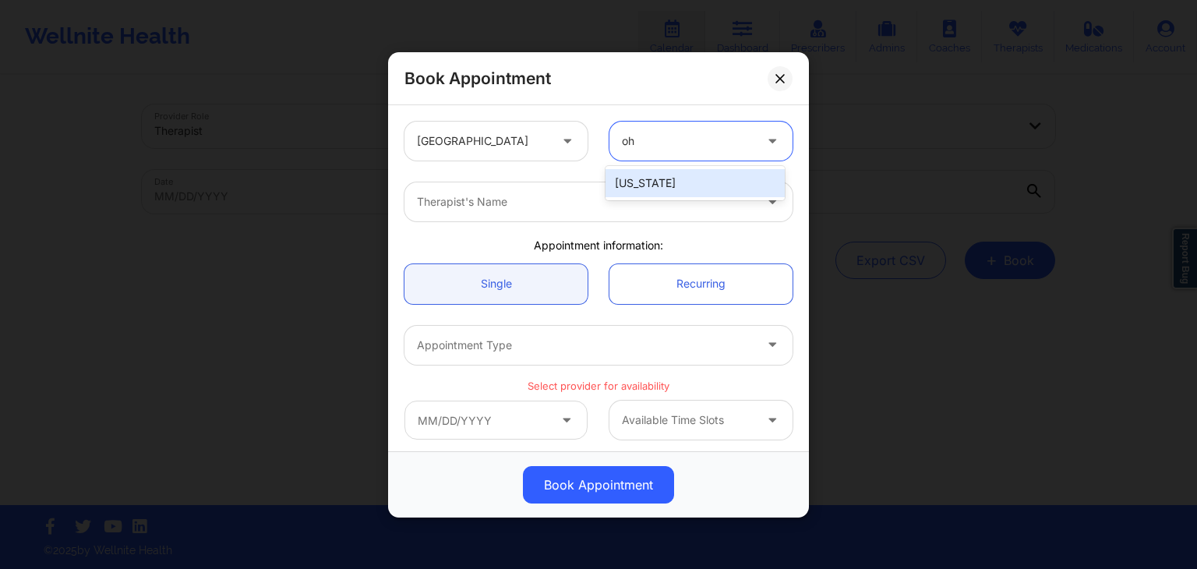
type input "ohi"
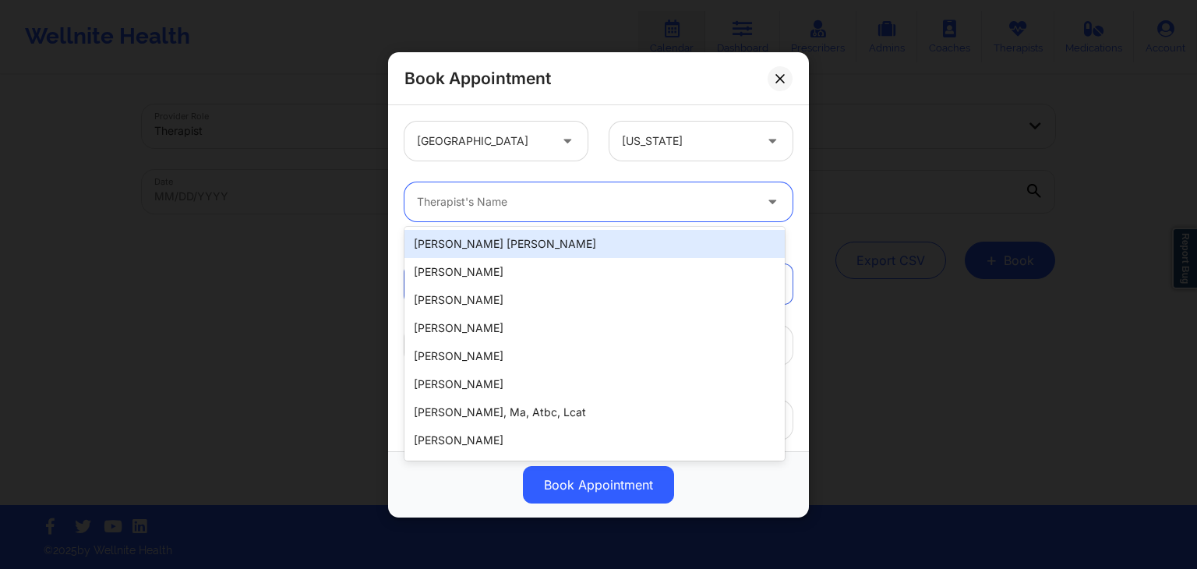
click at [676, 211] on div "Therapist's Name" at bounding box center [580, 201] width 351 height 39
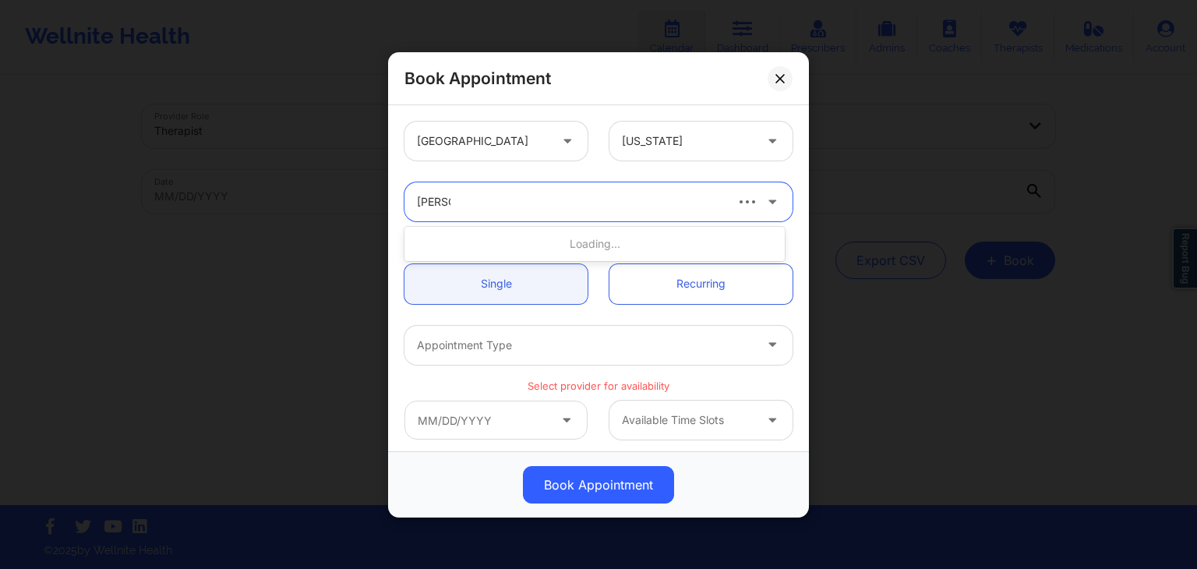
type input "[PERSON_NAME]"
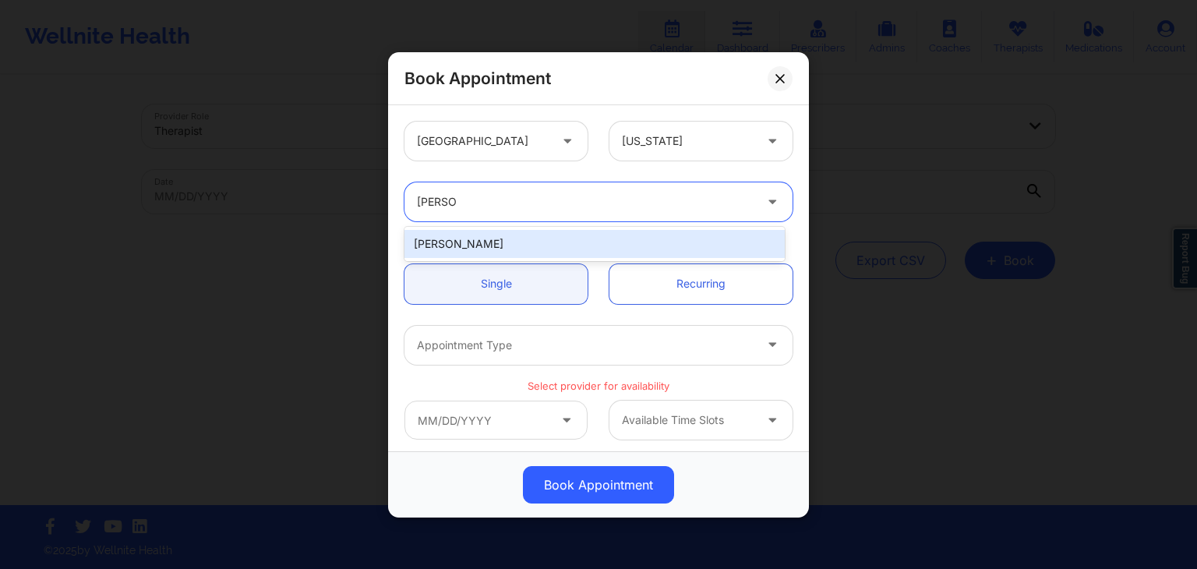
click at [621, 240] on div "[PERSON_NAME]" at bounding box center [595, 244] width 380 height 28
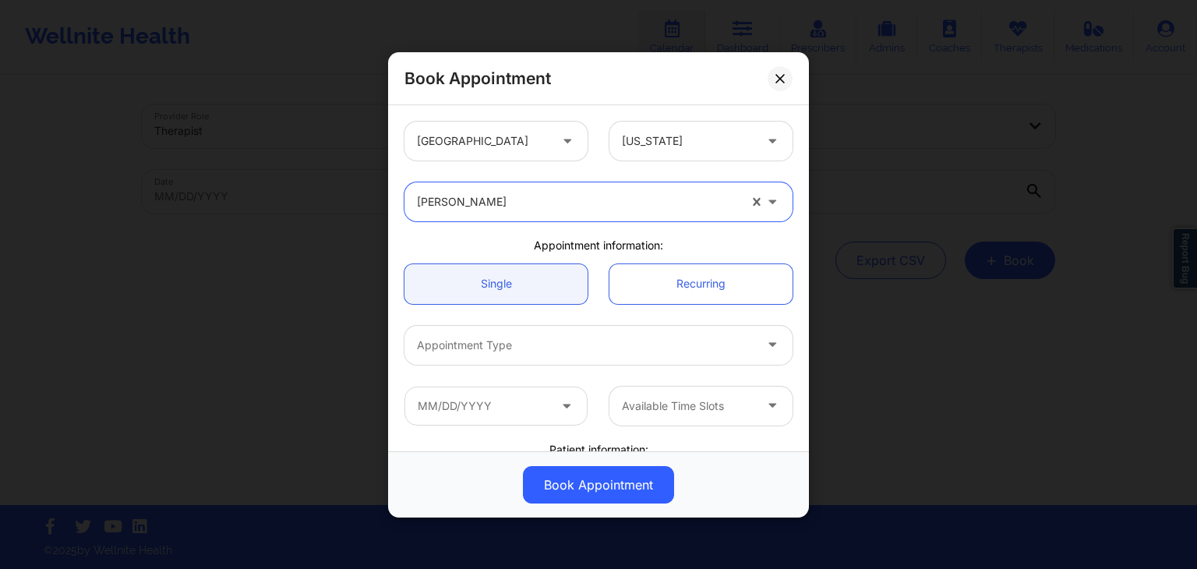
scroll to position [157, 0]
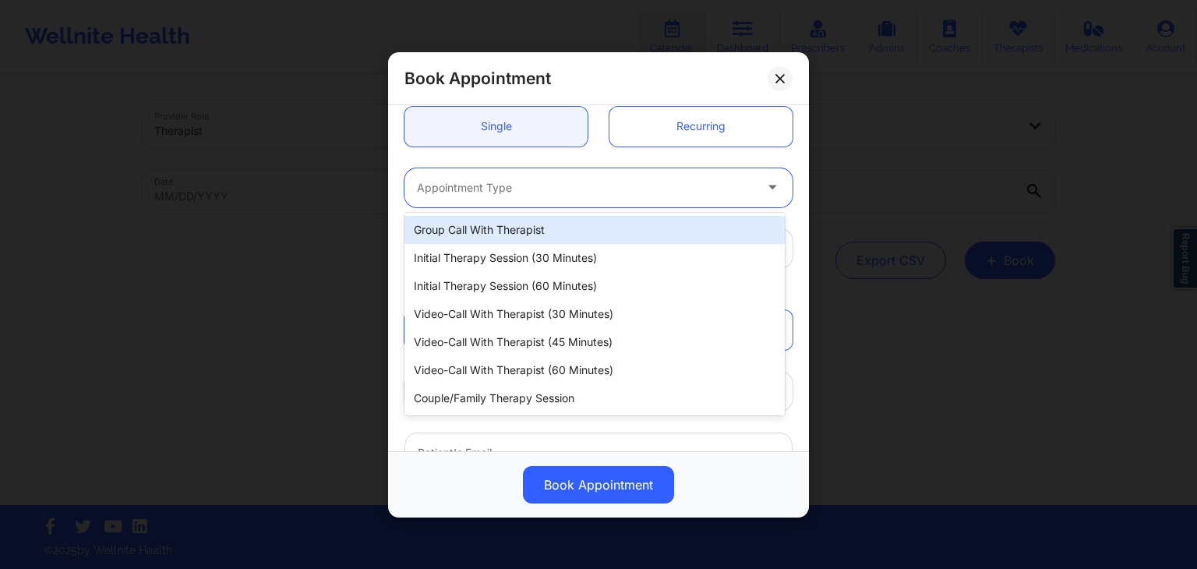
click at [686, 185] on div at bounding box center [585, 187] width 337 height 19
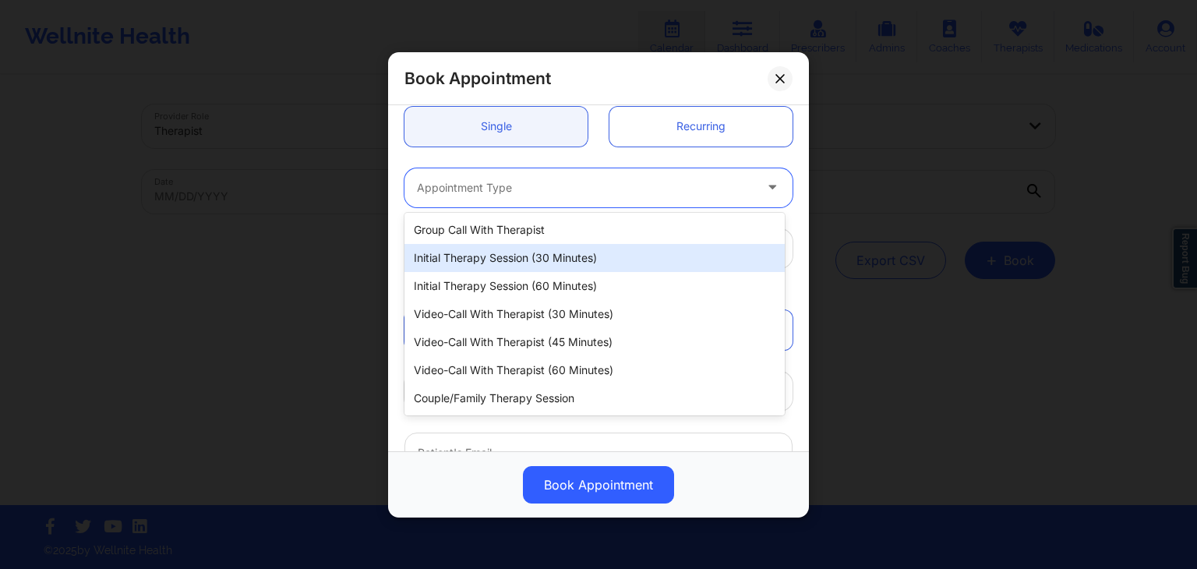
click at [567, 249] on div "Initial Therapy Session (30 minutes)" at bounding box center [595, 258] width 380 height 28
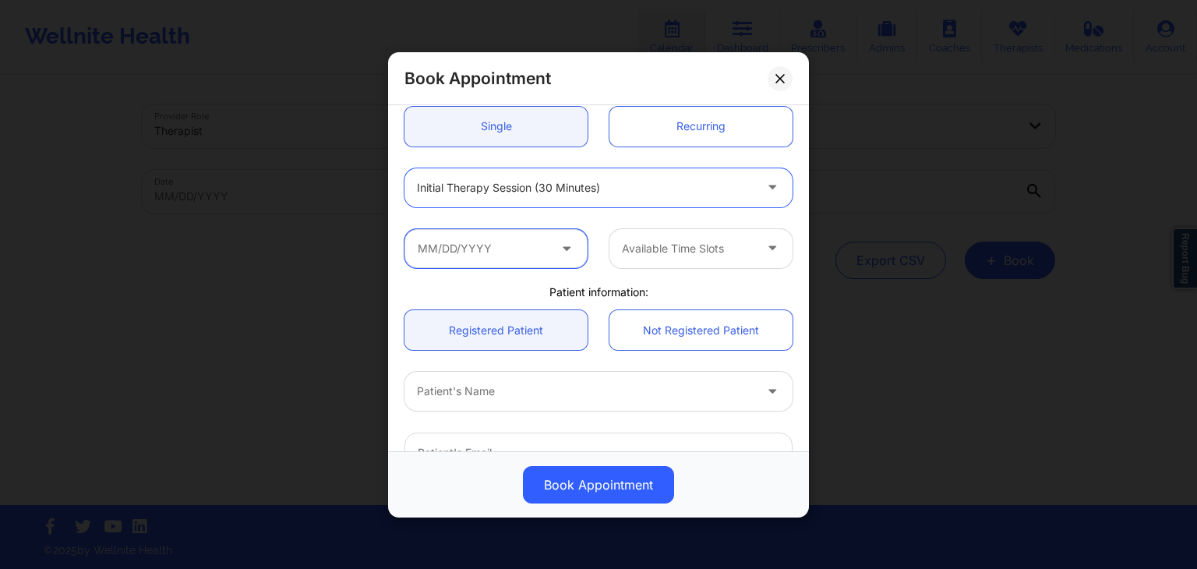
click at [499, 229] on input "text" at bounding box center [496, 247] width 183 height 39
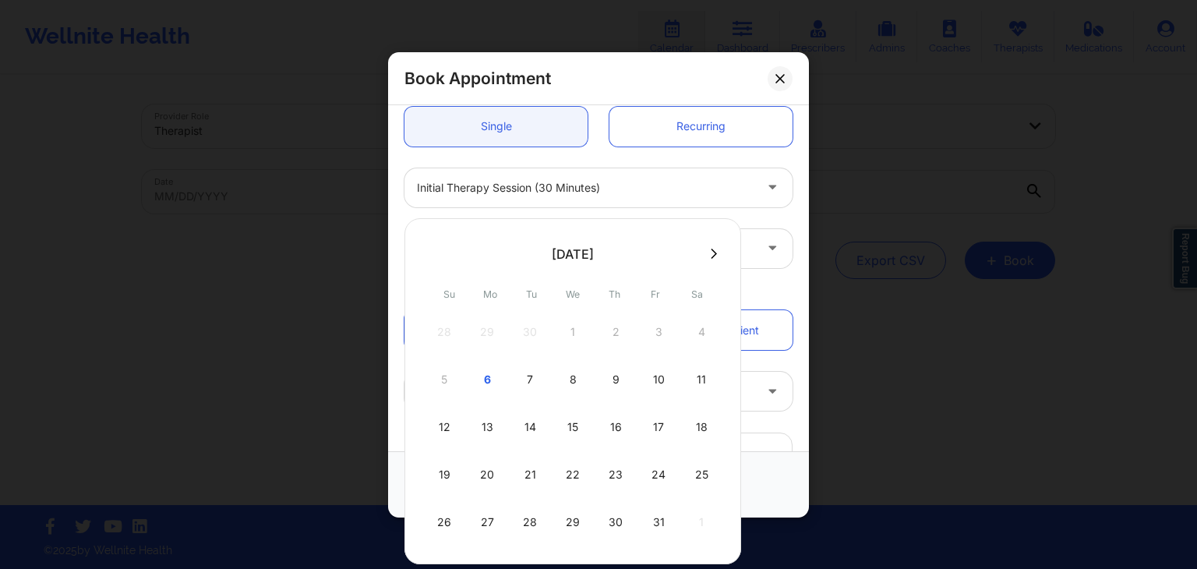
click at [528, 380] on div "7" at bounding box center [530, 380] width 39 height 44
type input "[DATE]"
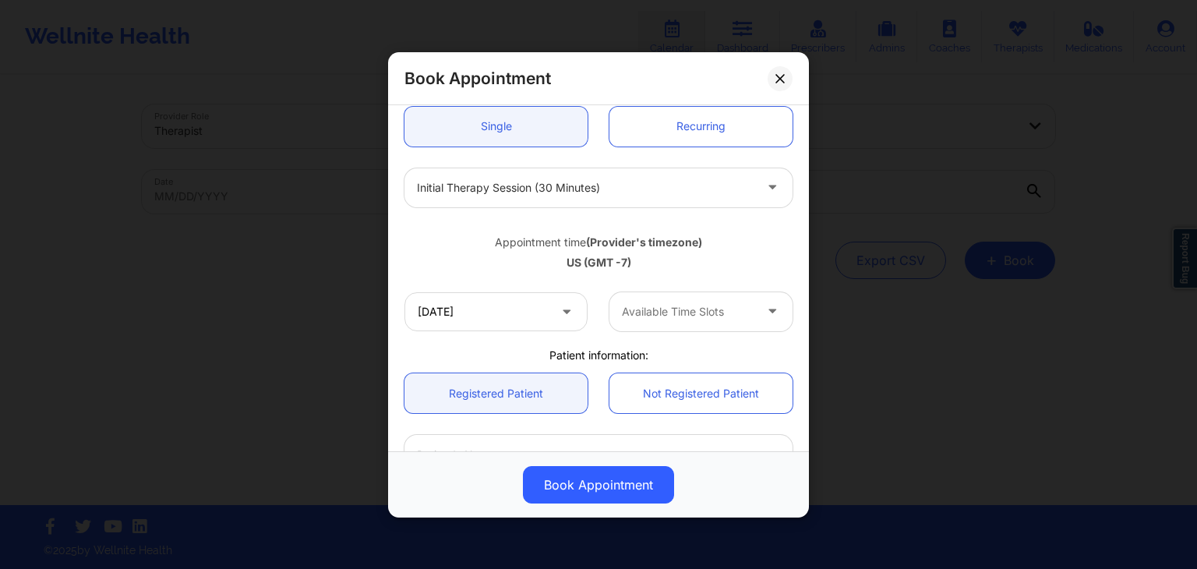
click at [689, 305] on div at bounding box center [688, 311] width 132 height 19
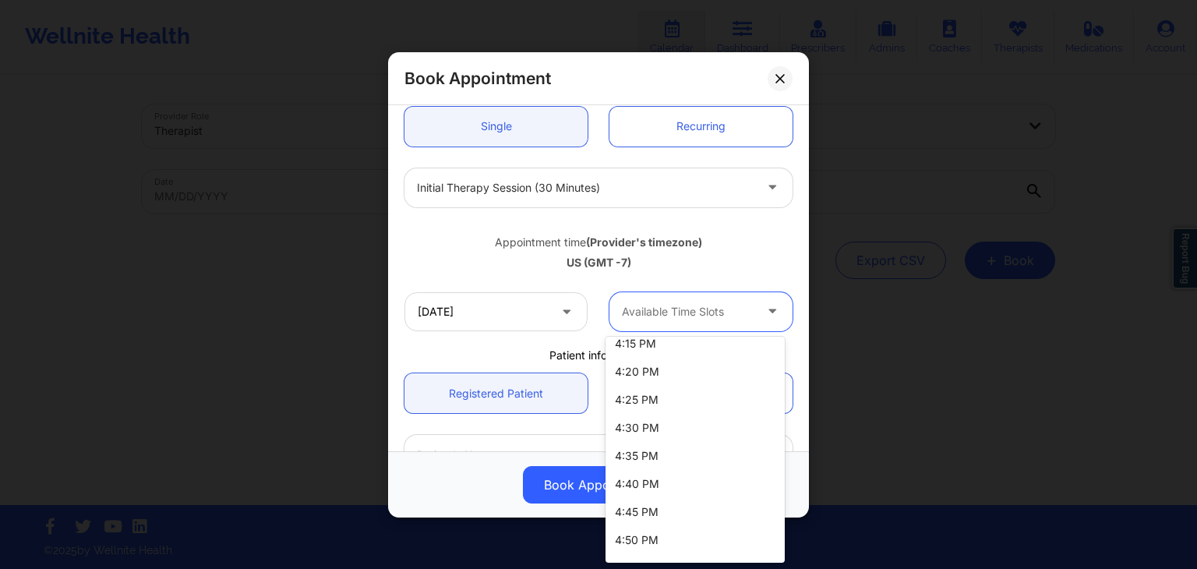
scroll to position [1519, 0]
click at [709, 504] on div "5:00 PM" at bounding box center [695, 518] width 179 height 28
click at [639, 504] on div "Book Appointment" at bounding box center [598, 484] width 421 height 66
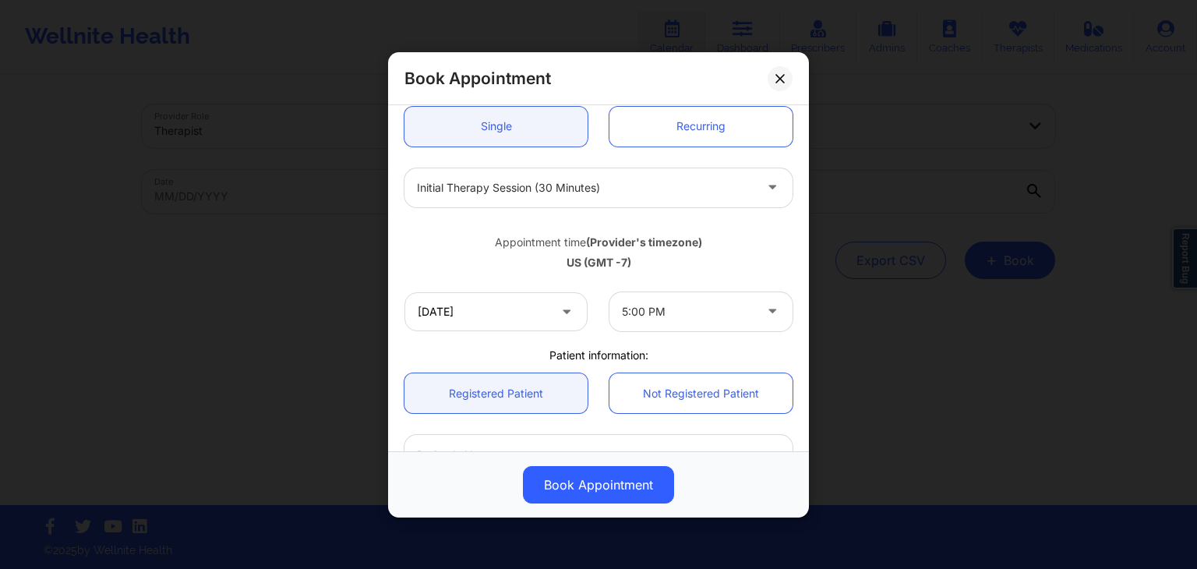
click at [630, 507] on div "Book Appointment" at bounding box center [598, 484] width 421 height 66
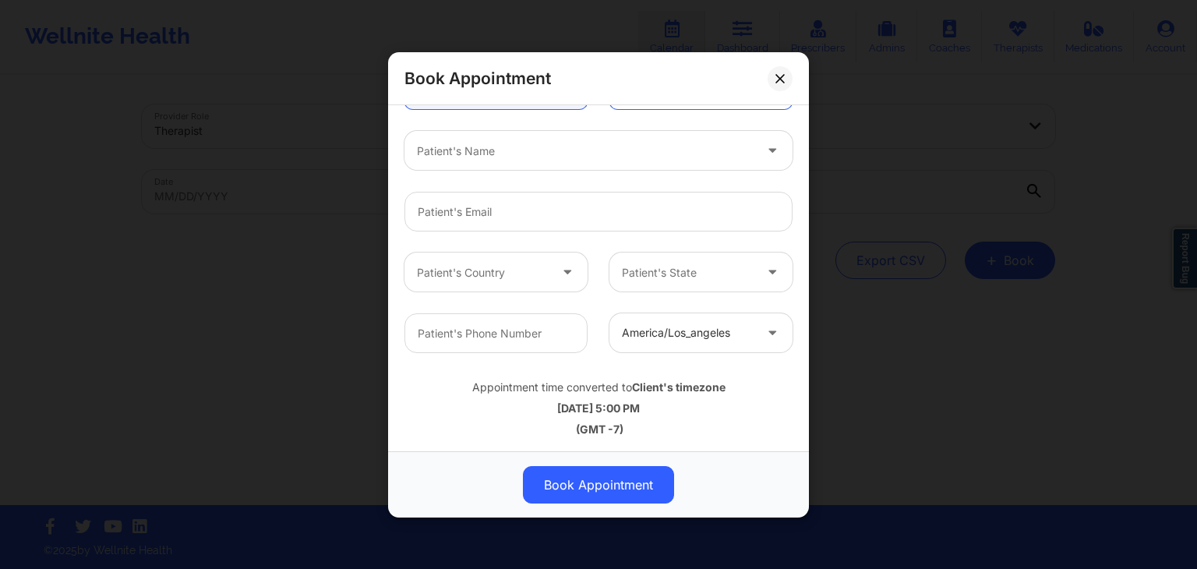
scroll to position [443, 0]
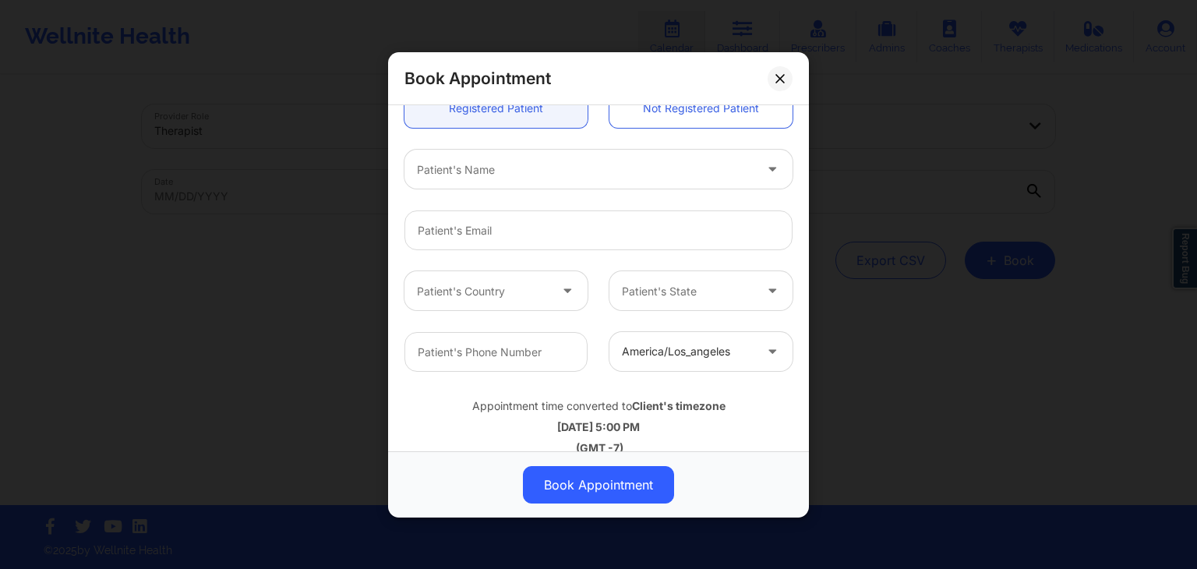
click at [472, 166] on div at bounding box center [585, 169] width 337 height 19
type input "[PERSON_NAME]"
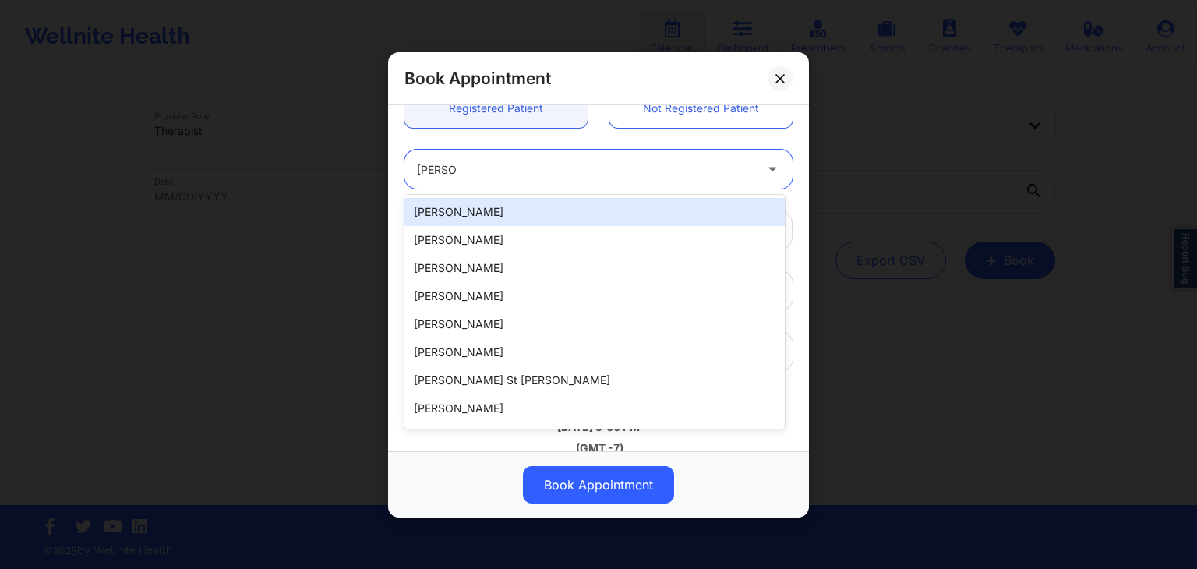
click at [458, 211] on div "[PERSON_NAME]" at bounding box center [595, 212] width 380 height 28
type input "[EMAIL_ADDRESS][DOMAIN_NAME]"
type input "[PHONE_NUMBER]"
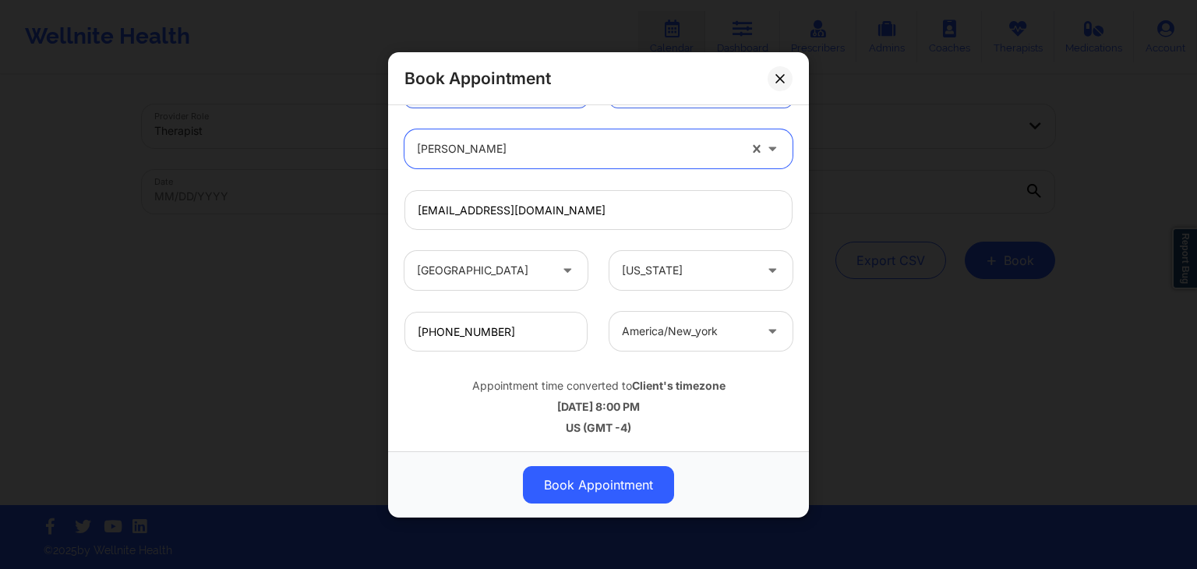
scroll to position [16, 0]
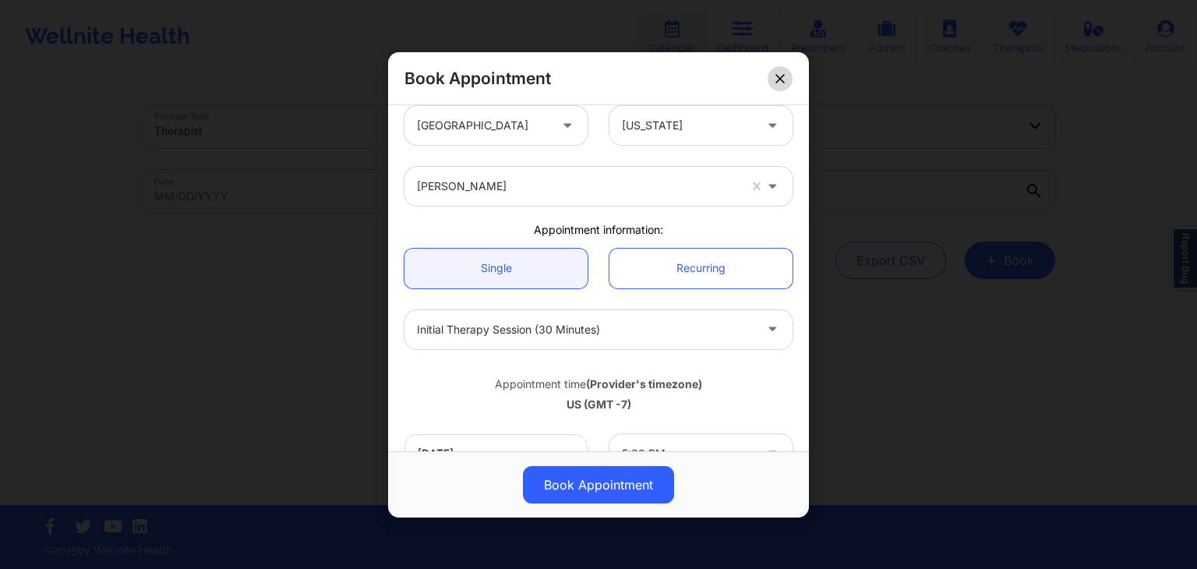
click at [783, 76] on icon at bounding box center [780, 77] width 9 height 9
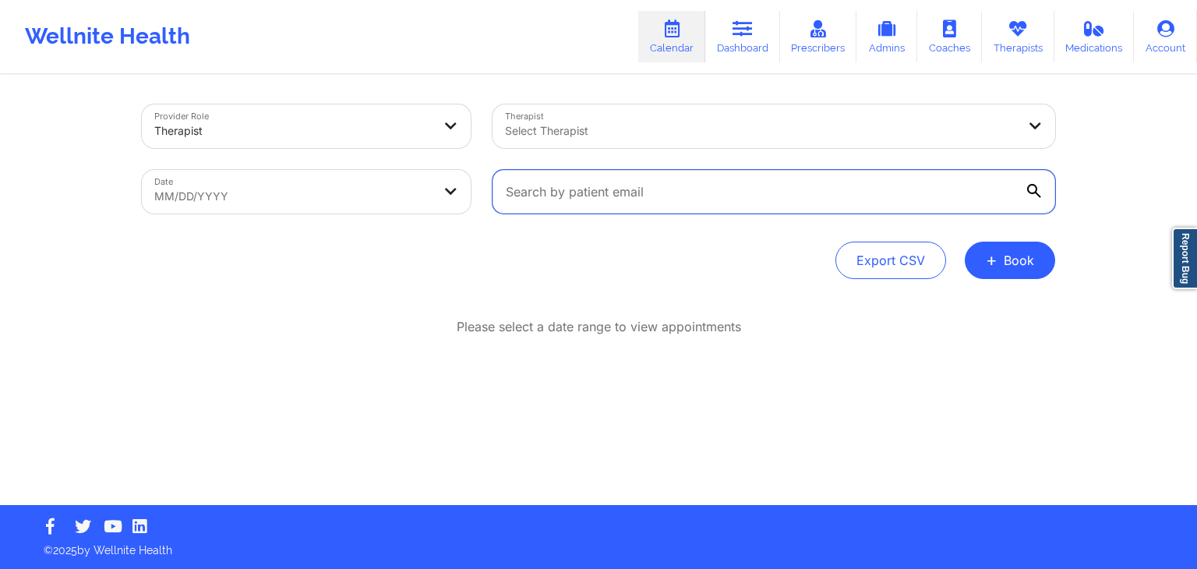
drag, startPoint x: 667, startPoint y: 194, endPoint x: 707, endPoint y: 104, distance: 98.8
click at [667, 193] on input "text" at bounding box center [774, 192] width 563 height 44
click at [743, 21] on icon at bounding box center [743, 28] width 20 height 17
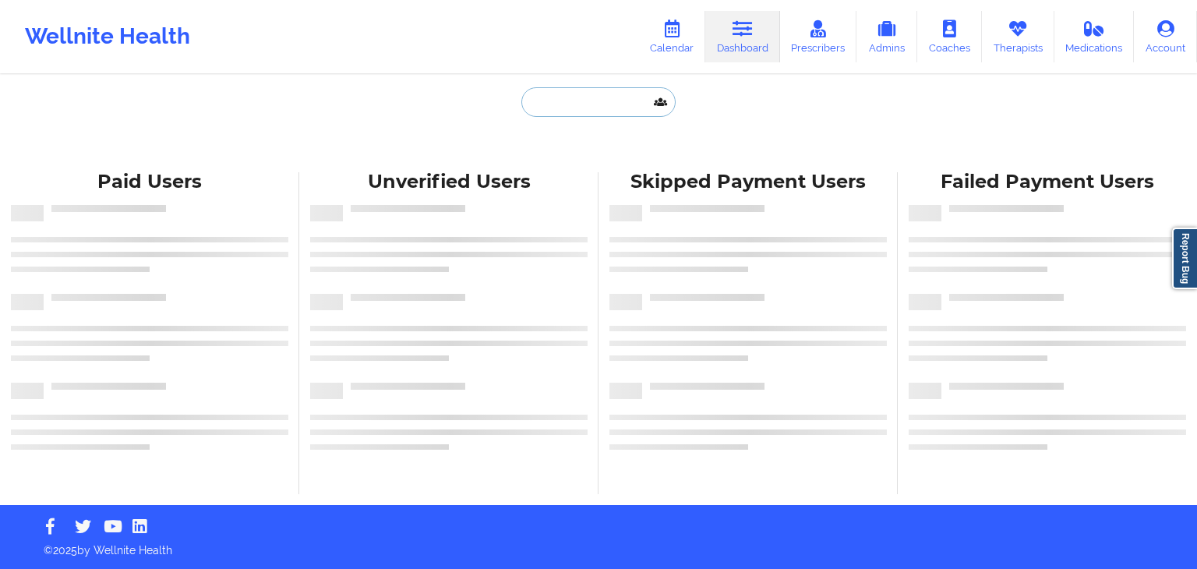
click at [589, 104] on input "text" at bounding box center [598, 102] width 154 height 30
paste input "romeo.casballido@evernorth.com"
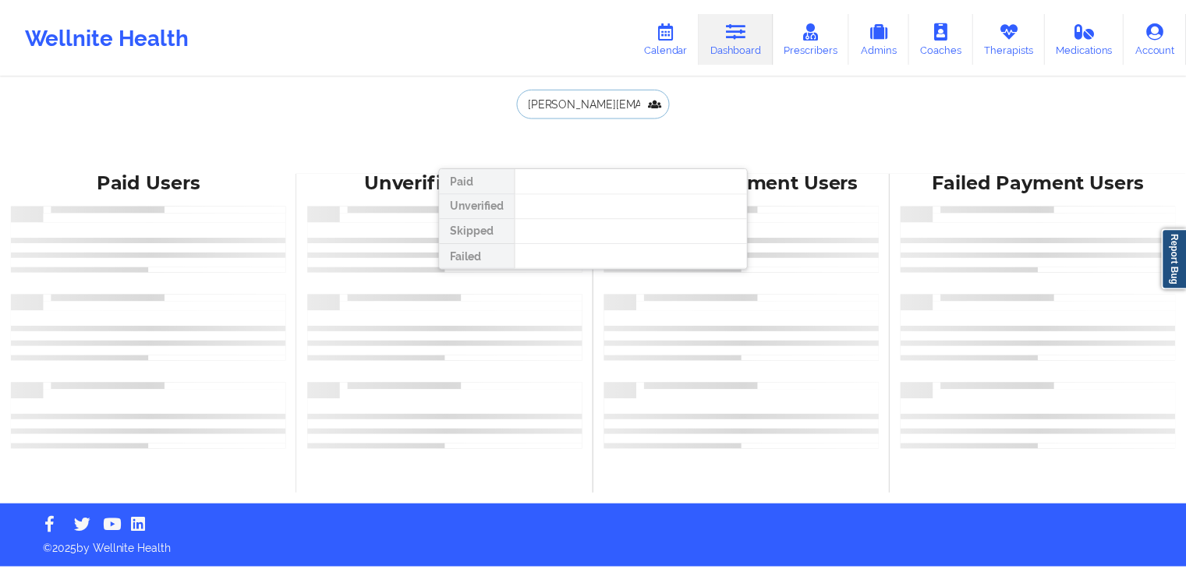
scroll to position [0, 45]
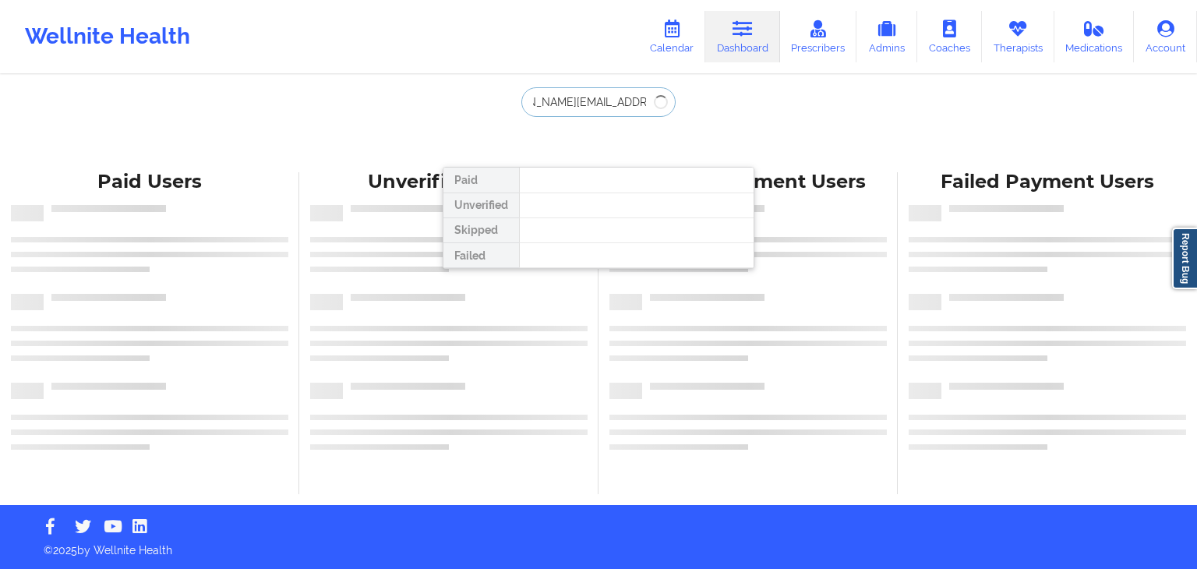
type input "romeo.casballido@evernorth.com"
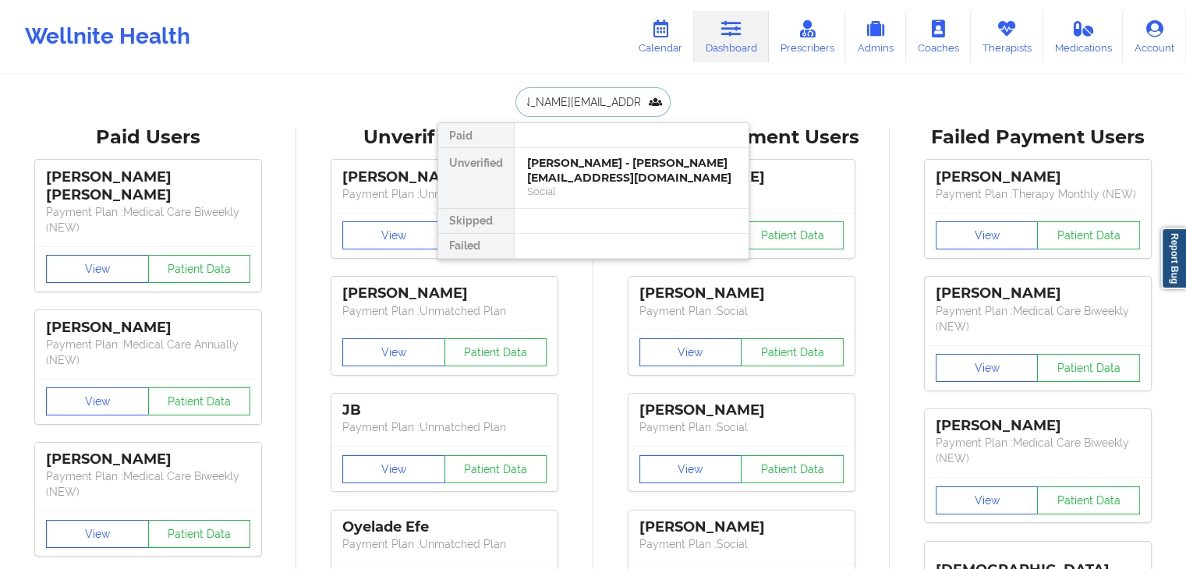
scroll to position [0, 0]
click at [621, 171] on div "Romeo Casballido - romeo.casballido@evernorth.com" at bounding box center [631, 170] width 209 height 29
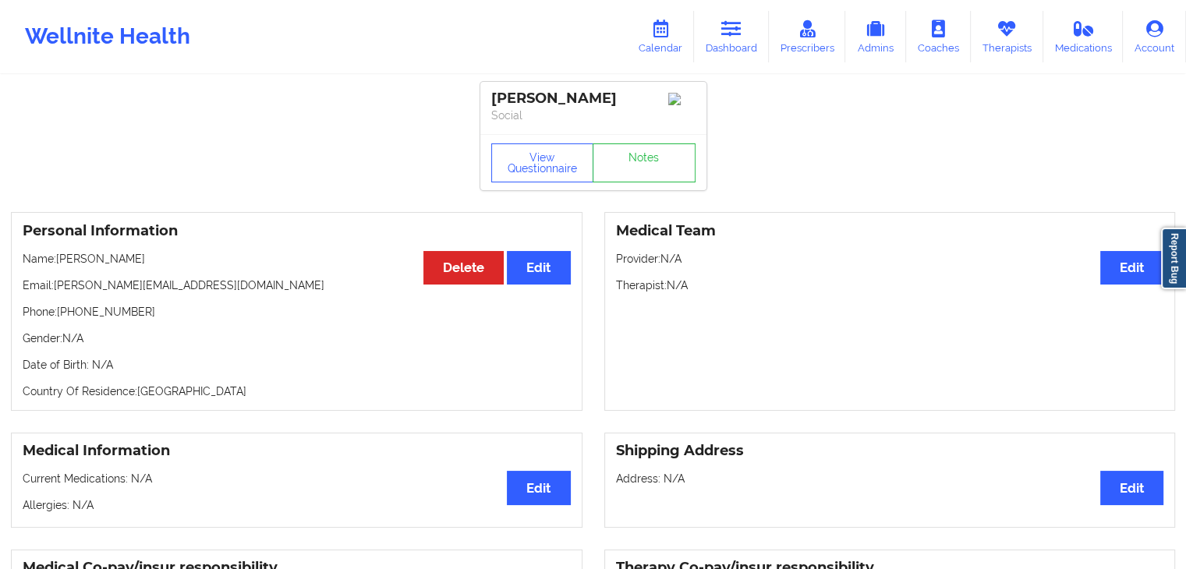
drag, startPoint x: 161, startPoint y: 255, endPoint x: 56, endPoint y: 260, distance: 105.3
click at [56, 260] on p "Name: Romeo Casballido" at bounding box center [297, 259] width 548 height 16
copy p "[PERSON_NAME]"
drag, startPoint x: 221, startPoint y: 291, endPoint x: 61, endPoint y: 286, distance: 160.6
click at [61, 286] on p "Email: romeo.casballido@evernorth.com" at bounding box center [297, 285] width 548 height 16
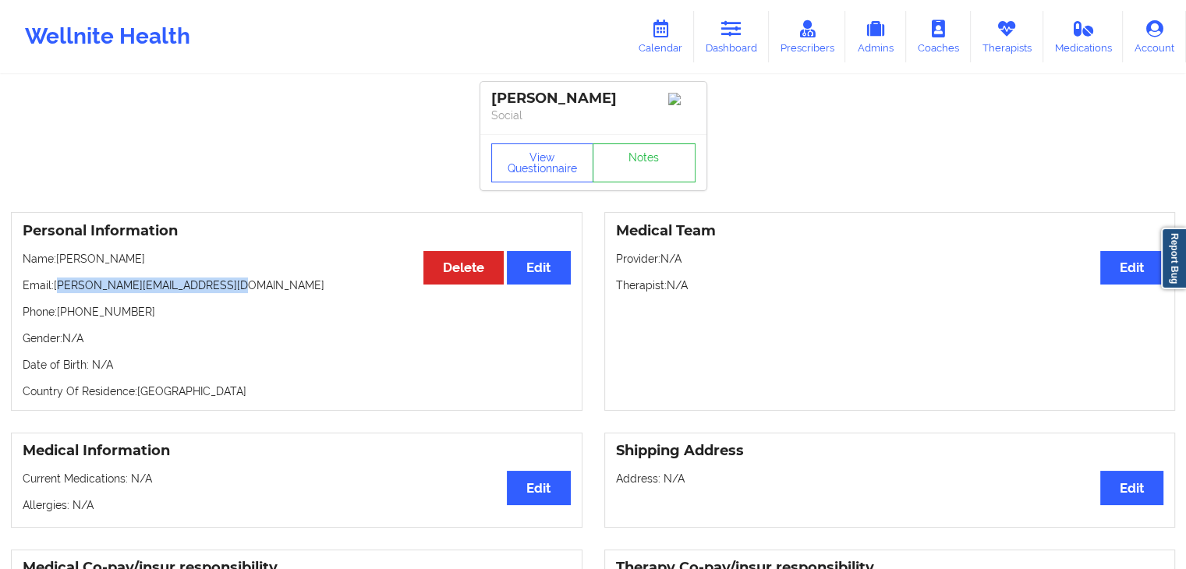
copy p "omeo.casballido@evernorth.com"
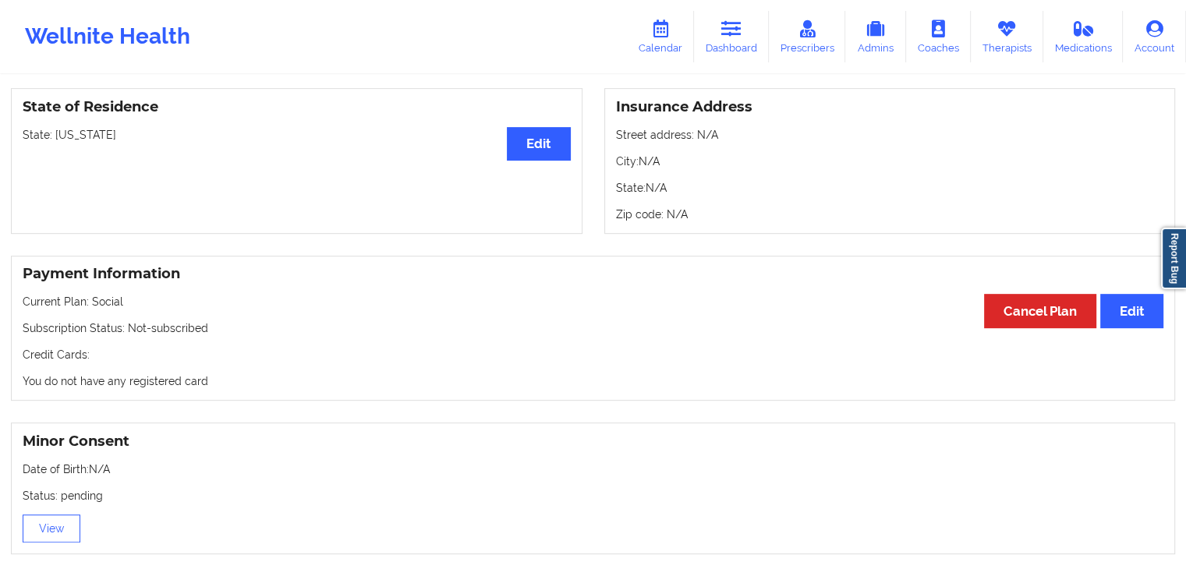
scroll to position [705, 0]
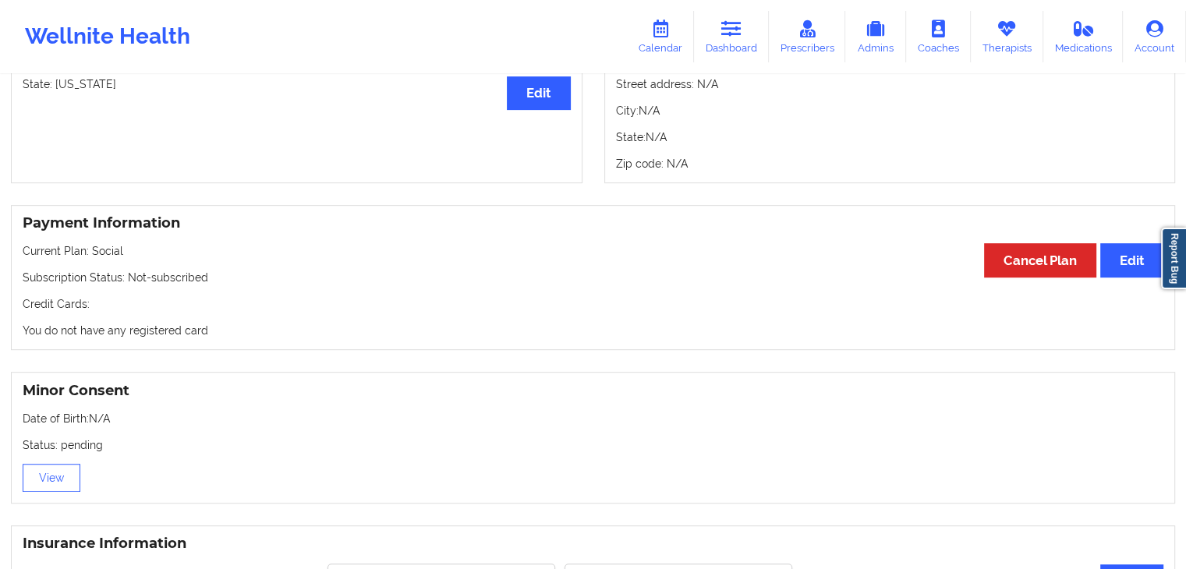
drag, startPoint x: 742, startPoint y: 37, endPoint x: 1197, endPoint y: 152, distance: 468.9
click at [741, 37] on icon at bounding box center [731, 28] width 20 height 17
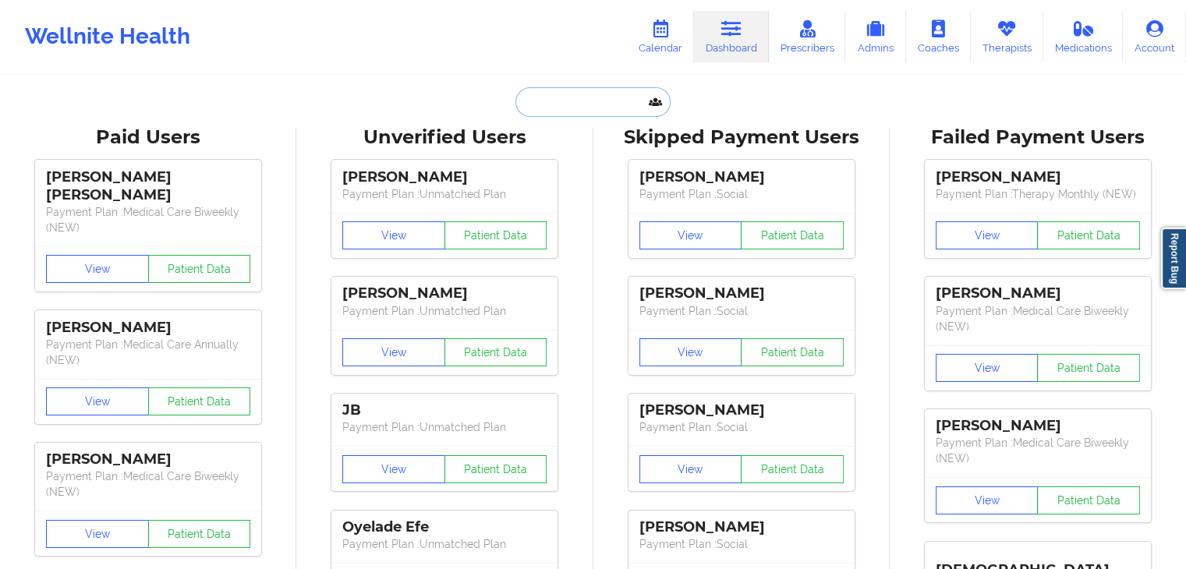
click at [530, 111] on input "text" at bounding box center [592, 102] width 154 height 30
paste input "rutheg723@gmail.com"
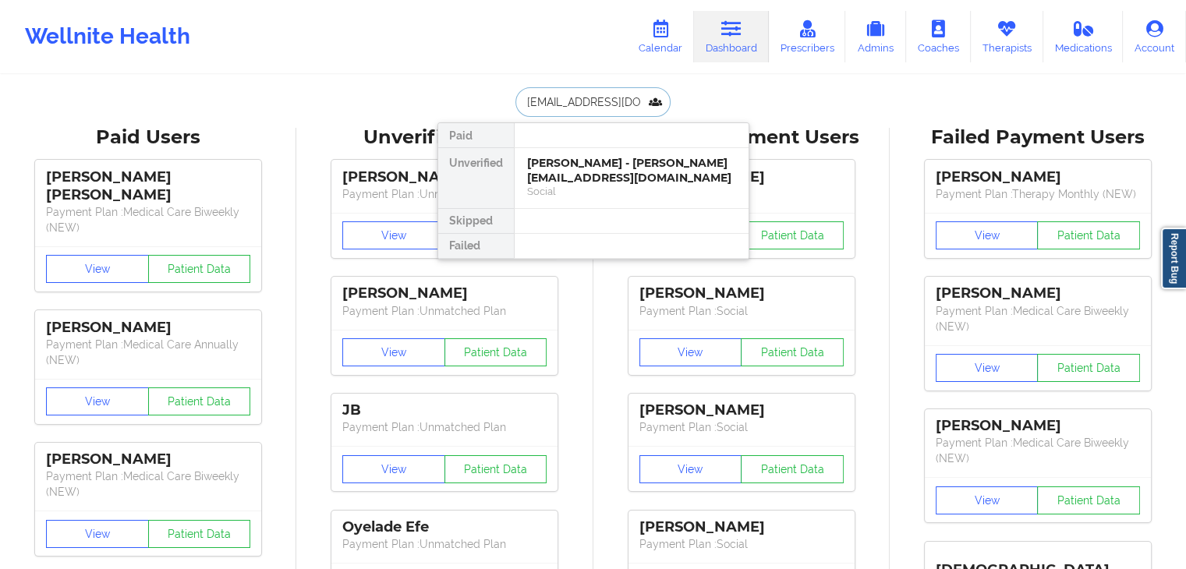
type input "rutheg723@gmail.com"
click at [553, 175] on div "Ruth E Gallegos Pecina - rutheg723@gmail.com" at bounding box center [631, 170] width 209 height 29
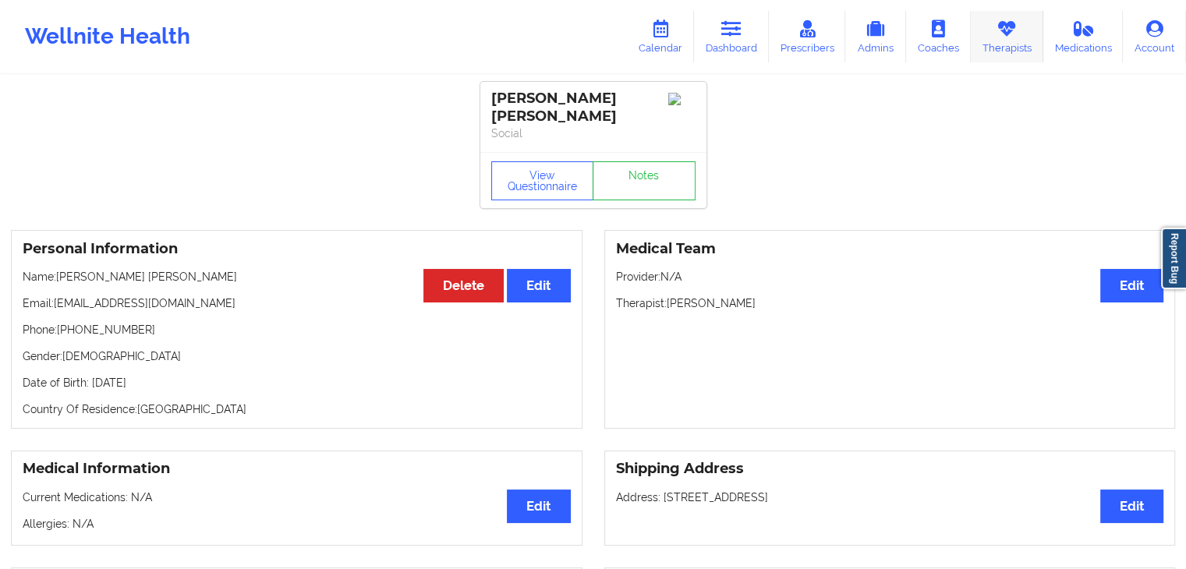
click at [1013, 51] on link "Therapists" at bounding box center [1006, 36] width 72 height 51
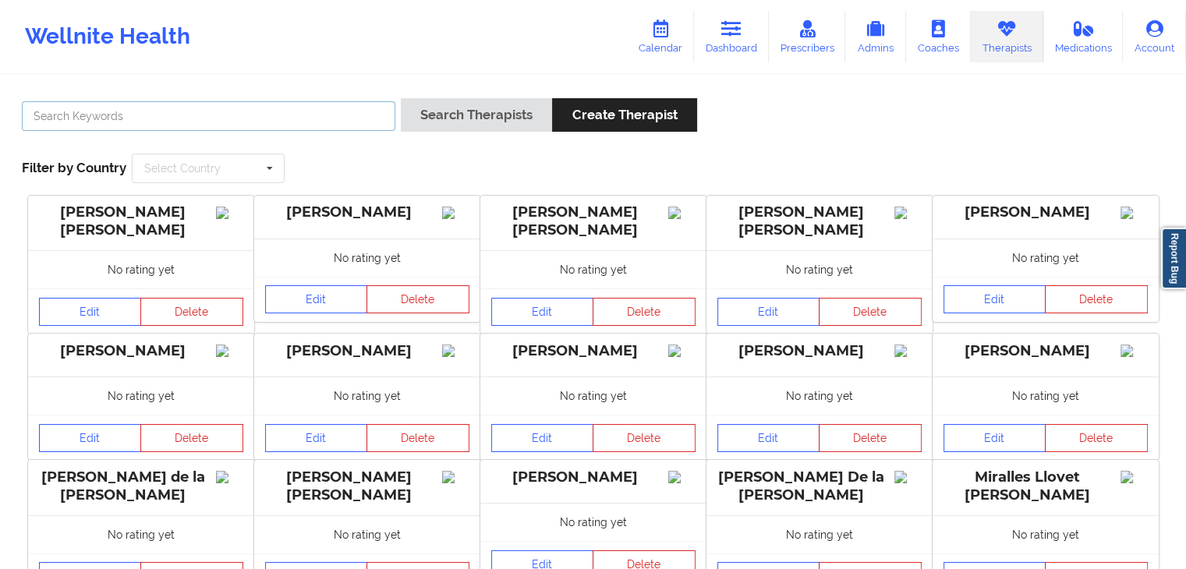
click at [140, 118] on input "text" at bounding box center [208, 116] width 373 height 30
type input "li"
click at [756, 43] on link "Dashboard" at bounding box center [731, 36] width 75 height 51
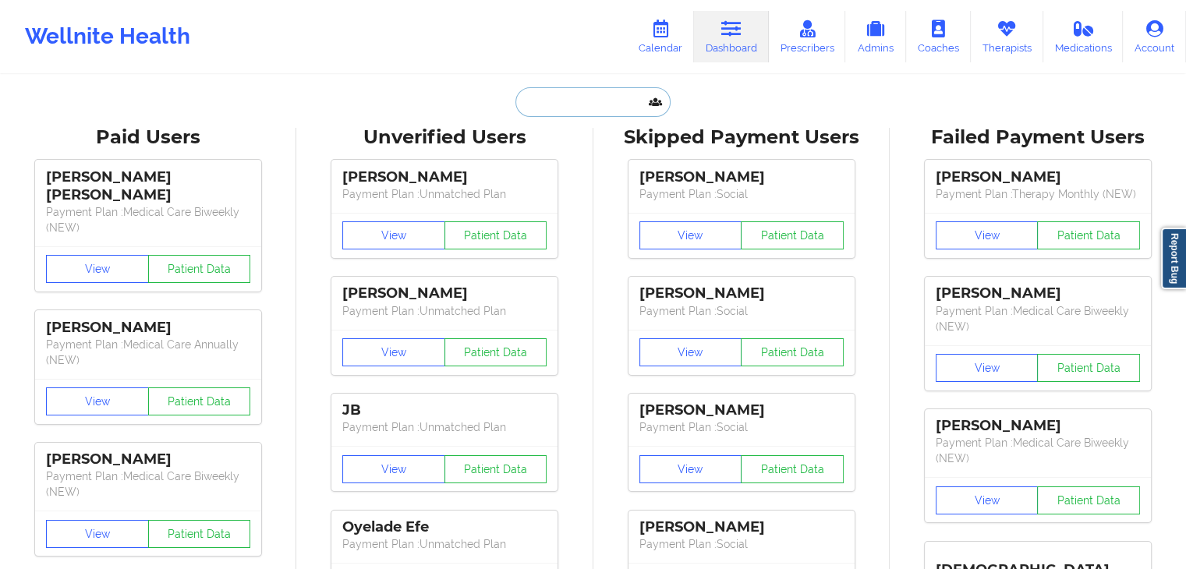
click at [551, 101] on input "text" at bounding box center [592, 102] width 154 height 30
paste input "rutheg723@gmail.com"
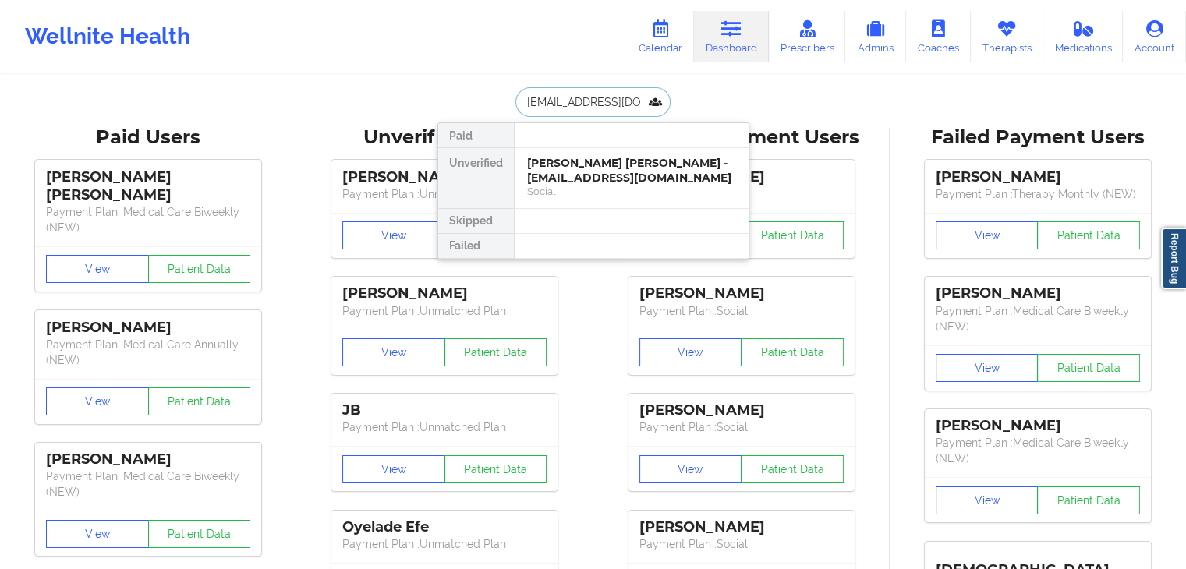
type input "rutheg723@gmail.com"
click at [573, 168] on div "Ruth E Gallegos Pecina - rutheg723@gmail.com" at bounding box center [631, 170] width 209 height 29
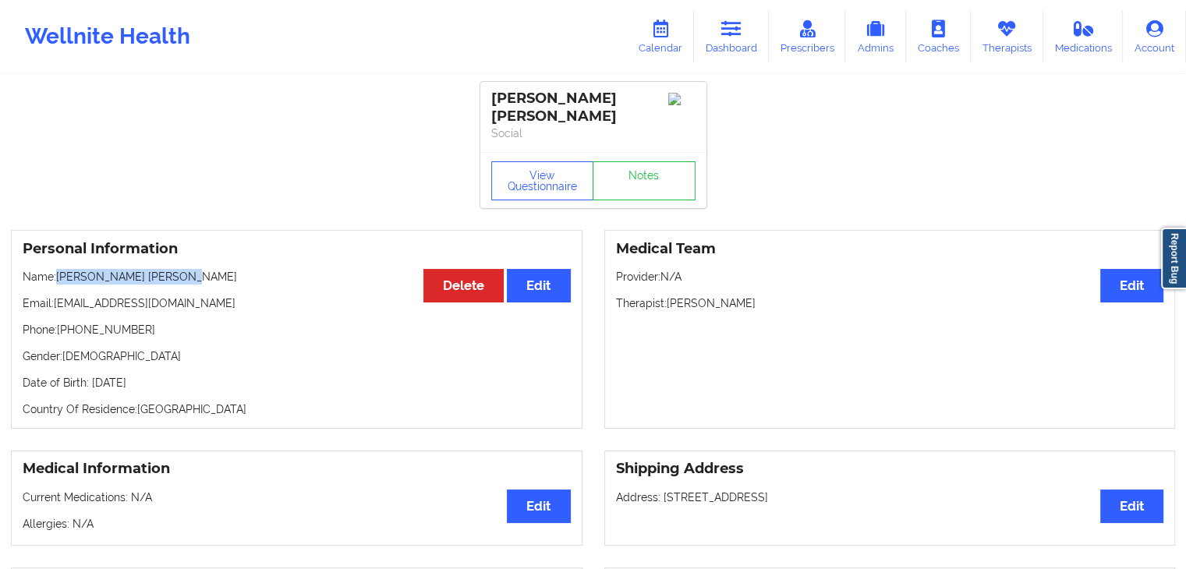
drag, startPoint x: 186, startPoint y: 278, endPoint x: 56, endPoint y: 275, distance: 130.2
click at [56, 275] on p "Name: Ruth E Gallegos Pecina" at bounding box center [297, 277] width 548 height 16
copy p "[PERSON_NAME] [PERSON_NAME]"
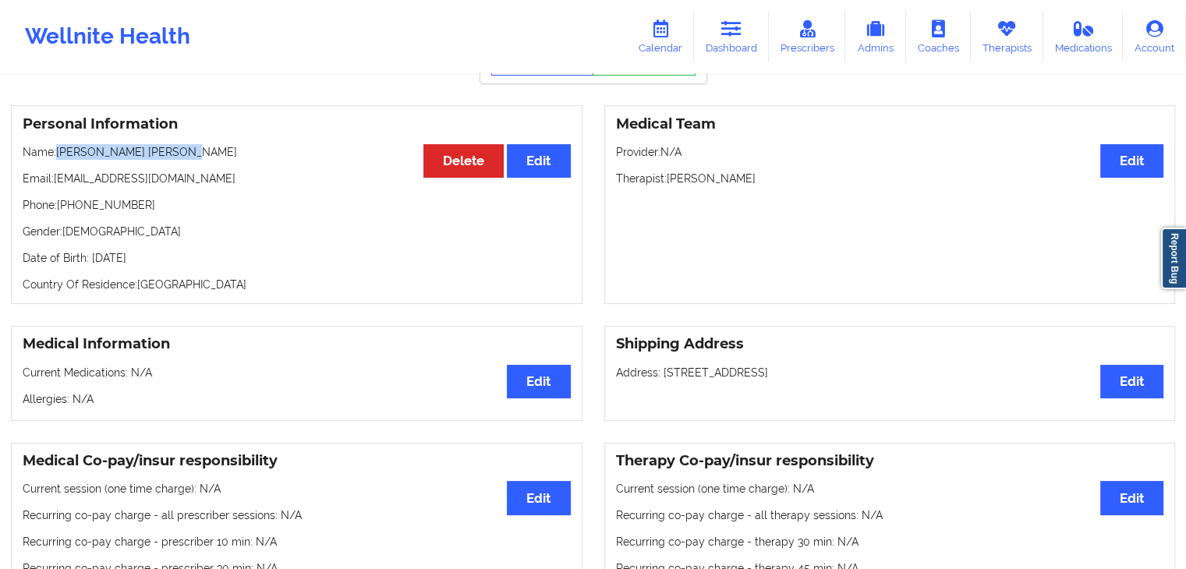
scroll to position [96, 0]
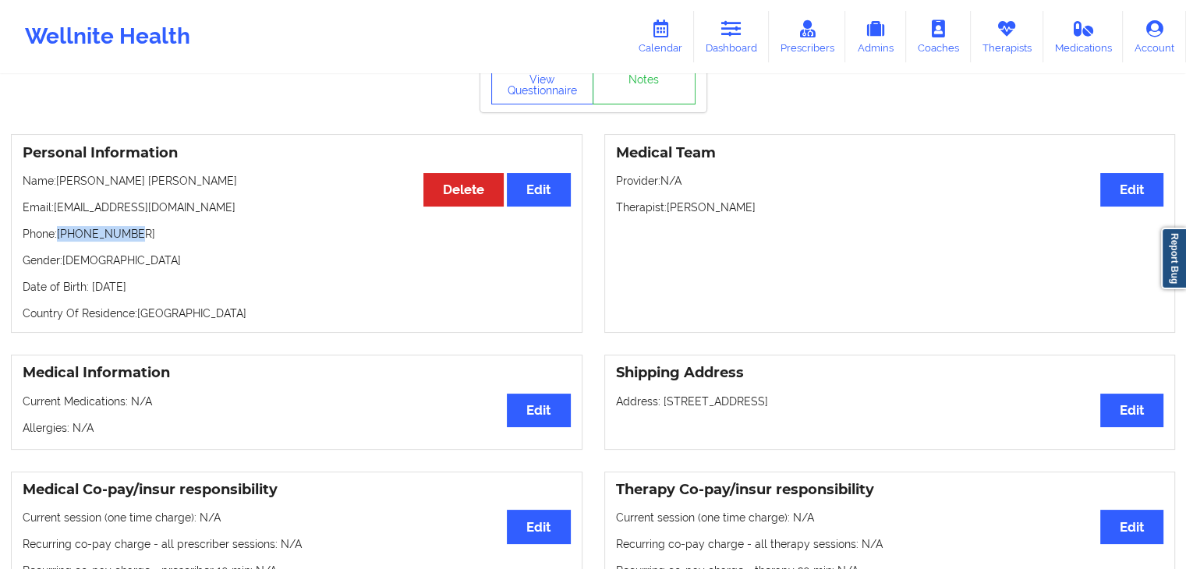
drag, startPoint x: 122, startPoint y: 232, endPoint x: 61, endPoint y: 230, distance: 61.6
click at [61, 230] on p "Phone: +15743123154" at bounding box center [297, 234] width 548 height 16
copy p "+15743123154"
drag, startPoint x: 729, startPoint y: 39, endPoint x: 1197, endPoint y: 51, distance: 467.9
click at [729, 39] on link "Dashboard" at bounding box center [731, 36] width 75 height 51
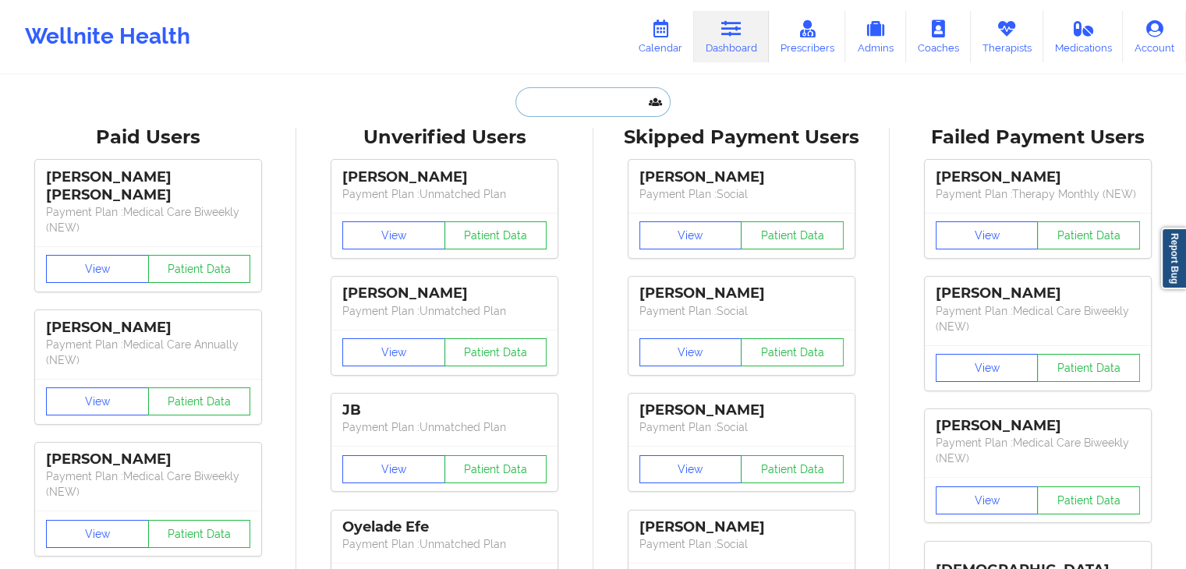
click at [586, 112] on input "text" at bounding box center [592, 102] width 154 height 30
paste input "gupta.nimisha@gmail.com"
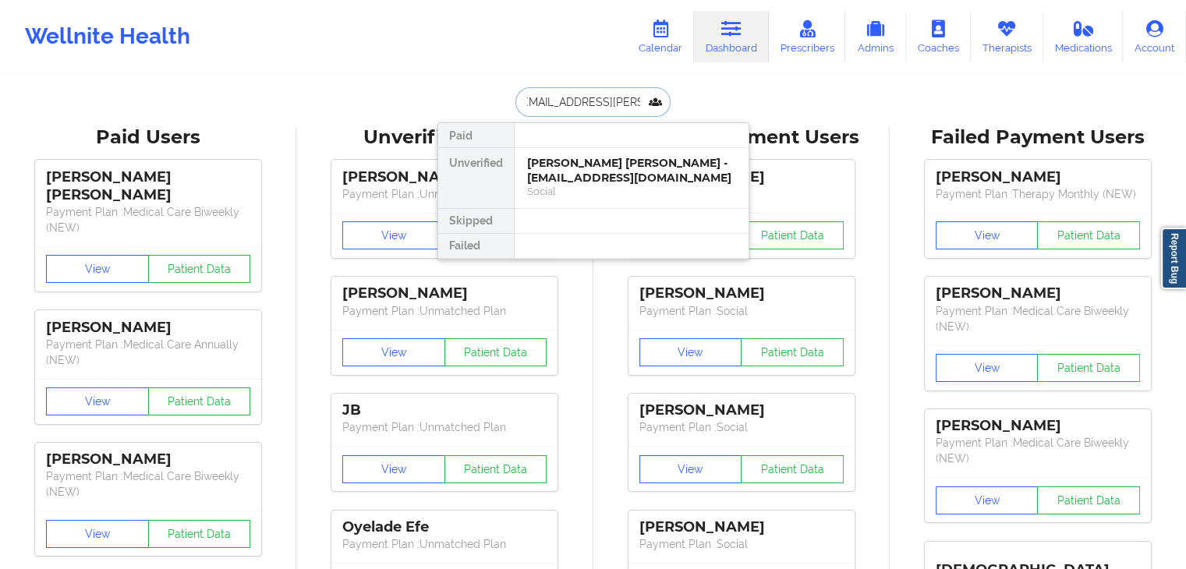
type input "gupta.nimisha@gmail.com"
click at [567, 171] on div "Nimisha Gupta - gupta.nimisha@gmail.com" at bounding box center [631, 170] width 209 height 29
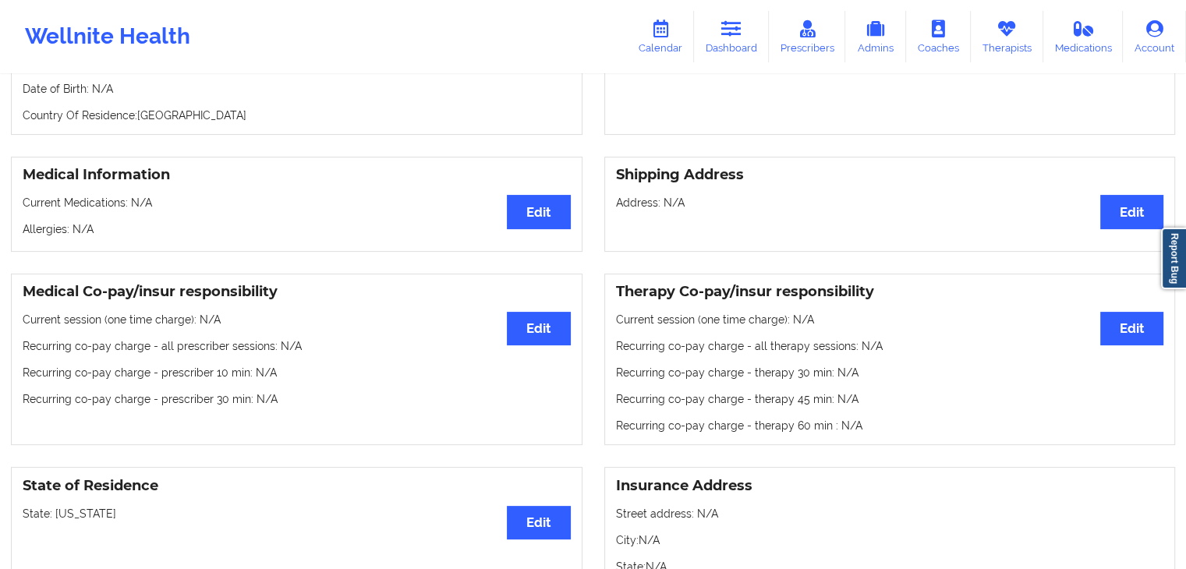
scroll to position [65, 0]
